Goal: Task Accomplishment & Management: Use online tool/utility

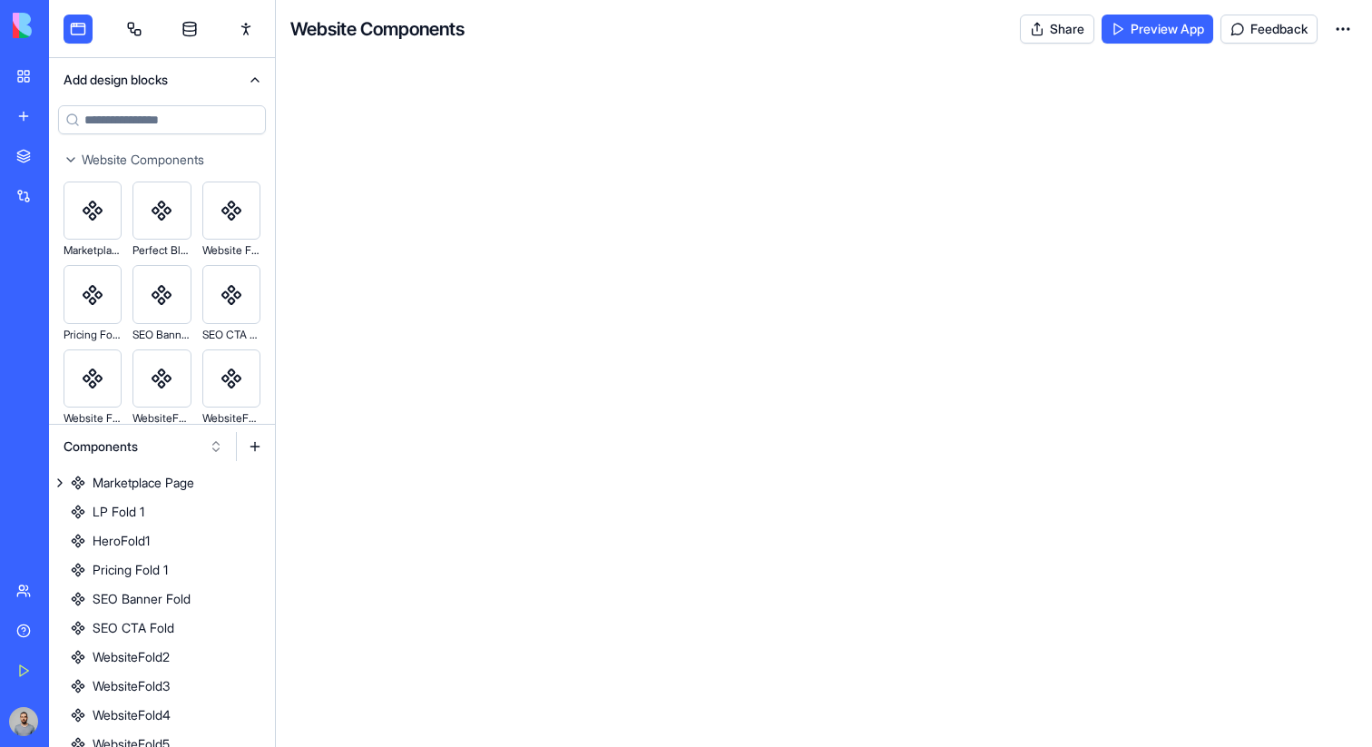
scroll to position [447, 0]
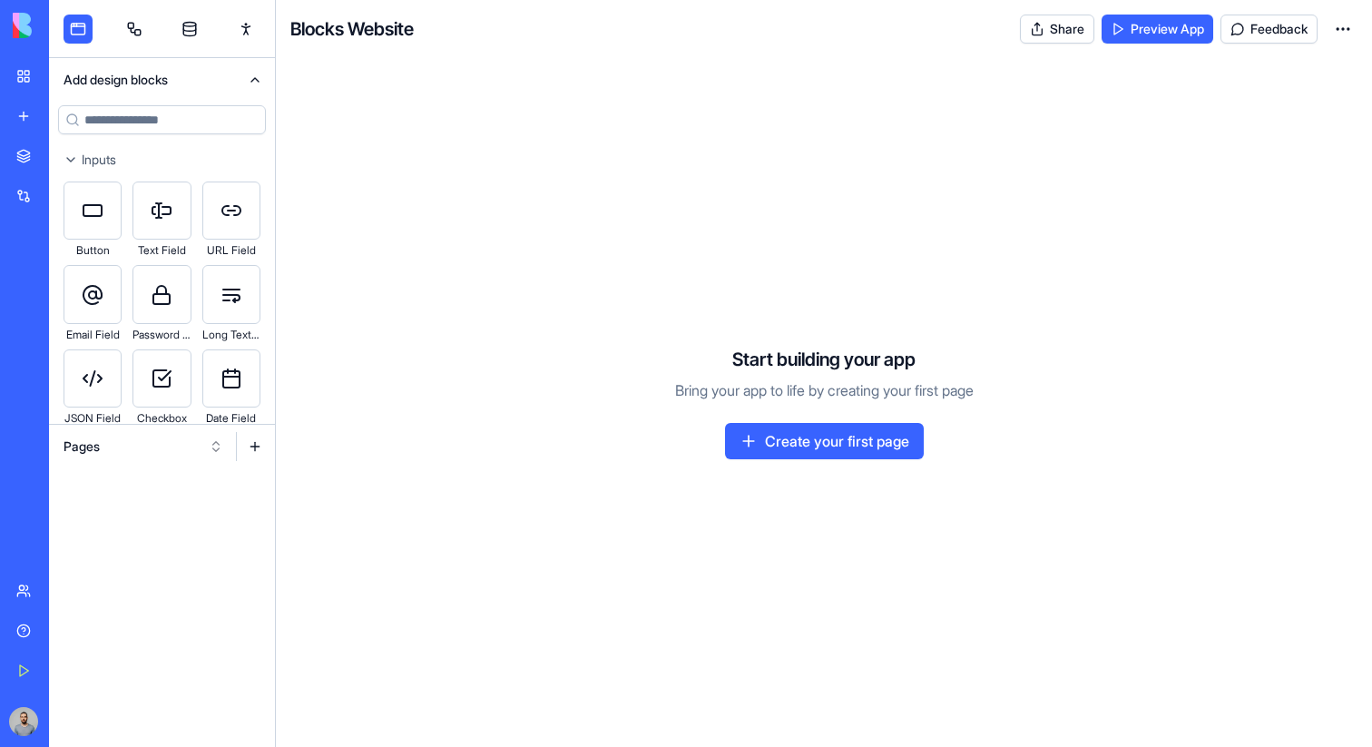
click at [210, 452] on button "Pages" at bounding box center [143, 446] width 178 height 29
click at [171, 549] on div "Websites" at bounding box center [143, 541] width 172 height 29
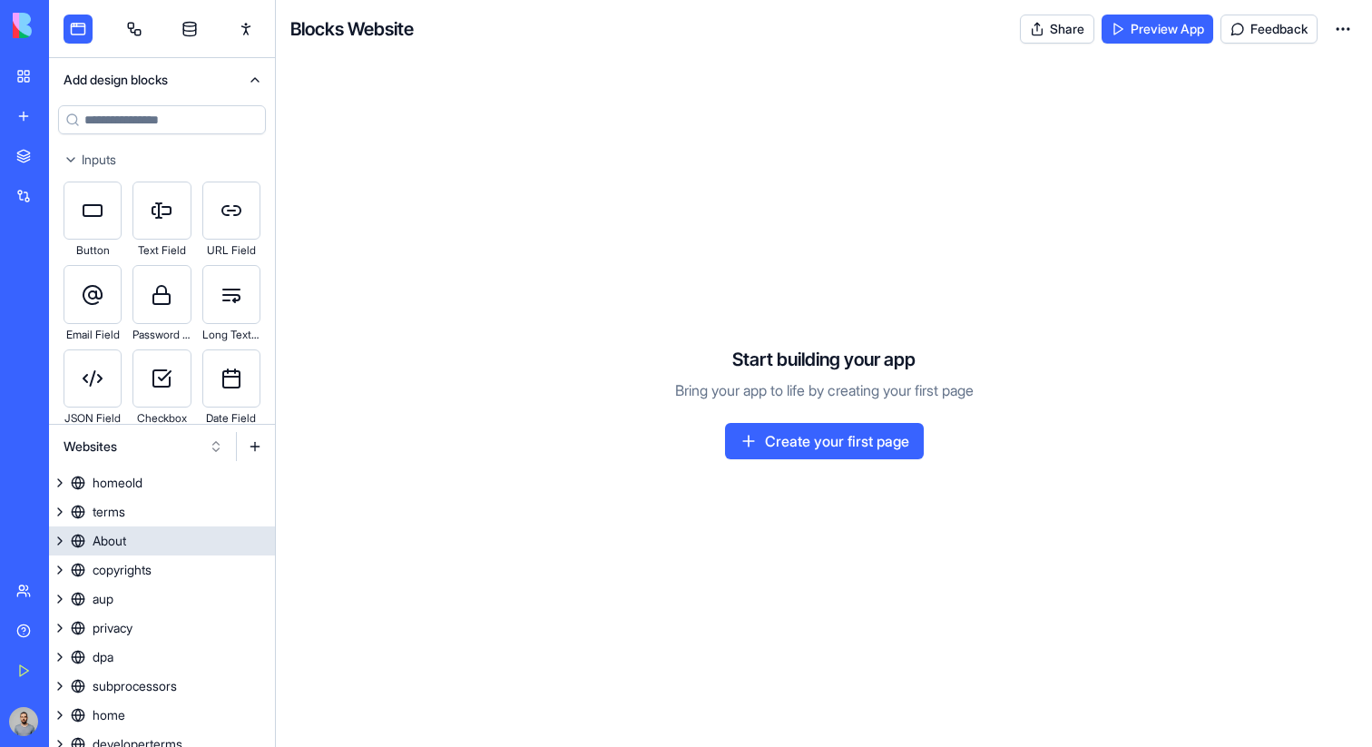
scroll to position [157, 0]
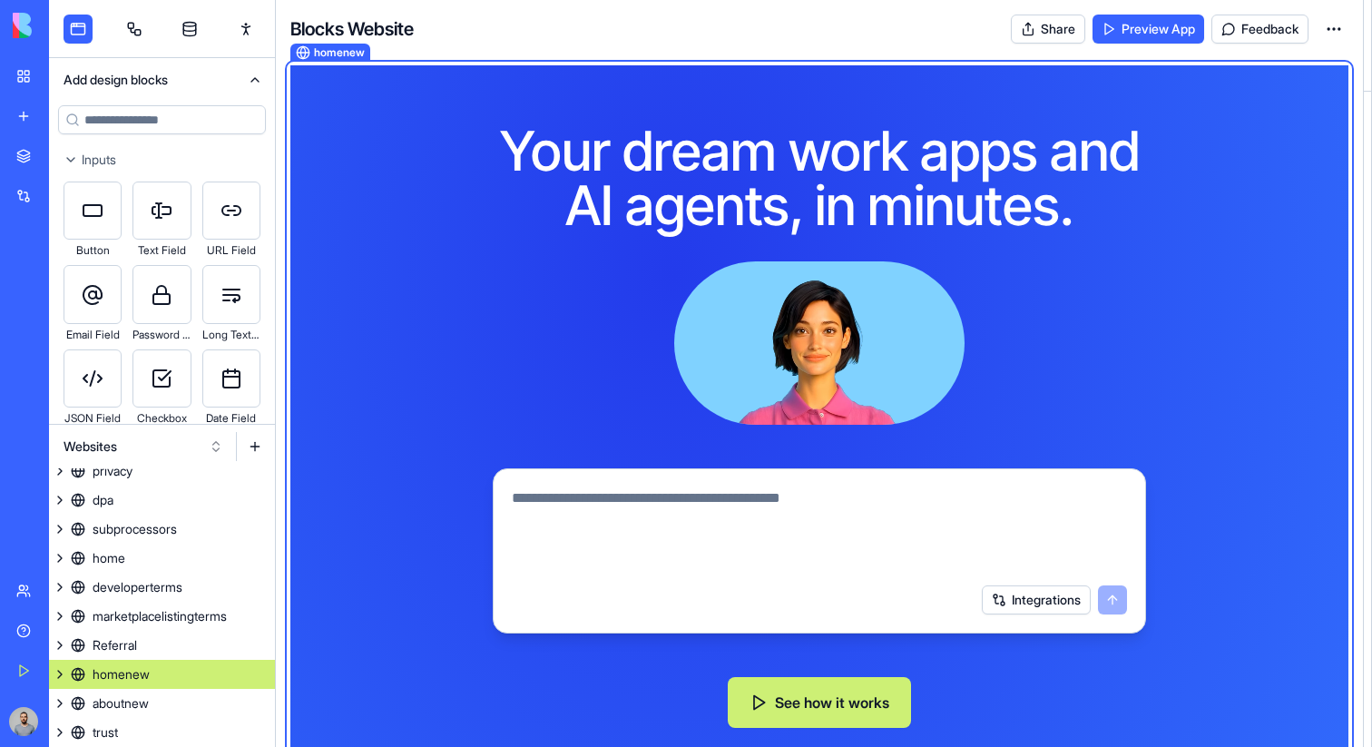
click at [190, 676] on link "homenew" at bounding box center [162, 673] width 226 height 29
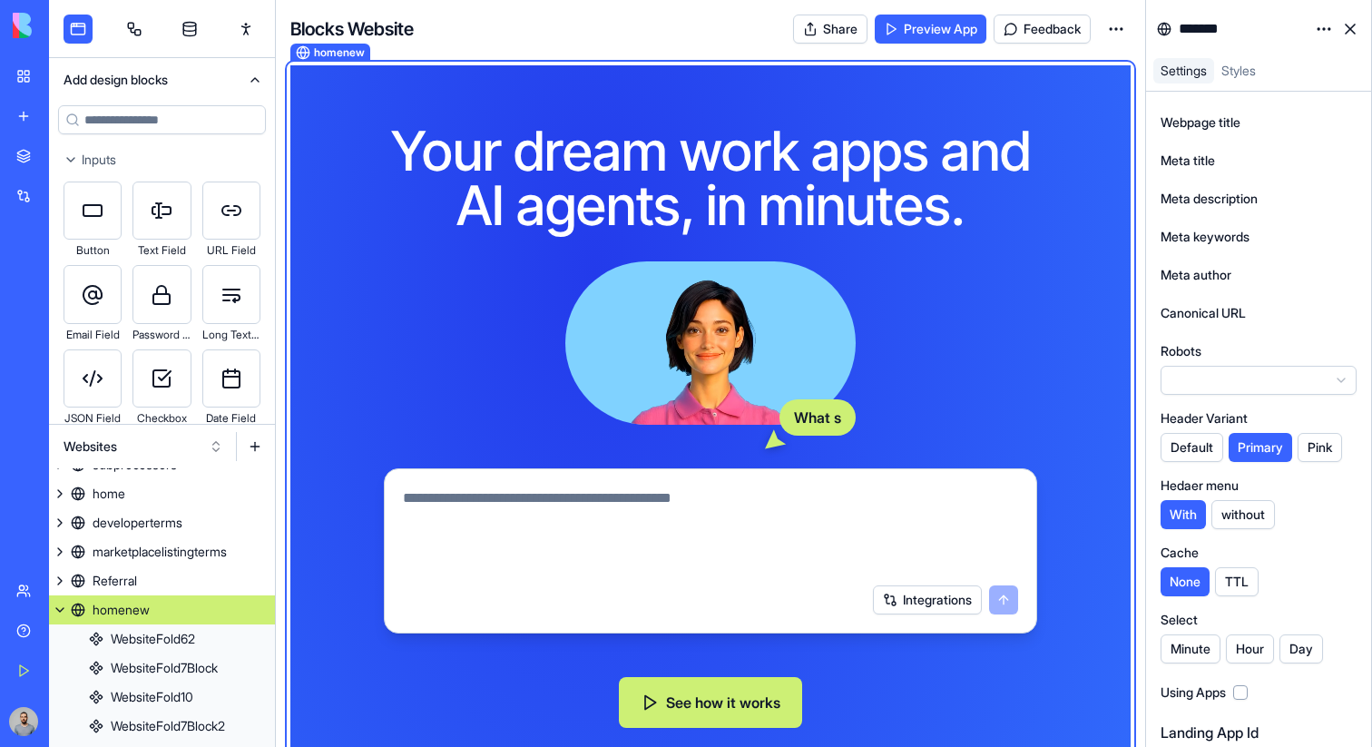
scroll to position [223, 0]
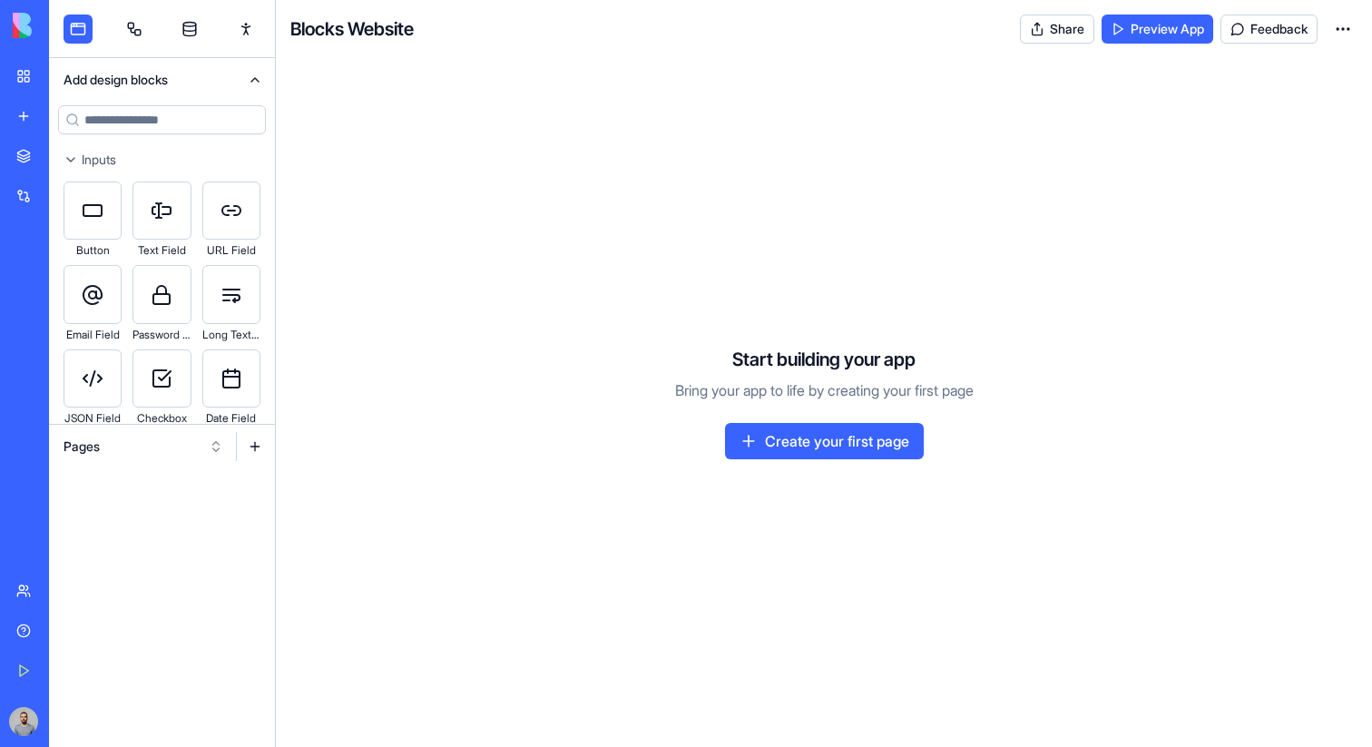
click at [199, 446] on button "Pages" at bounding box center [143, 446] width 178 height 29
click at [204, 551] on div "Websites" at bounding box center [143, 541] width 172 height 29
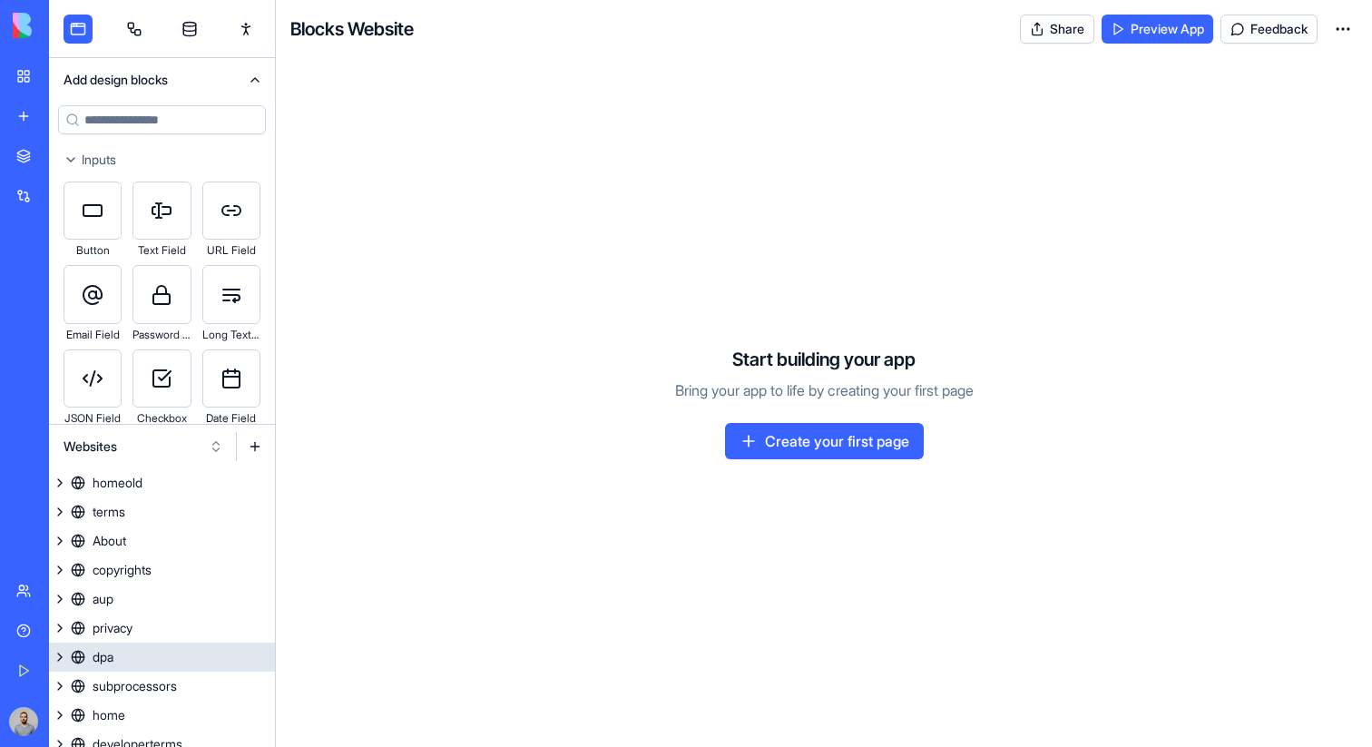
scroll to position [157, 0]
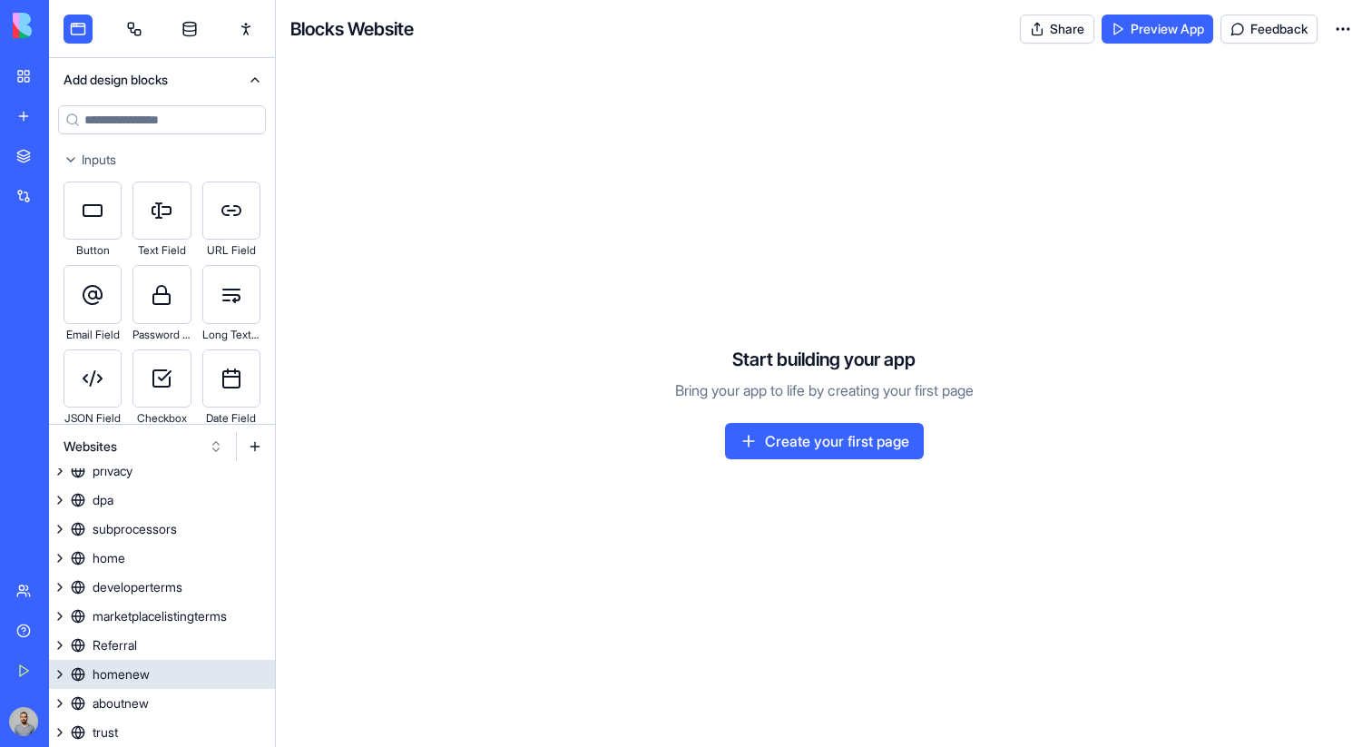
click at [186, 665] on link "homenew" at bounding box center [162, 673] width 226 height 29
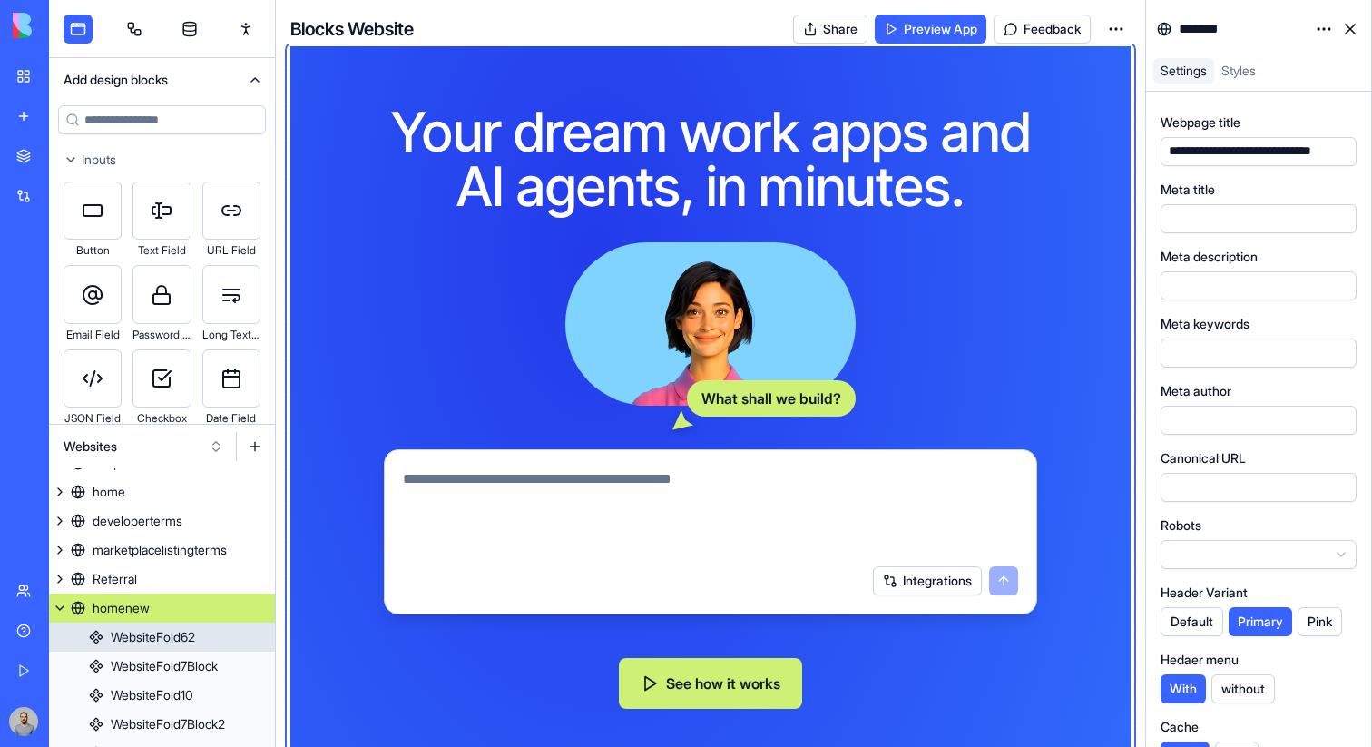
scroll to position [0, 0]
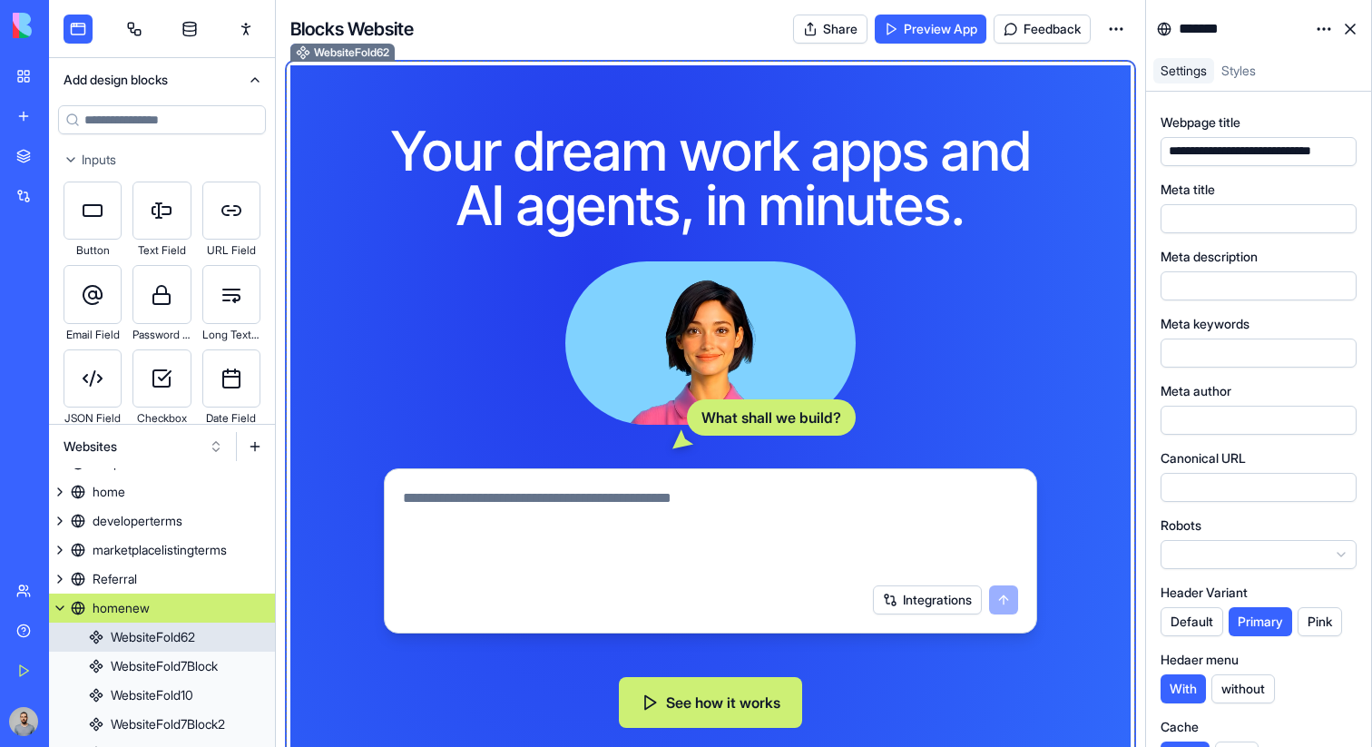
click at [582, 222] on h1 "Your dream work apps and AI agents, in minutes." at bounding box center [710, 177] width 697 height 109
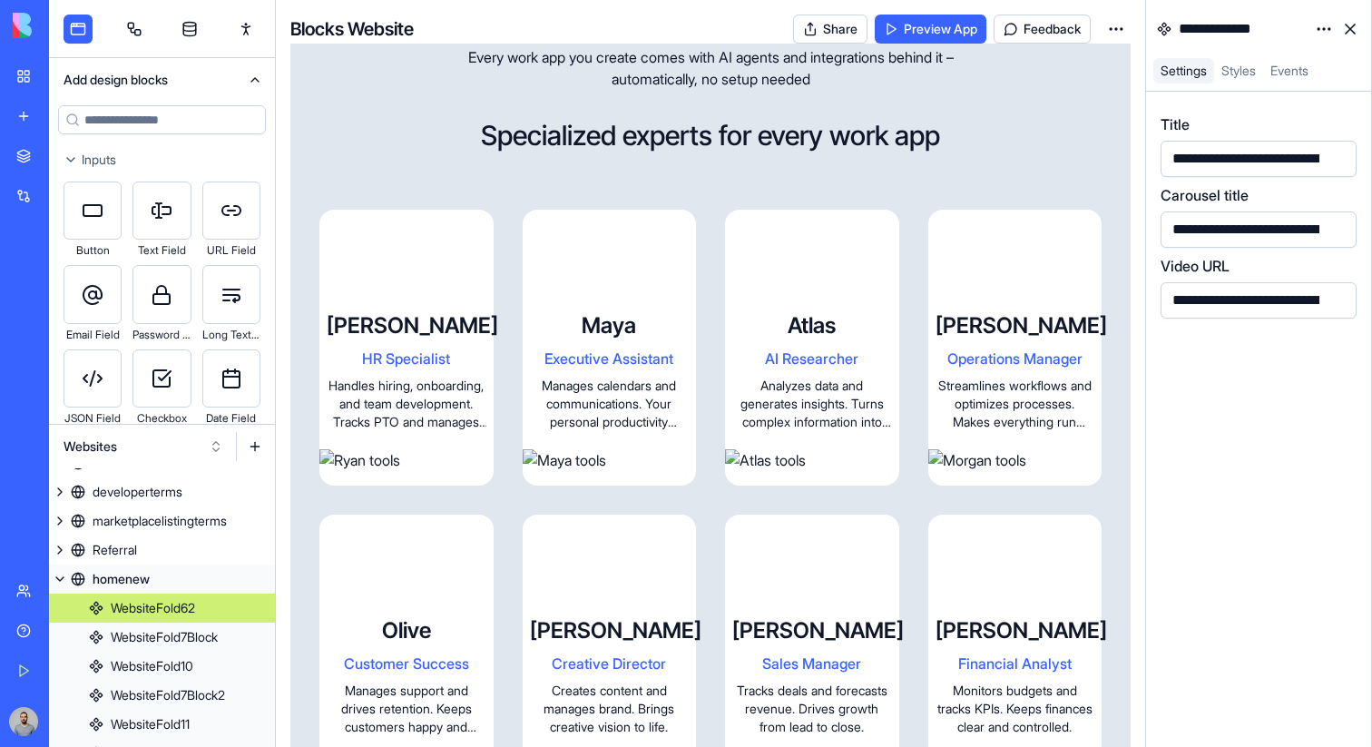
scroll to position [1380, 0]
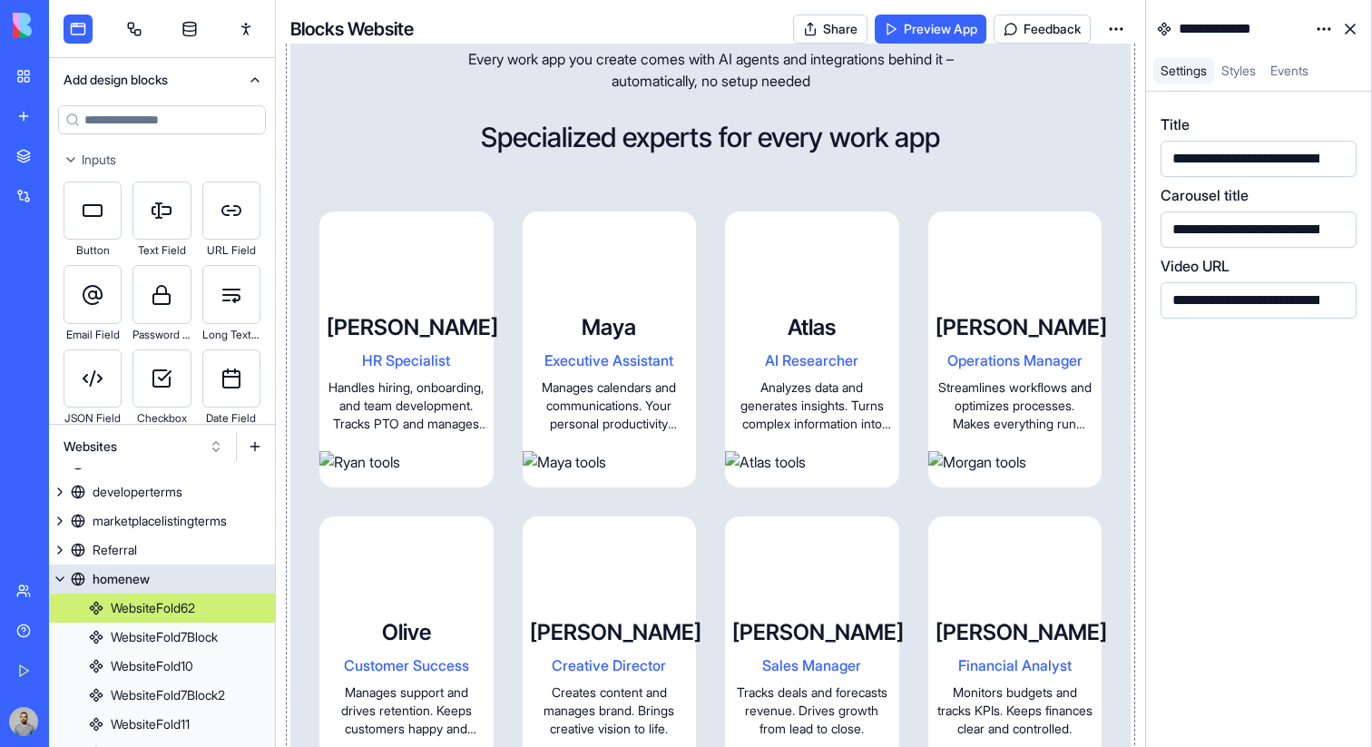
click at [201, 581] on link "homenew" at bounding box center [162, 578] width 226 height 29
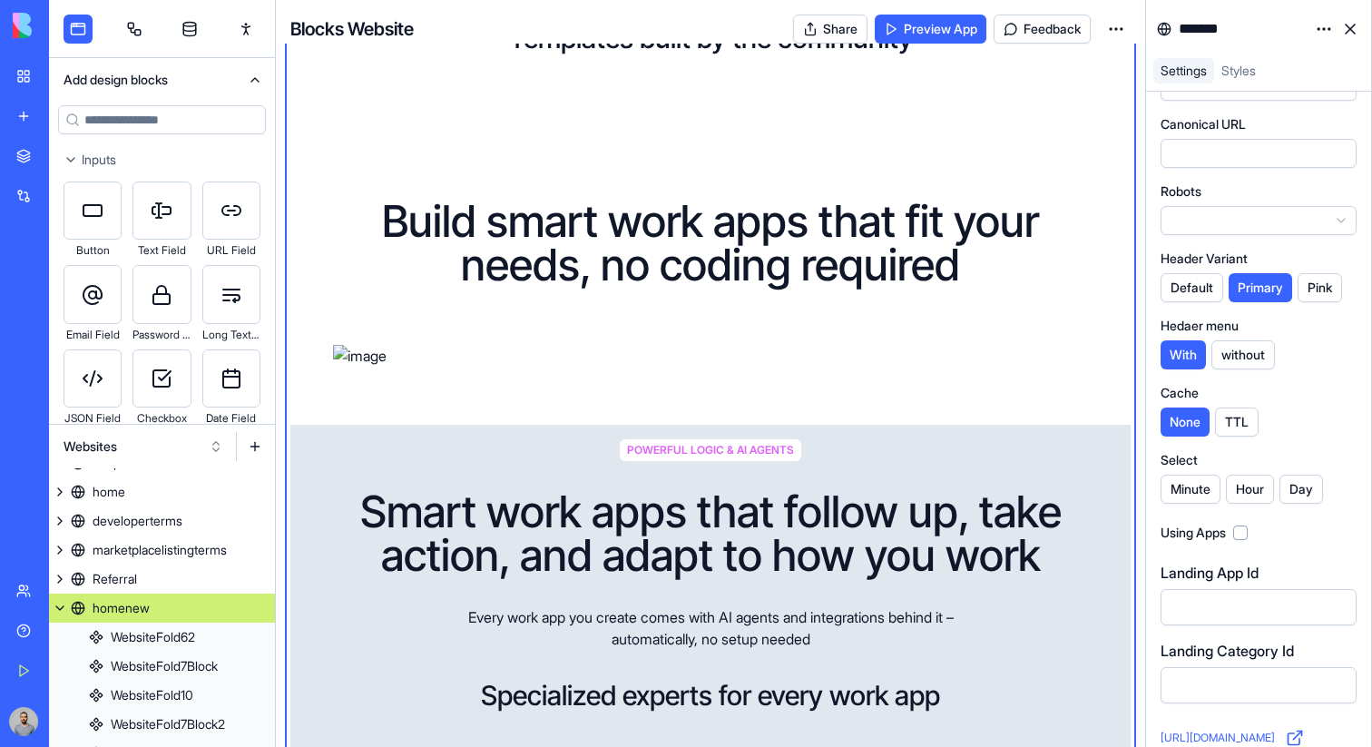
scroll to position [814, 0]
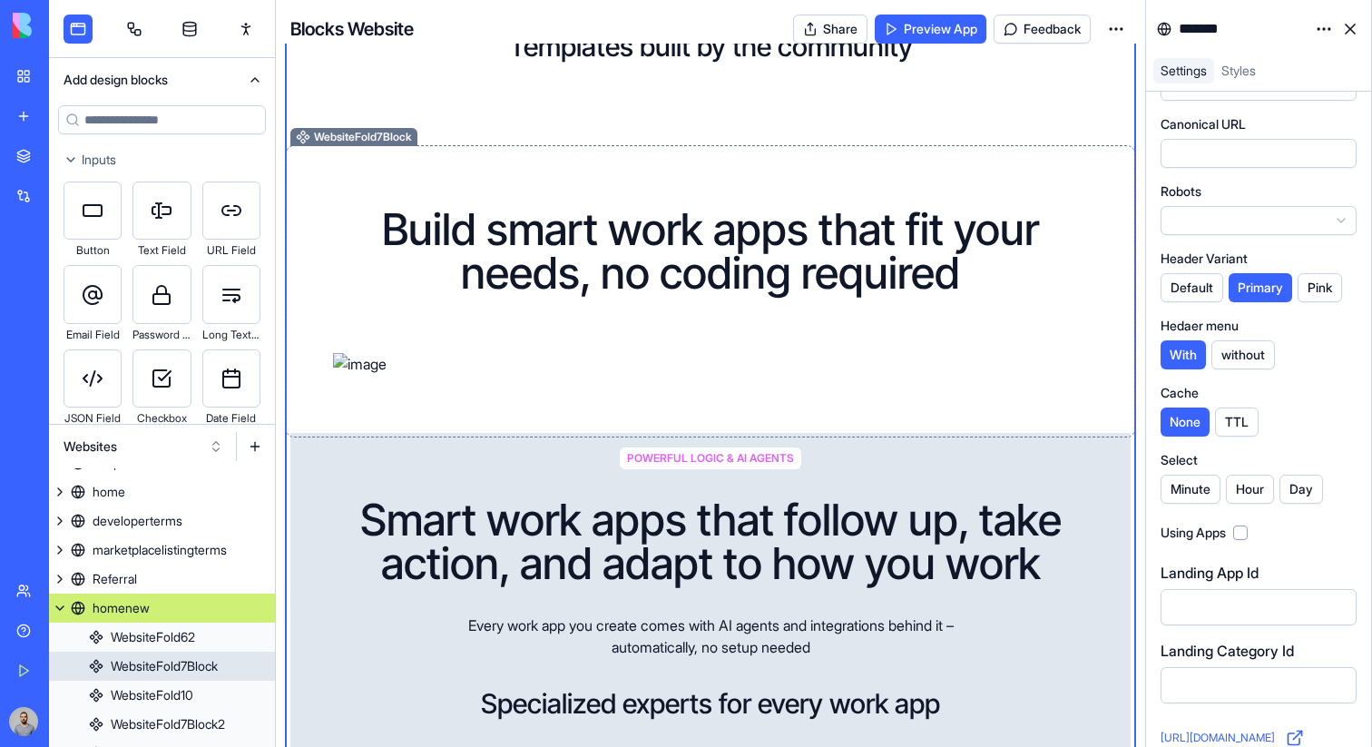
click at [894, 240] on h1 "Build smart work apps that fit your needs, no coding required" at bounding box center [710, 251] width 755 height 87
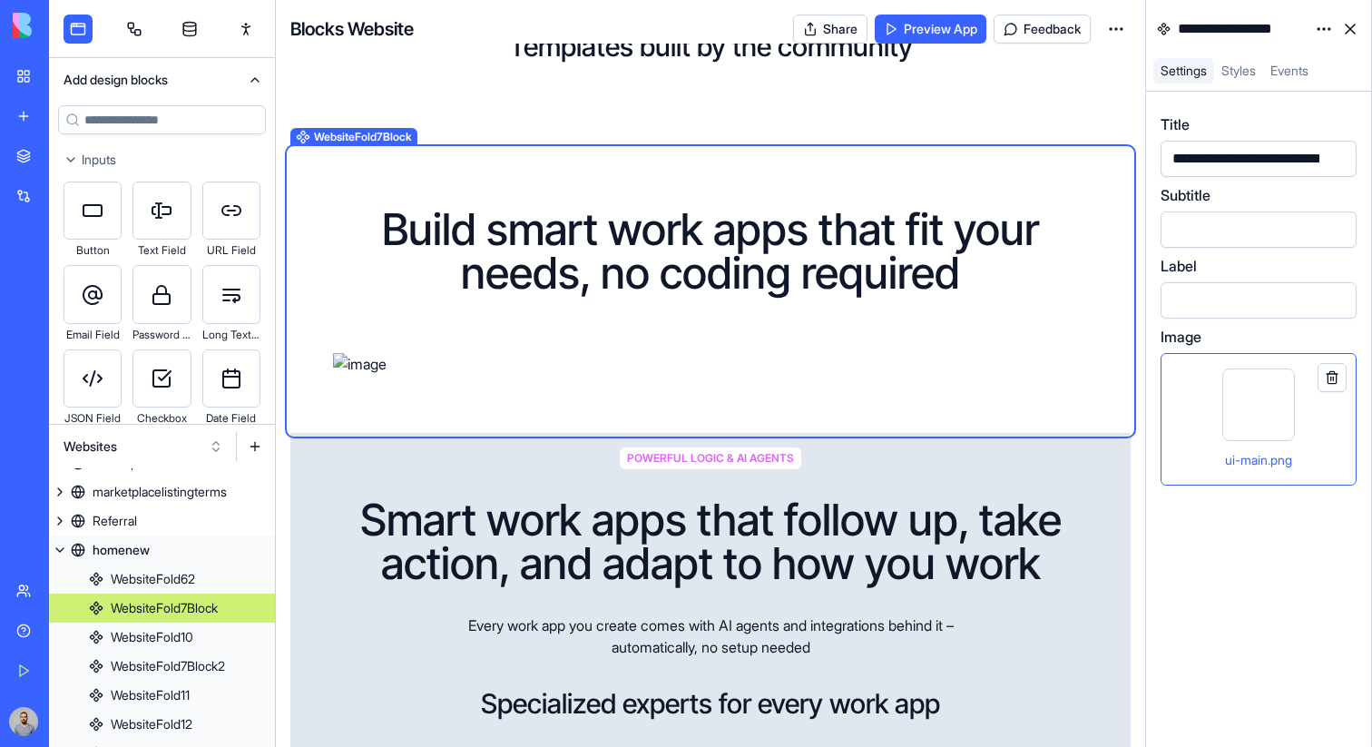
scroll to position [281, 0]
click at [1325, 32] on html "BETA My Workspace New app Marketplace Integrations Recent Work Goal Tracker Aut…" at bounding box center [686, 373] width 1372 height 747
click at [1303, 54] on div "State" at bounding box center [1279, 66] width 107 height 29
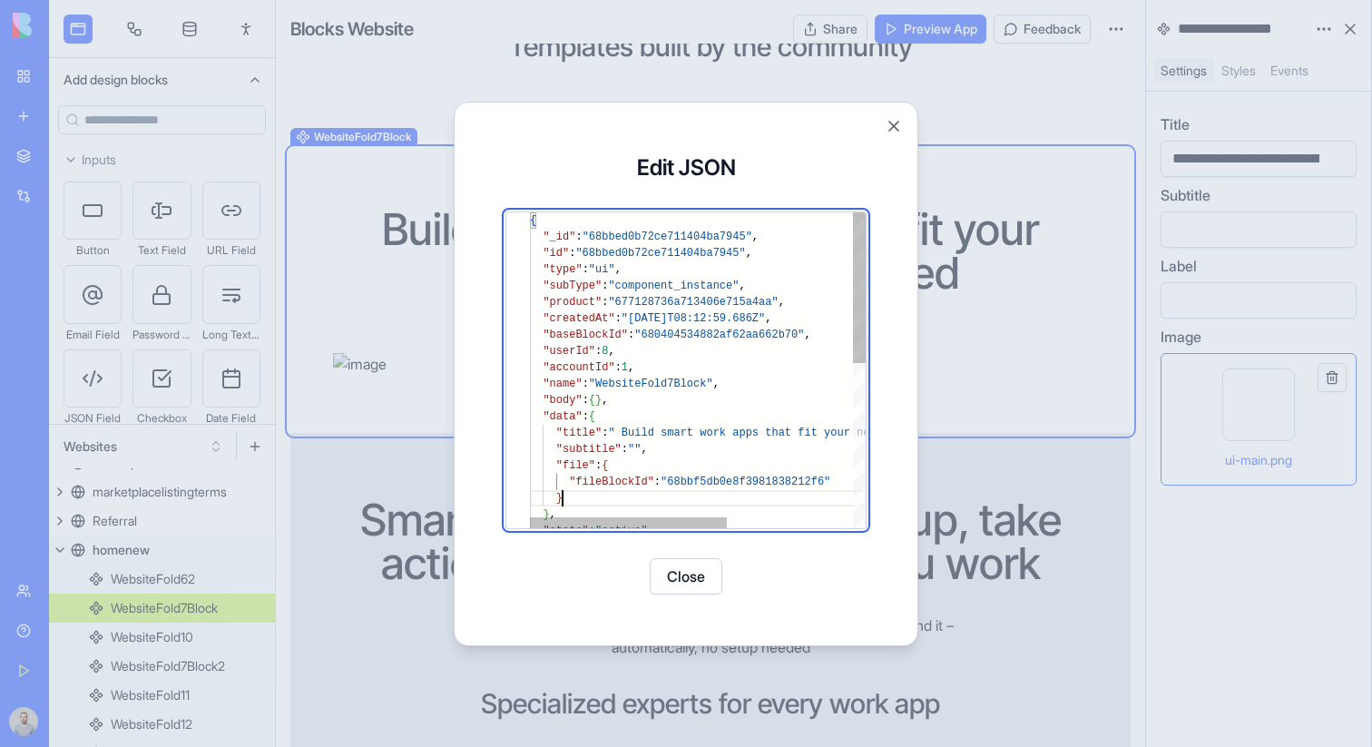
scroll to position [114, 33]
click at [609, 490] on div "{ "_id" : "68bbed0b72ce711404ba7945" , "id" : "68bbed0b72ce711404ba7945" , "typ…" at bounding box center [805, 541] width 550 height 659
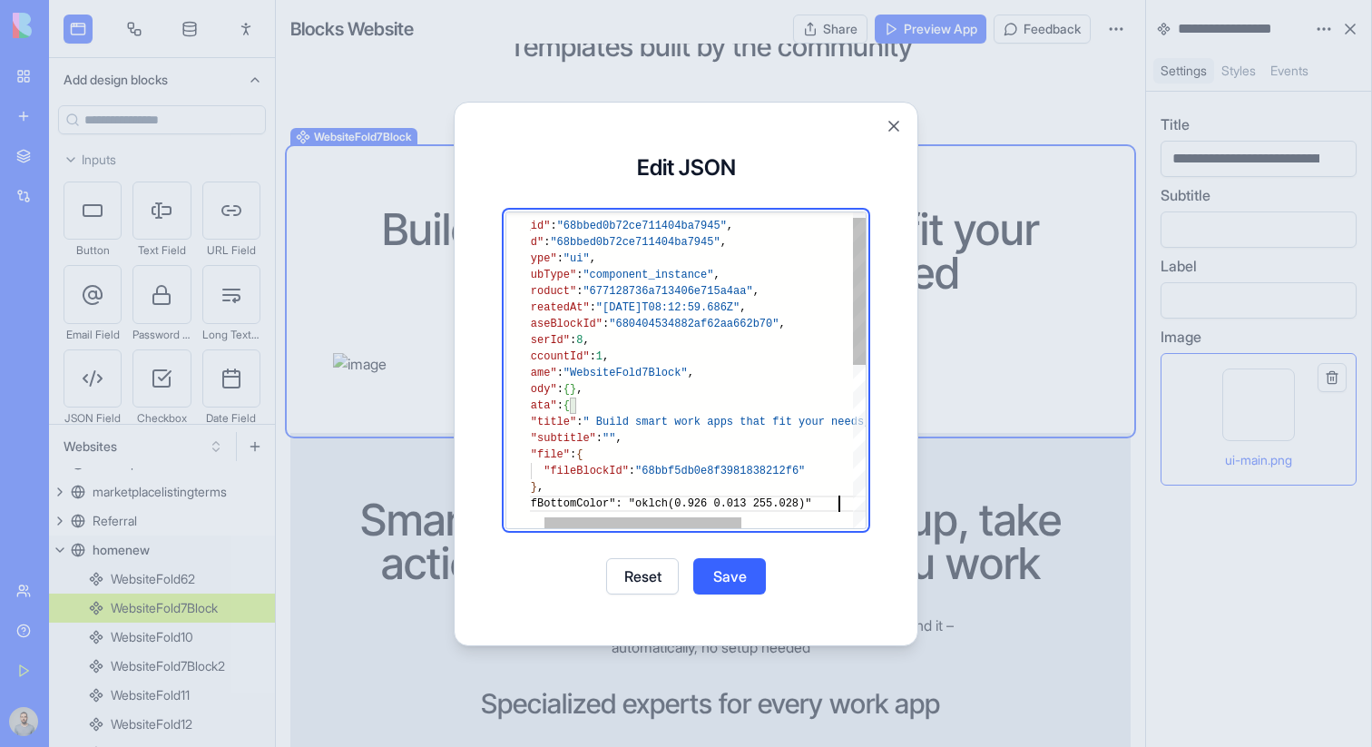
scroll to position [131, 335]
type textarea "**********"
click at [727, 574] on button "Save" at bounding box center [729, 576] width 73 height 36
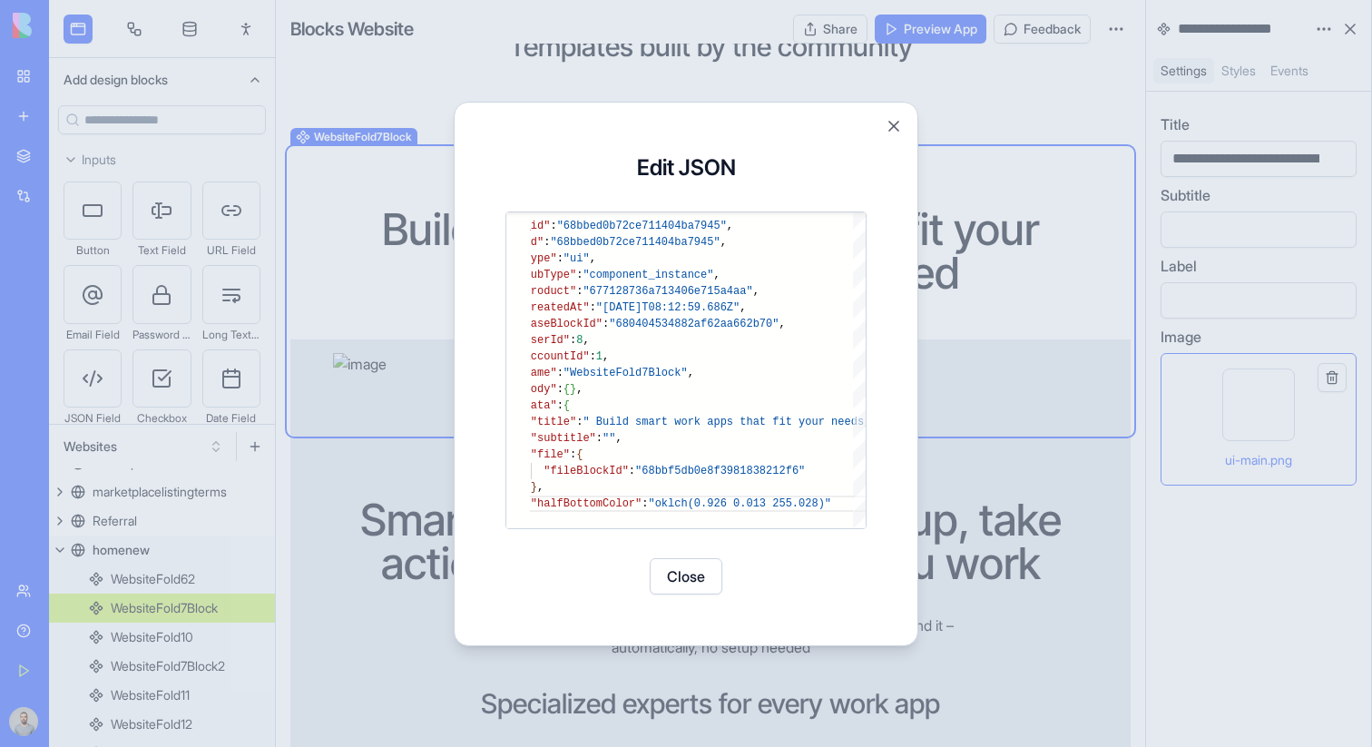
click at [666, 579] on button "Close" at bounding box center [685, 576] width 73 height 36
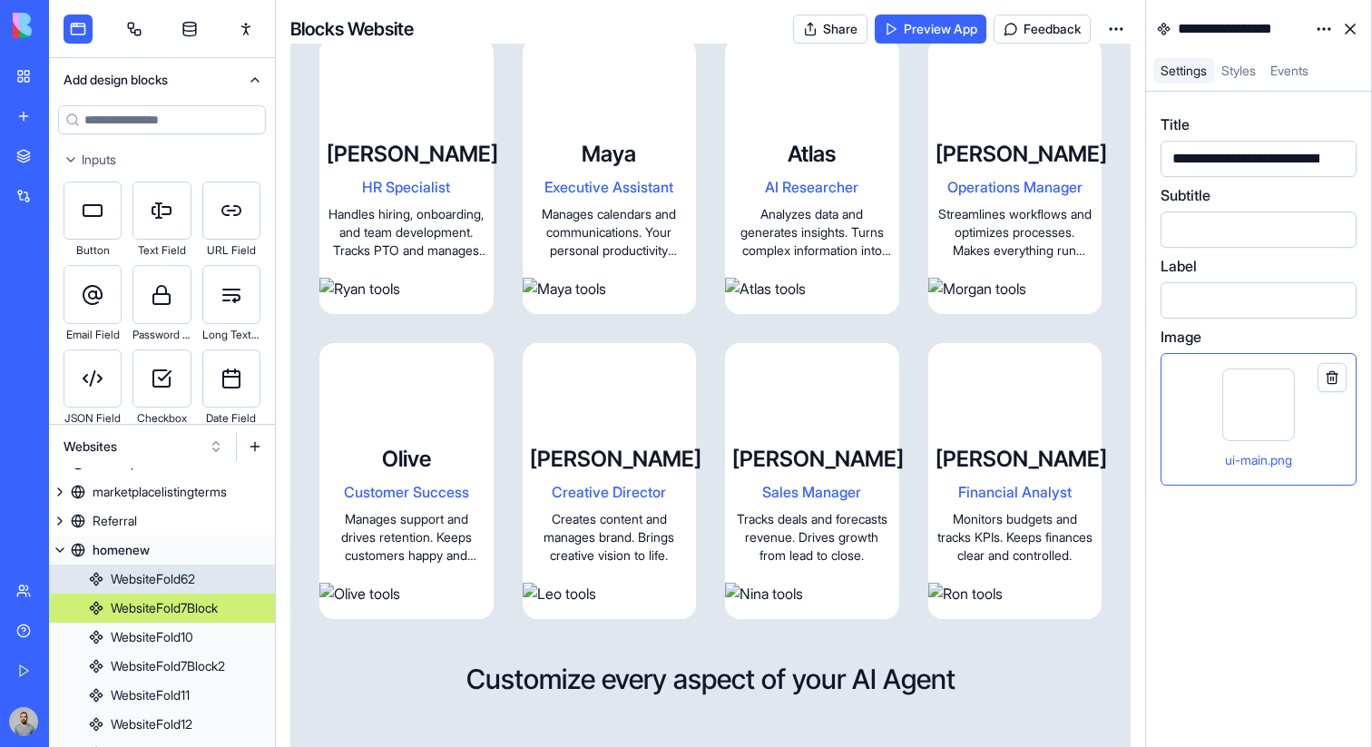
scroll to position [1577, 0]
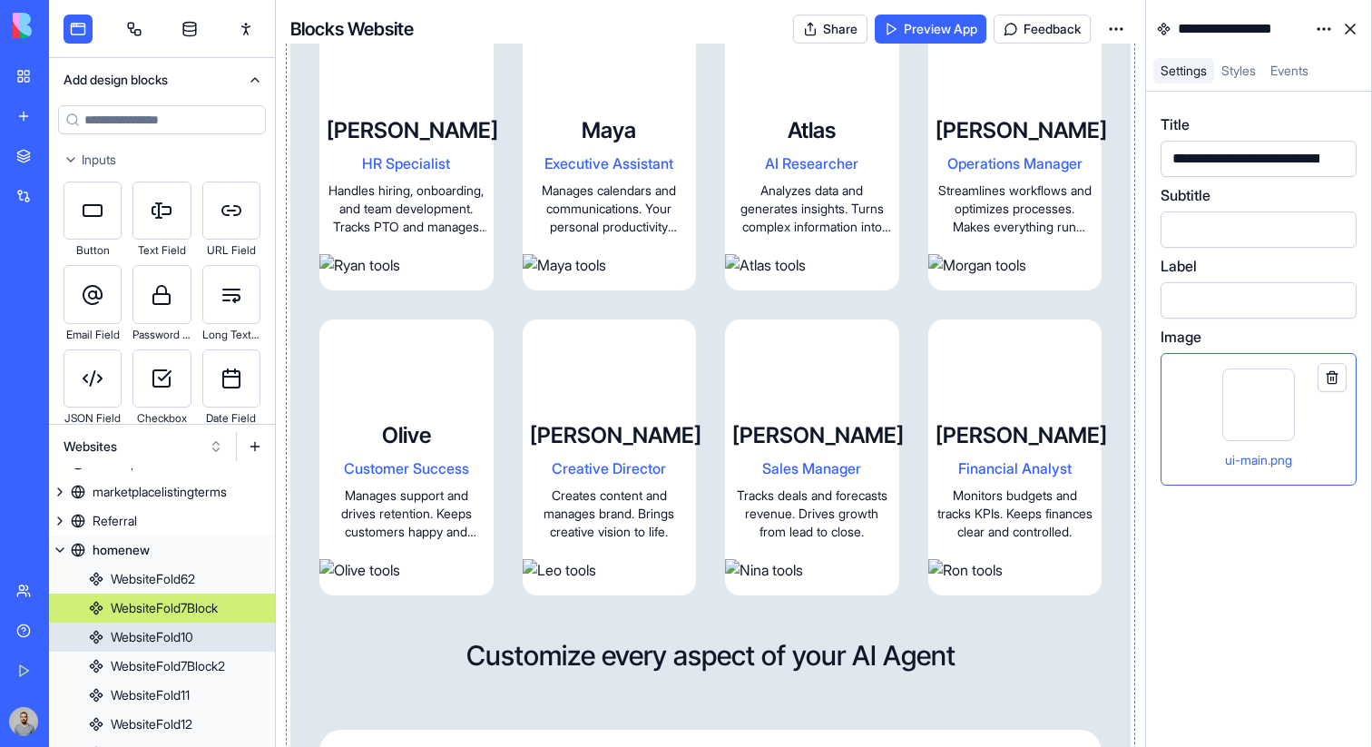
click at [916, 384] on div "POWERFUL LOGIC & AI AGENTS Smart work apps that follow up, take action, and ada…" at bounding box center [710, 139] width 782 height 911
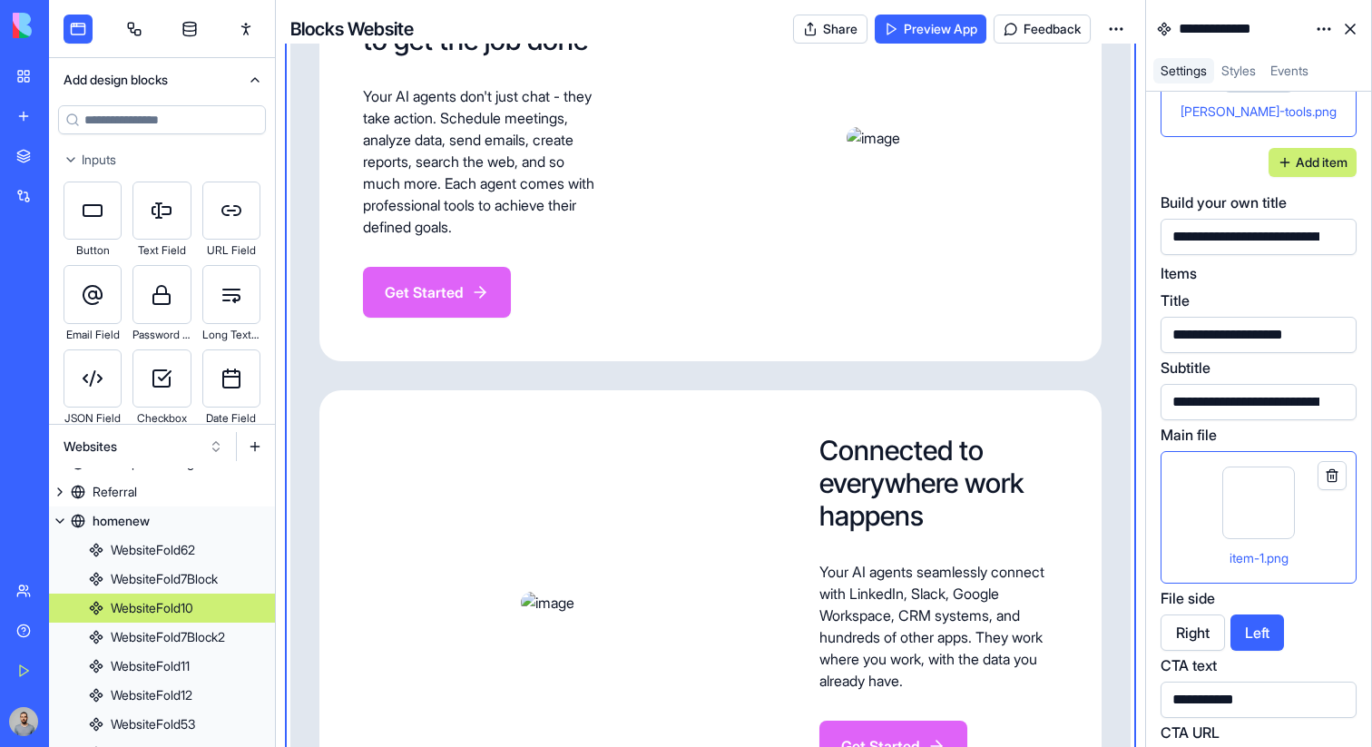
scroll to position [4451, 0]
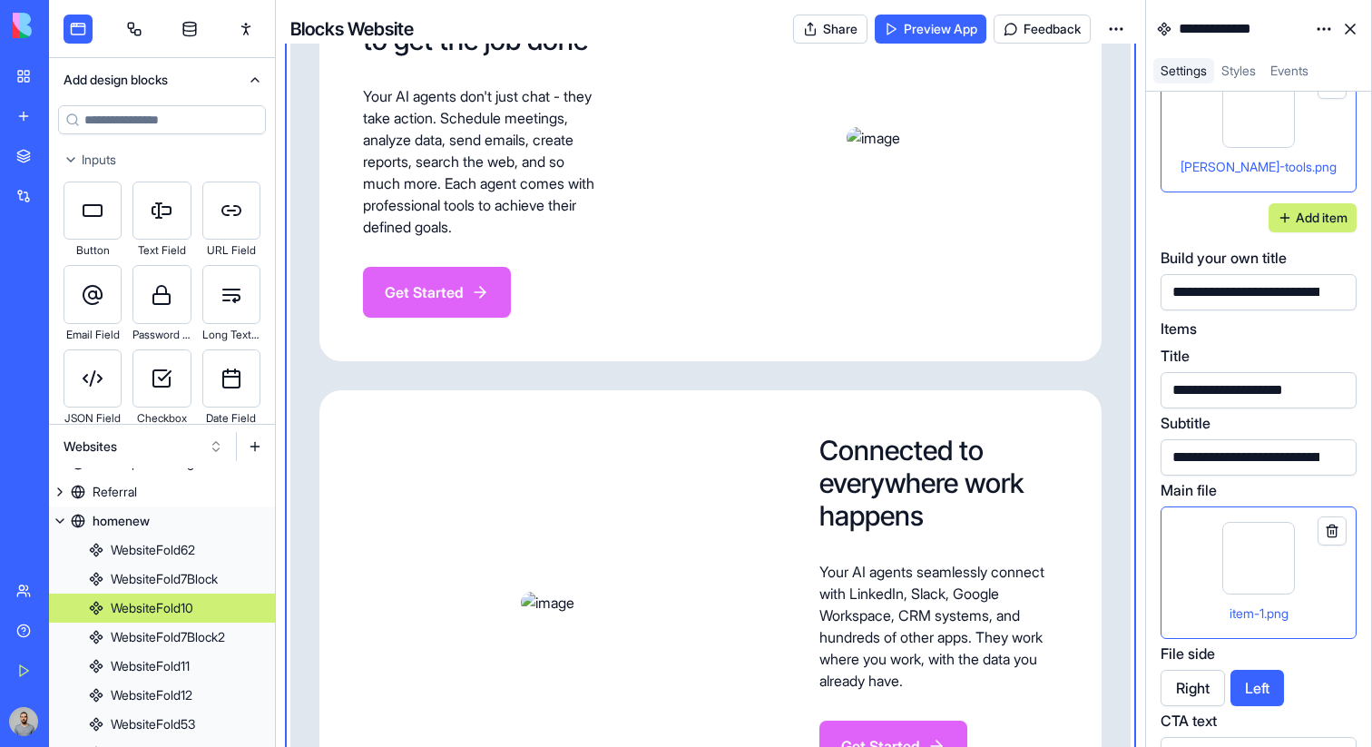
click at [1210, 395] on div "**********" at bounding box center [1240, 390] width 146 height 20
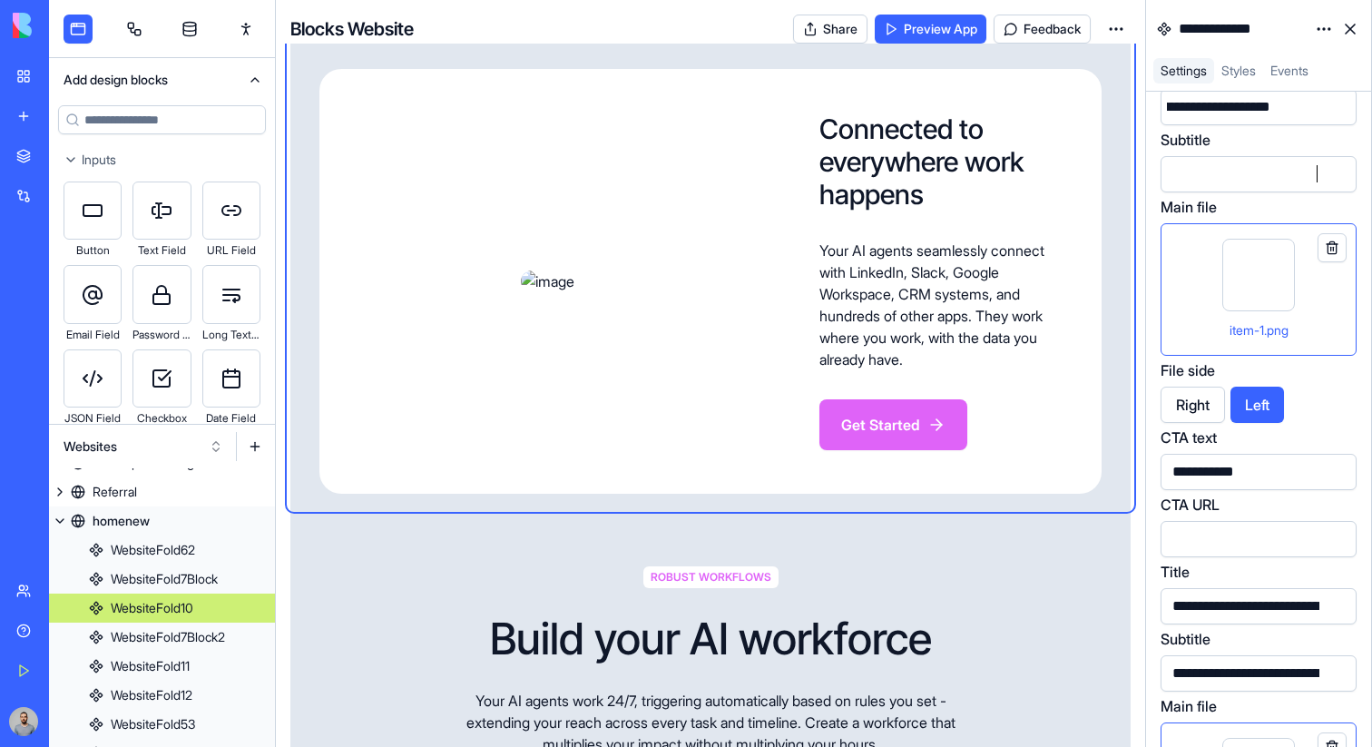
scroll to position [4740, 0]
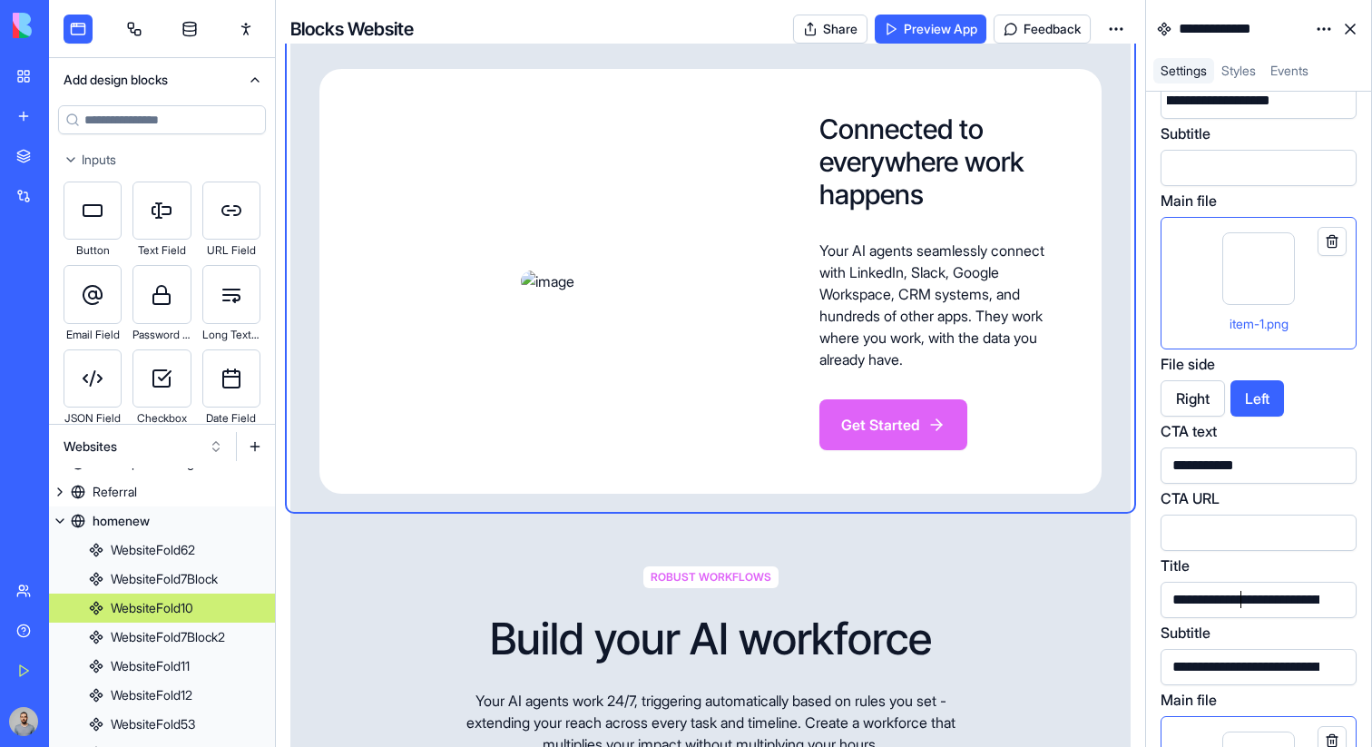
click at [1245, 595] on div "**********" at bounding box center [1361, 600] width 389 height 20
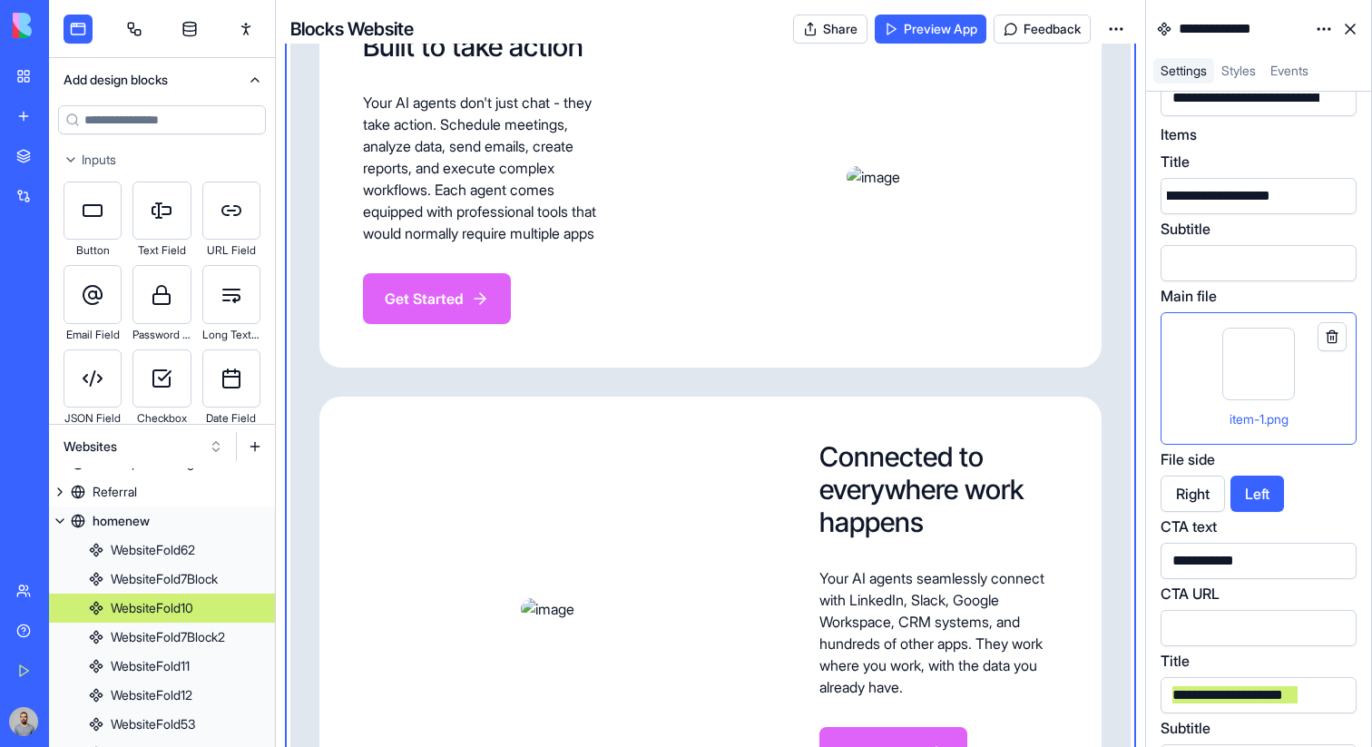
scroll to position [4626, 0]
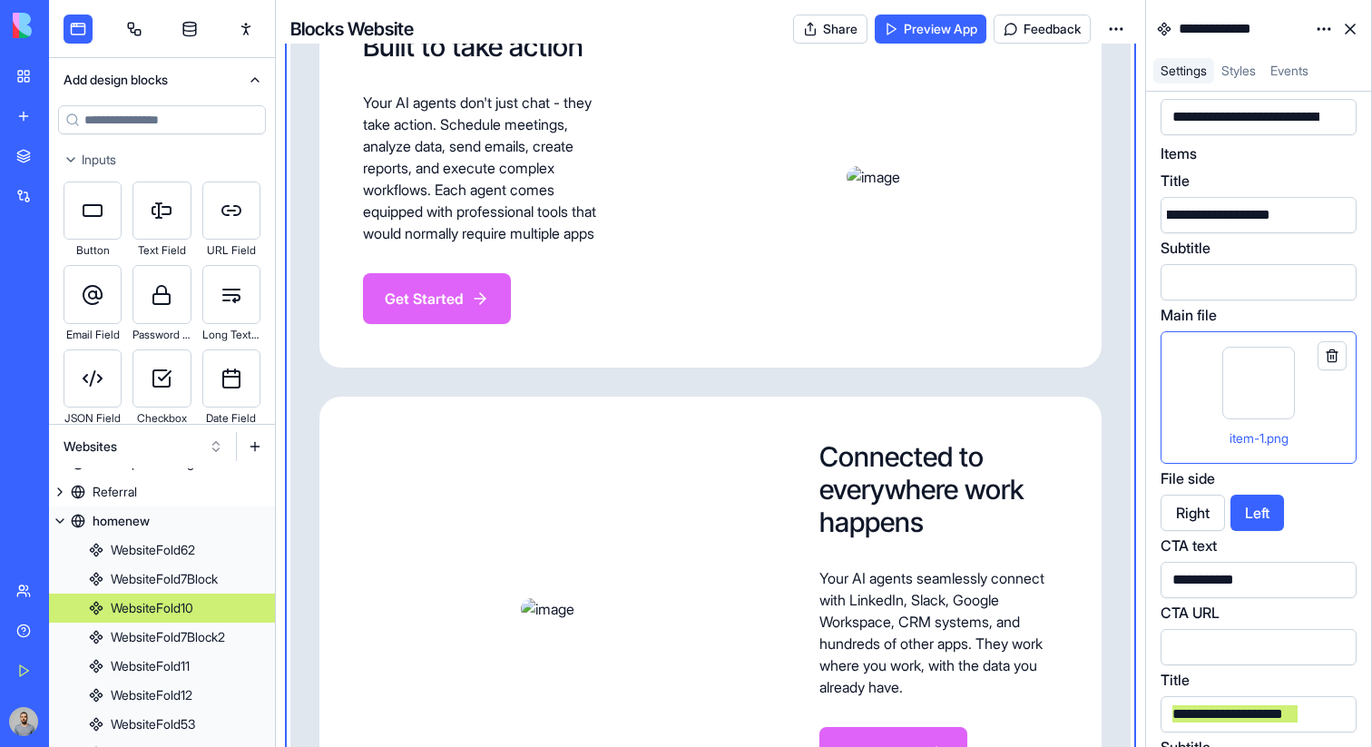
click at [1231, 213] on div "**********" at bounding box center [1217, 215] width 203 height 20
click at [1245, 285] on div "**********" at bounding box center [724, 282] width 1190 height 20
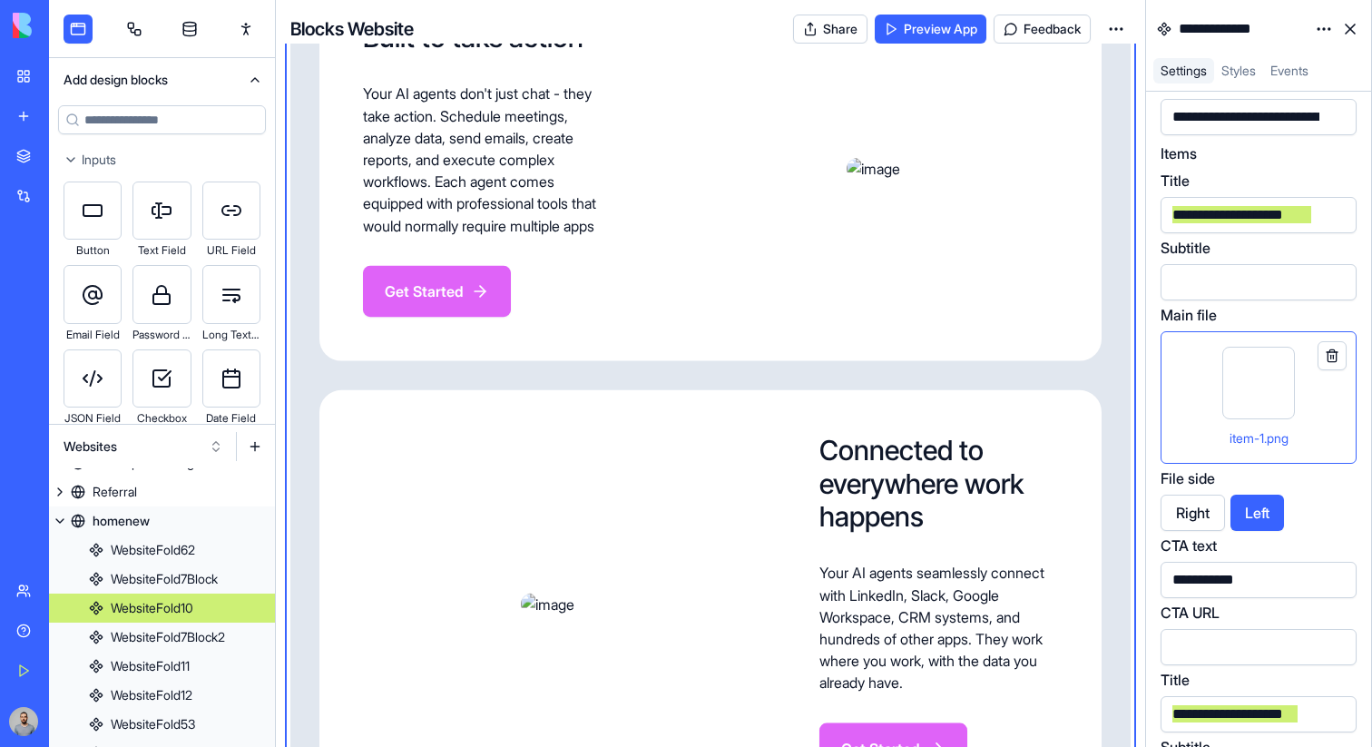
scroll to position [0, 833]
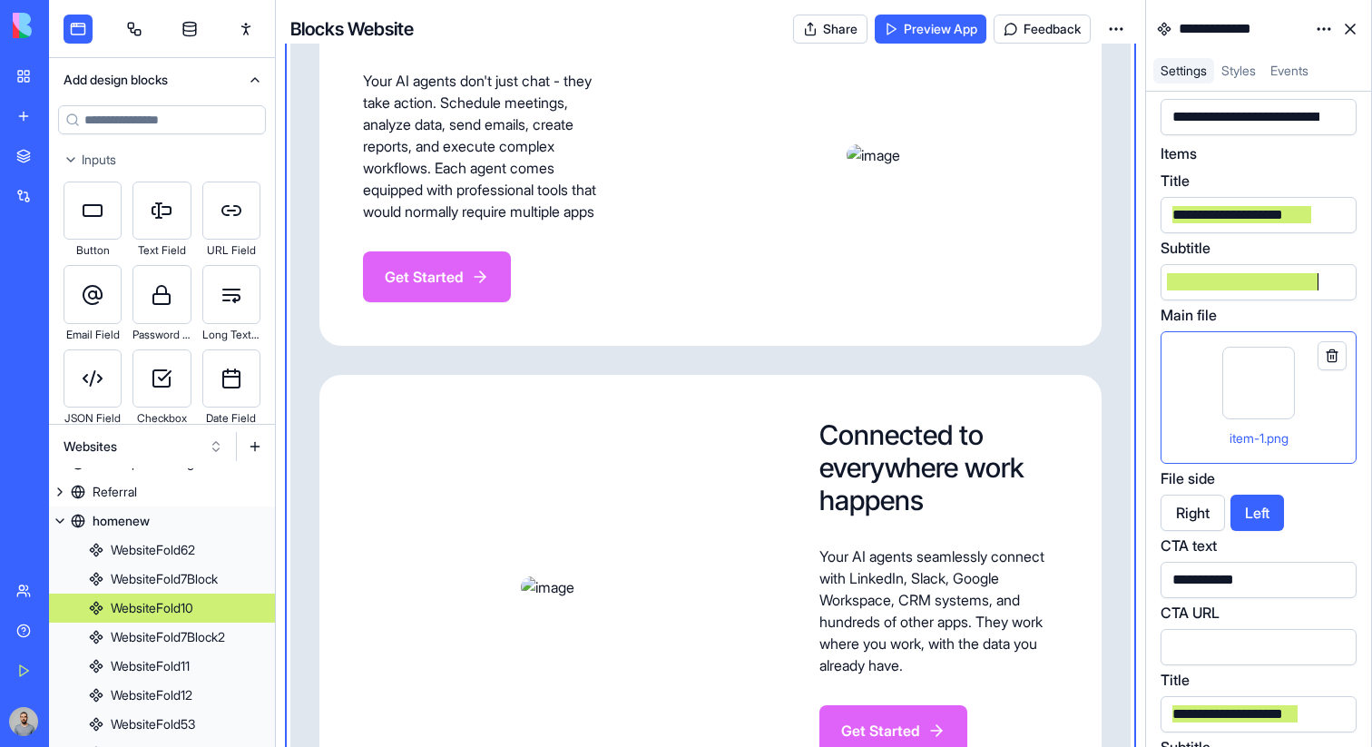
click at [1243, 225] on div "**********" at bounding box center [1243, 214] width 152 height 27
click at [1242, 222] on div "**********" at bounding box center [1240, 215] width 146 height 20
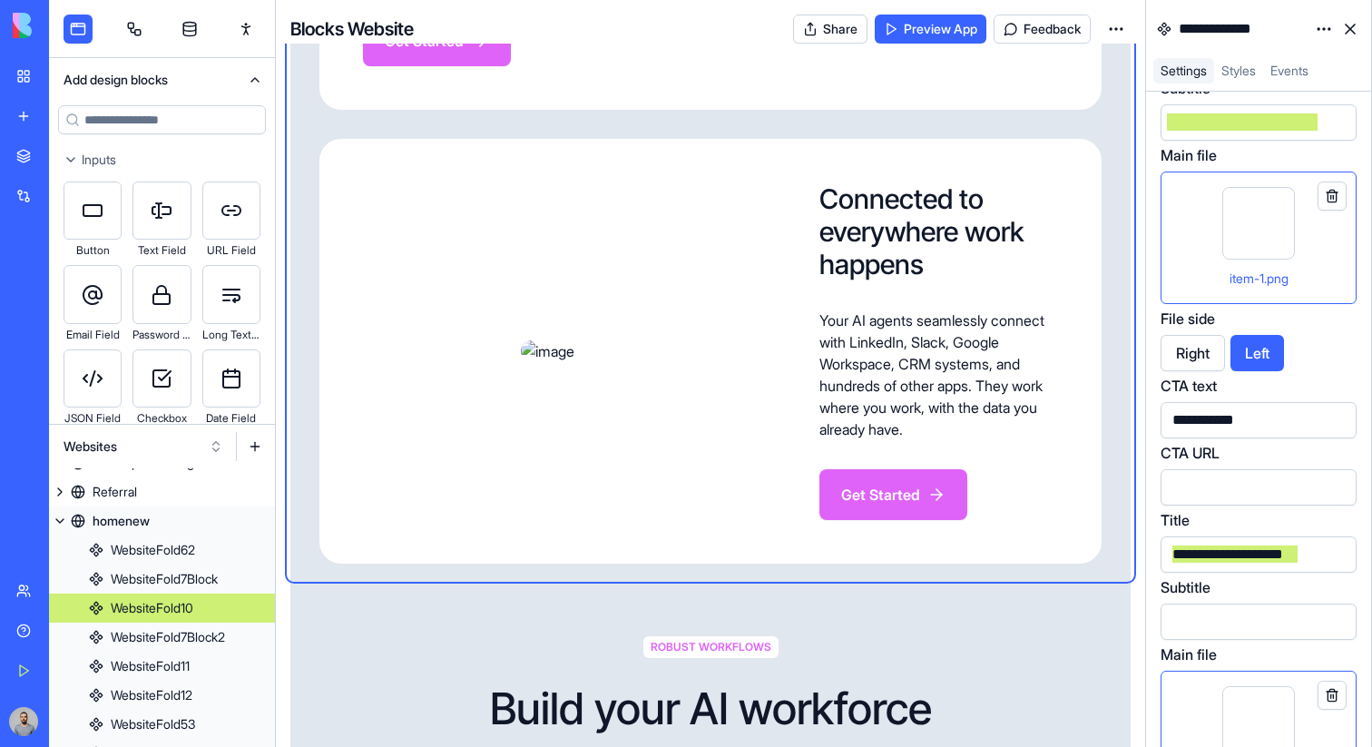
scroll to position [4854, 0]
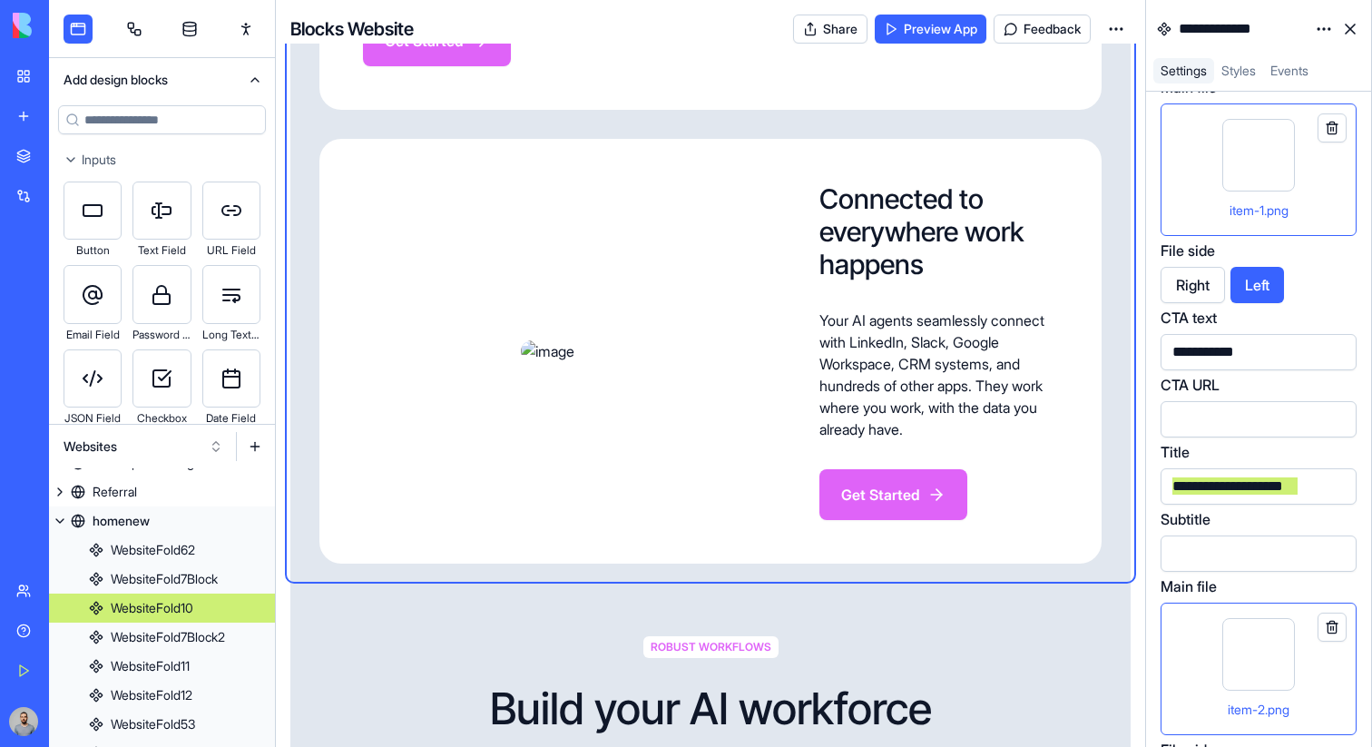
click at [1218, 501] on div "**********" at bounding box center [1258, 486] width 196 height 36
click at [1217, 488] on div "**********" at bounding box center [1233, 486] width 132 height 20
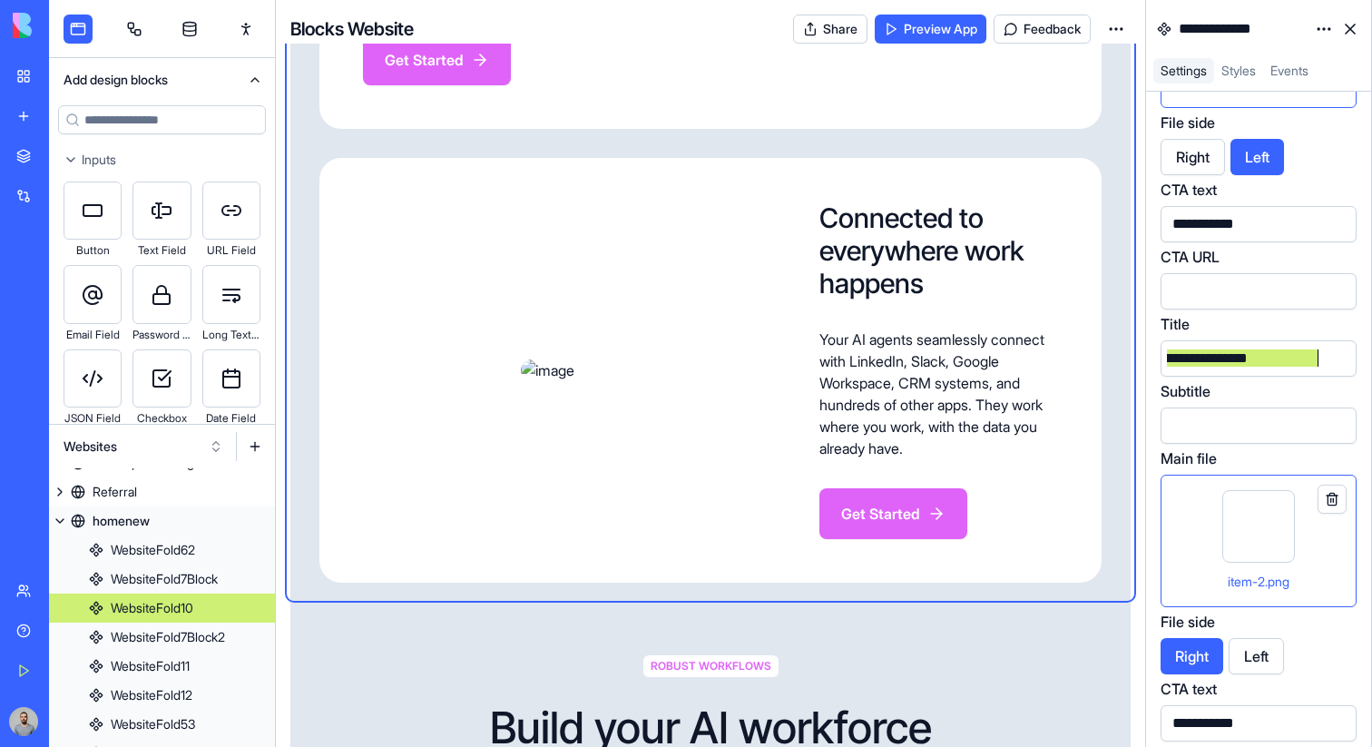
scroll to position [3023, 0]
click at [1199, 418] on div "**********" at bounding box center [507, 425] width 1625 height 20
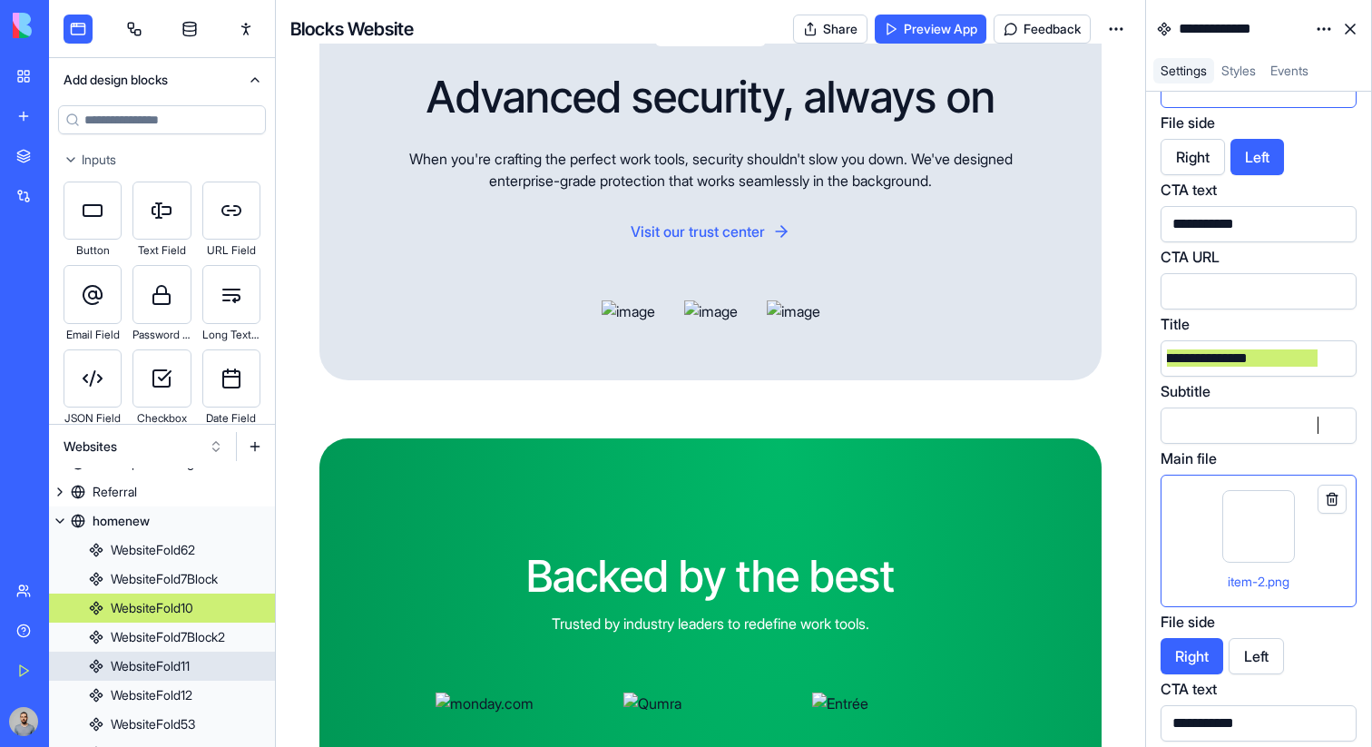
scroll to position [0, 1348]
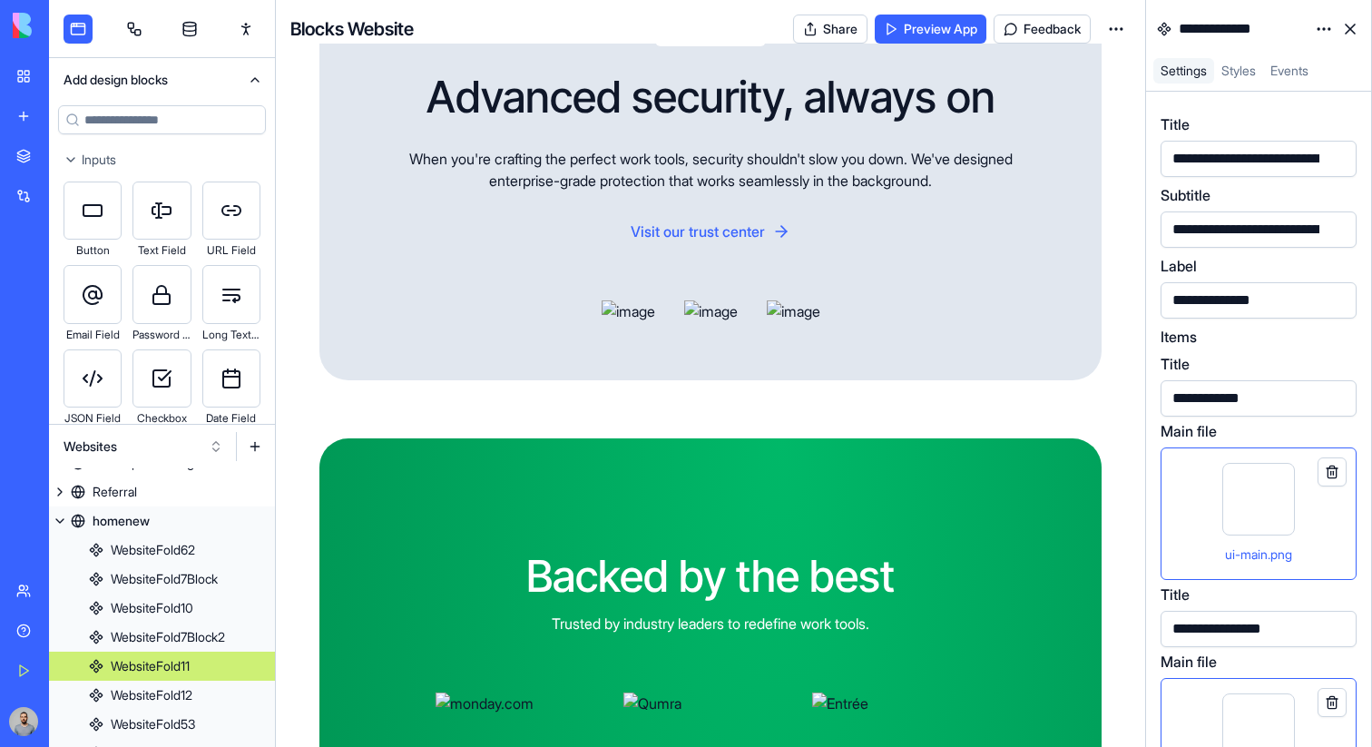
scroll to position [368, 0]
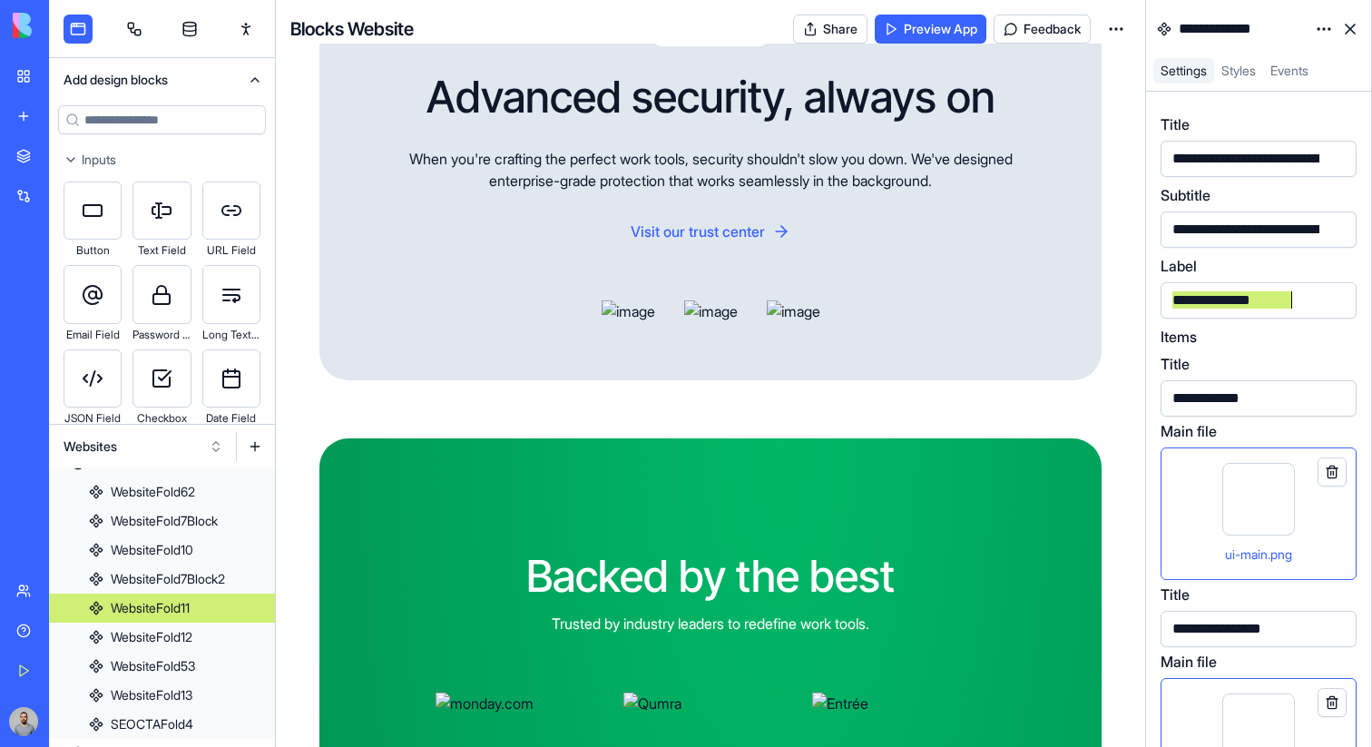
click at [1242, 284] on div "**********" at bounding box center [1258, 300] width 196 height 36
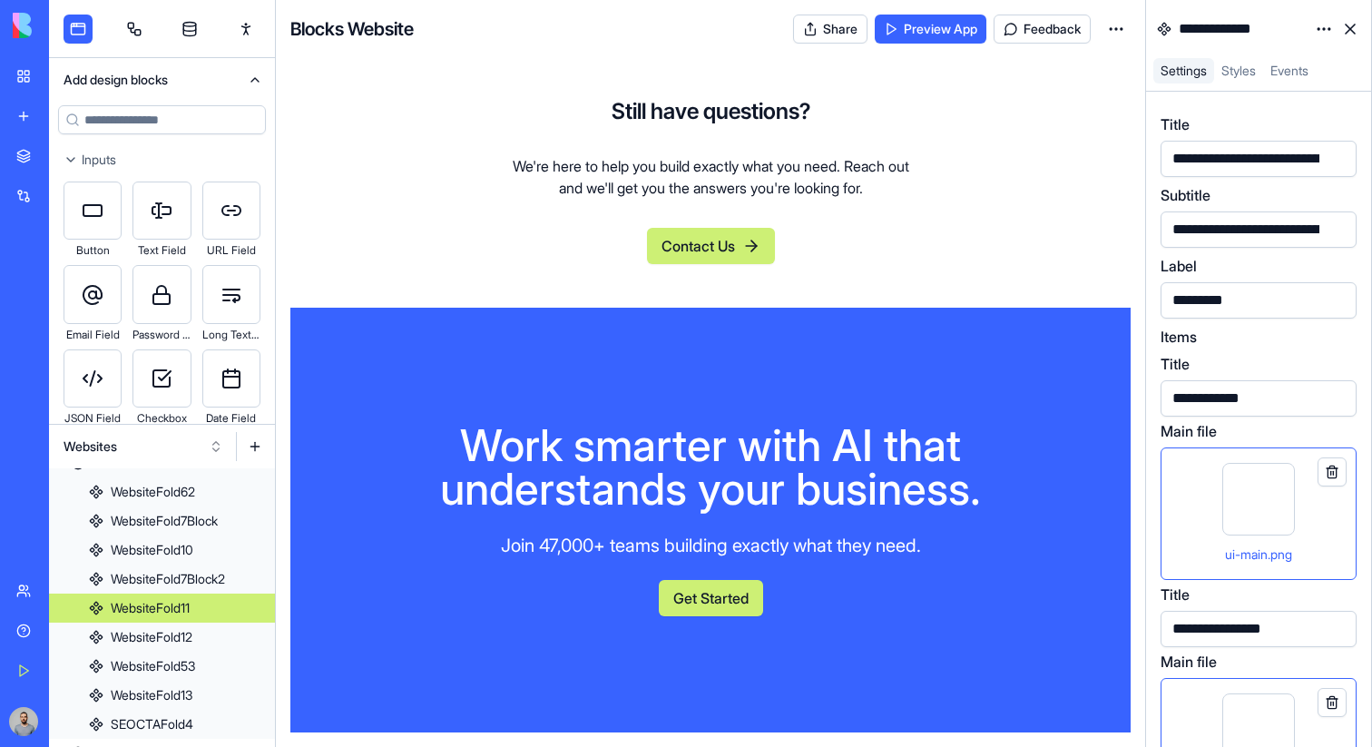
scroll to position [6616, 0]
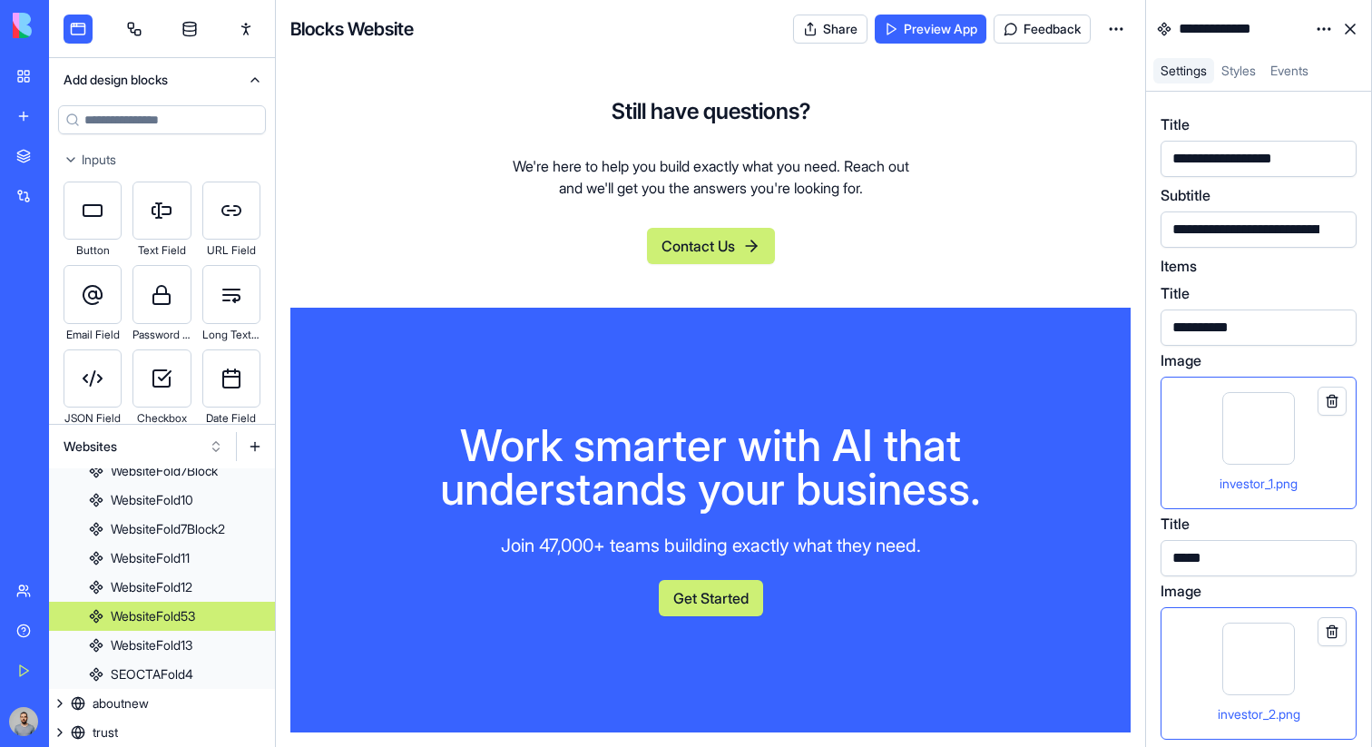
scroll to position [10, 0]
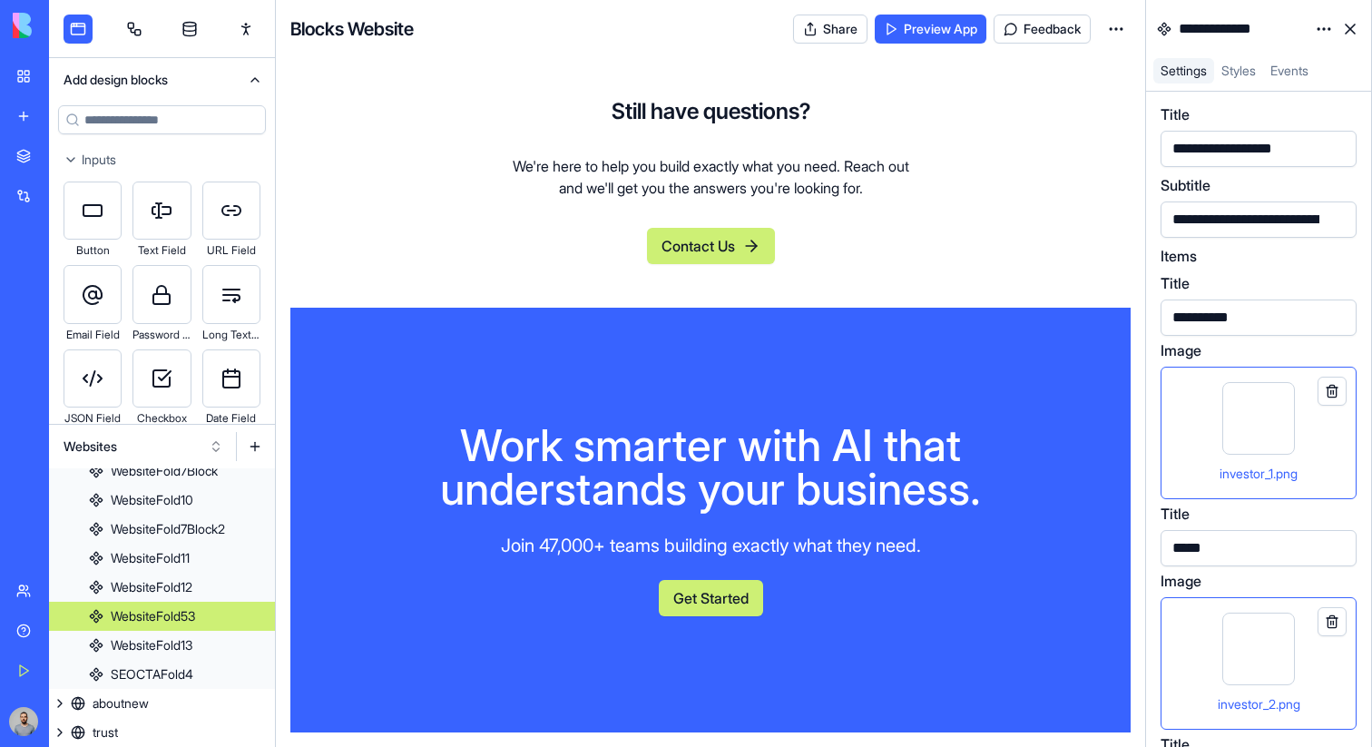
click at [1307, 481] on div "investor_1.png" at bounding box center [1258, 473] width 165 height 22
click at [1321, 678] on div "investor_2.png" at bounding box center [1258, 663] width 165 height 102
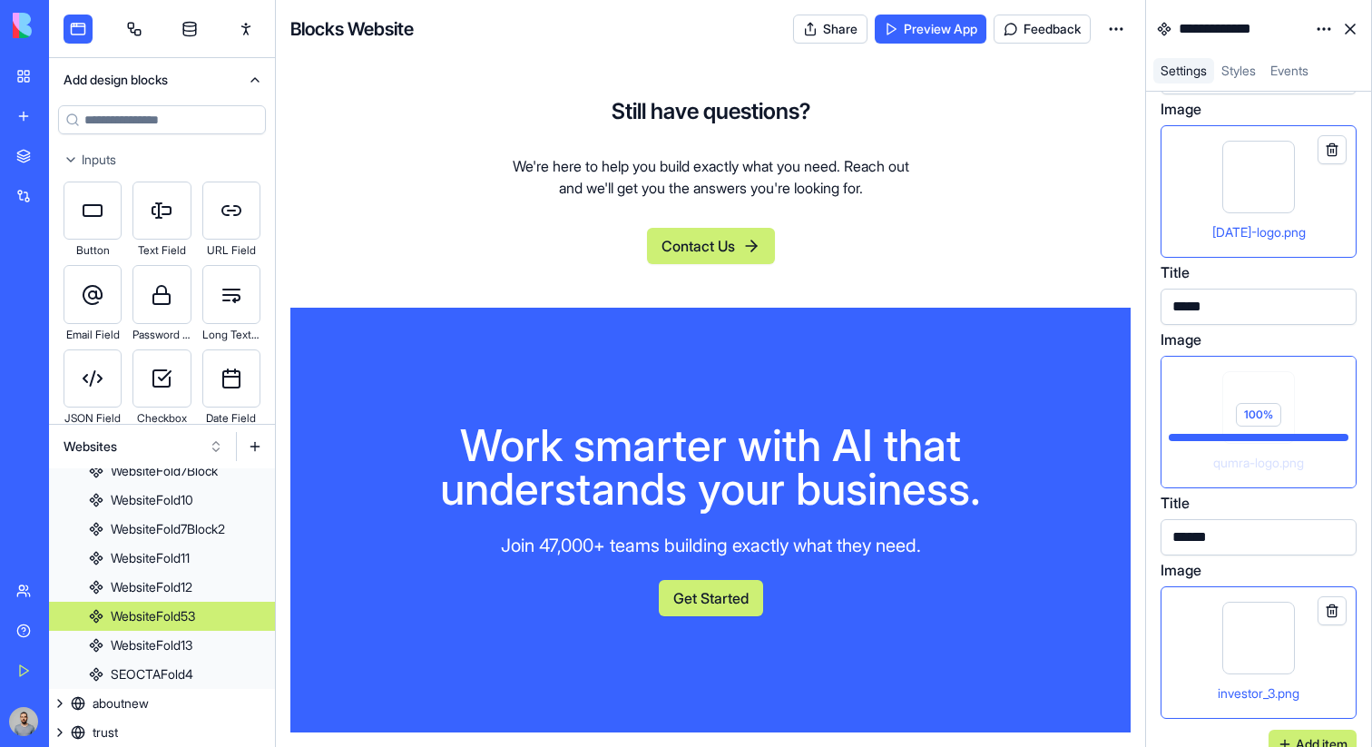
scroll to position [270, 0]
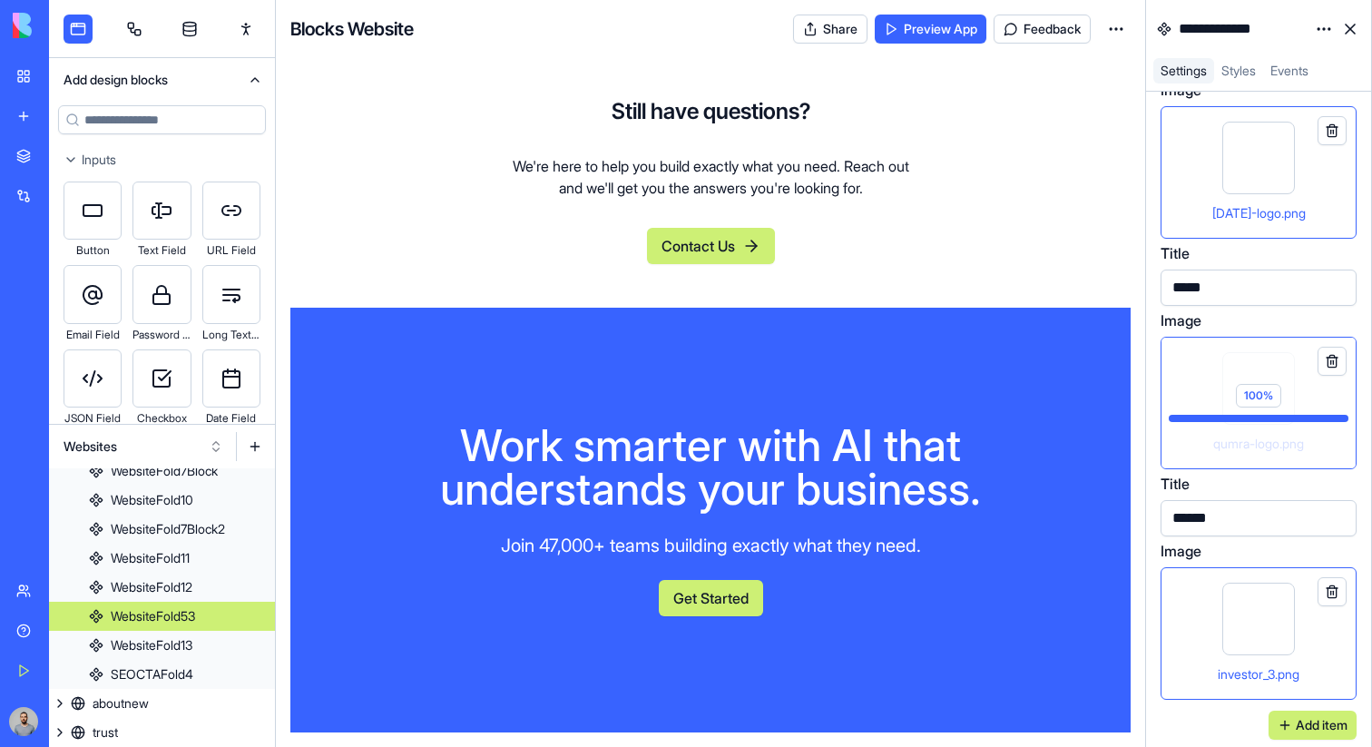
click at [1334, 642] on div "investor_3.png" at bounding box center [1258, 633] width 165 height 102
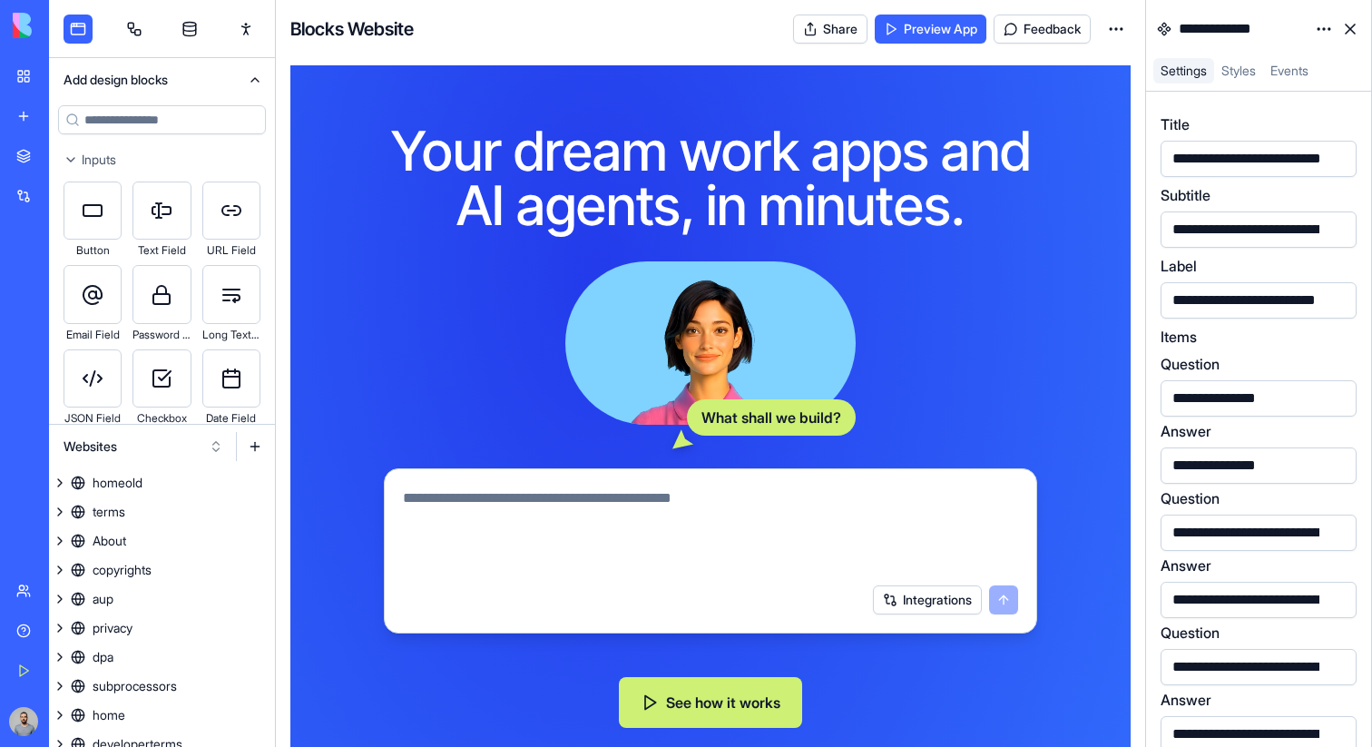
scroll to position [7117, 0]
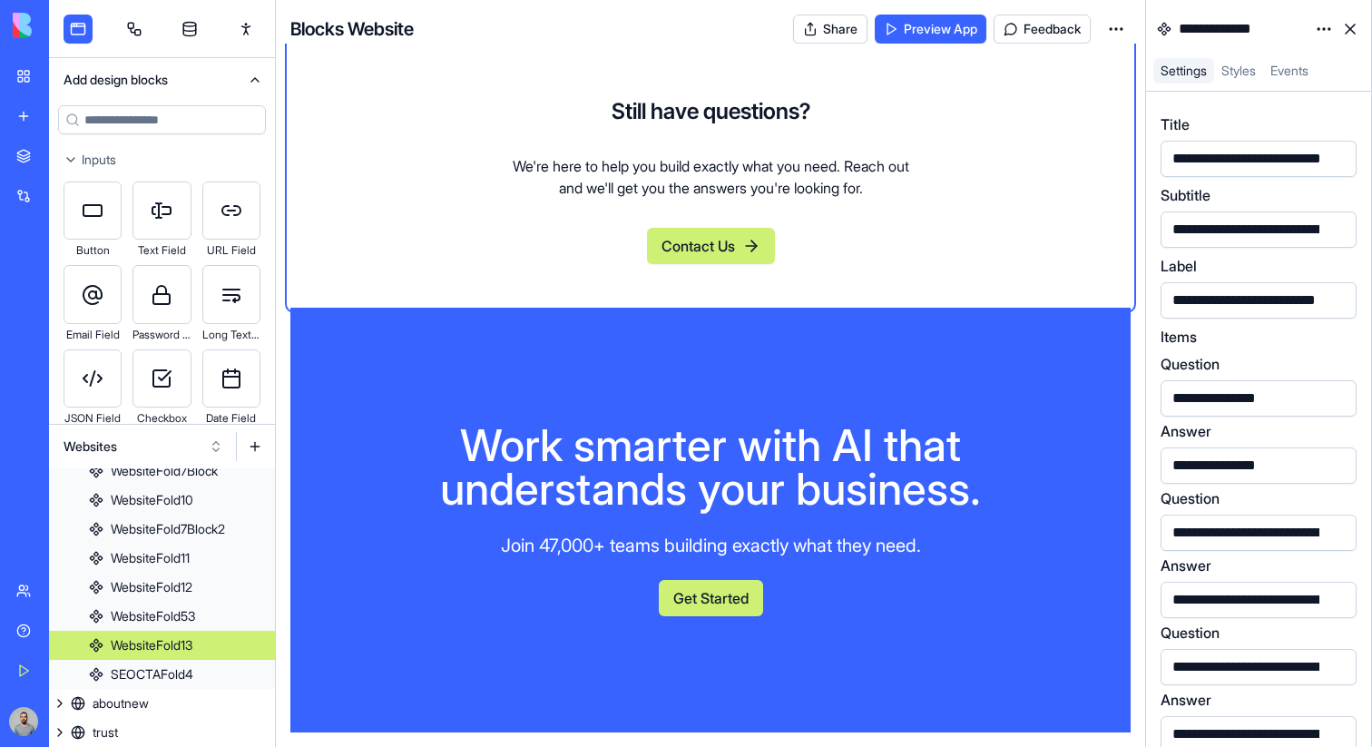
click at [1323, 30] on html "BETA My Workspace New app Marketplace Integrations Recent Work Goal Tracker Aut…" at bounding box center [686, 373] width 1372 height 747
click at [1308, 59] on div "State" at bounding box center [1279, 66] width 107 height 29
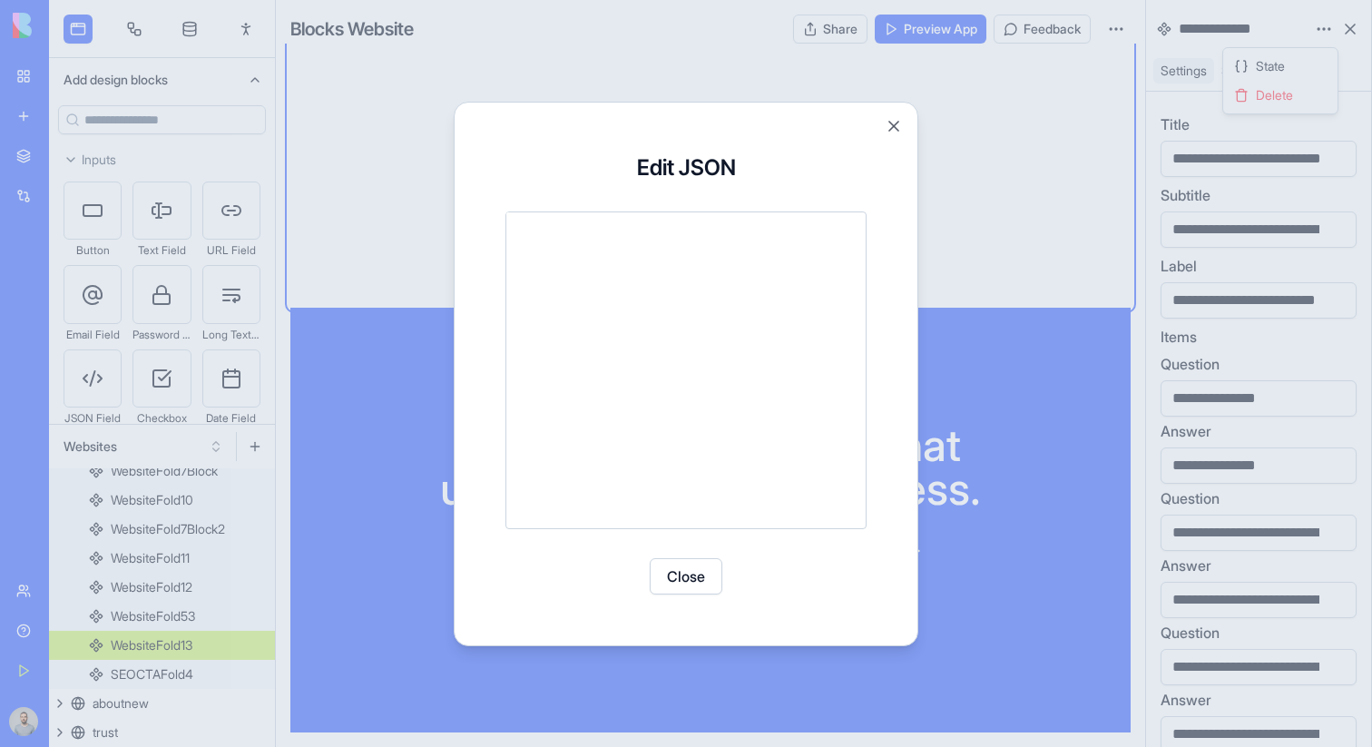
scroll to position [0, 0]
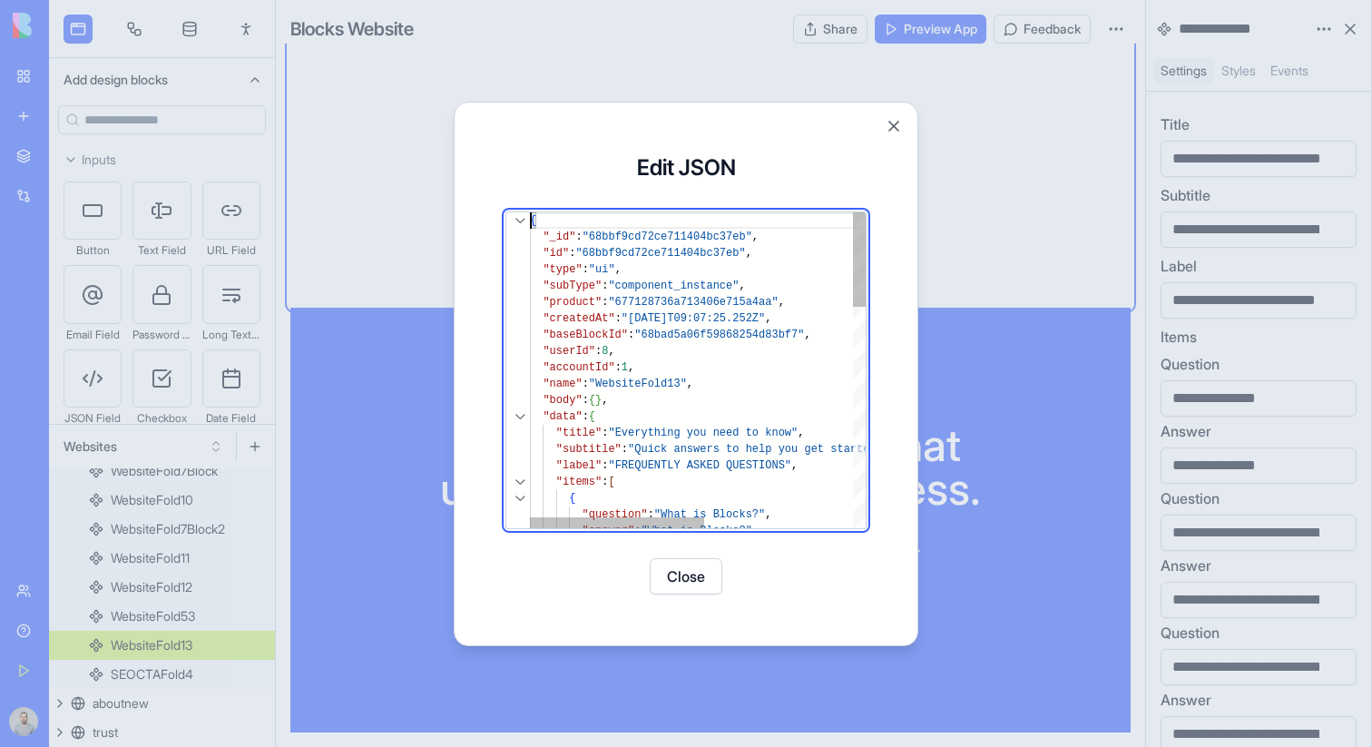
click at [519, 418] on div at bounding box center [520, 416] width 24 height 16
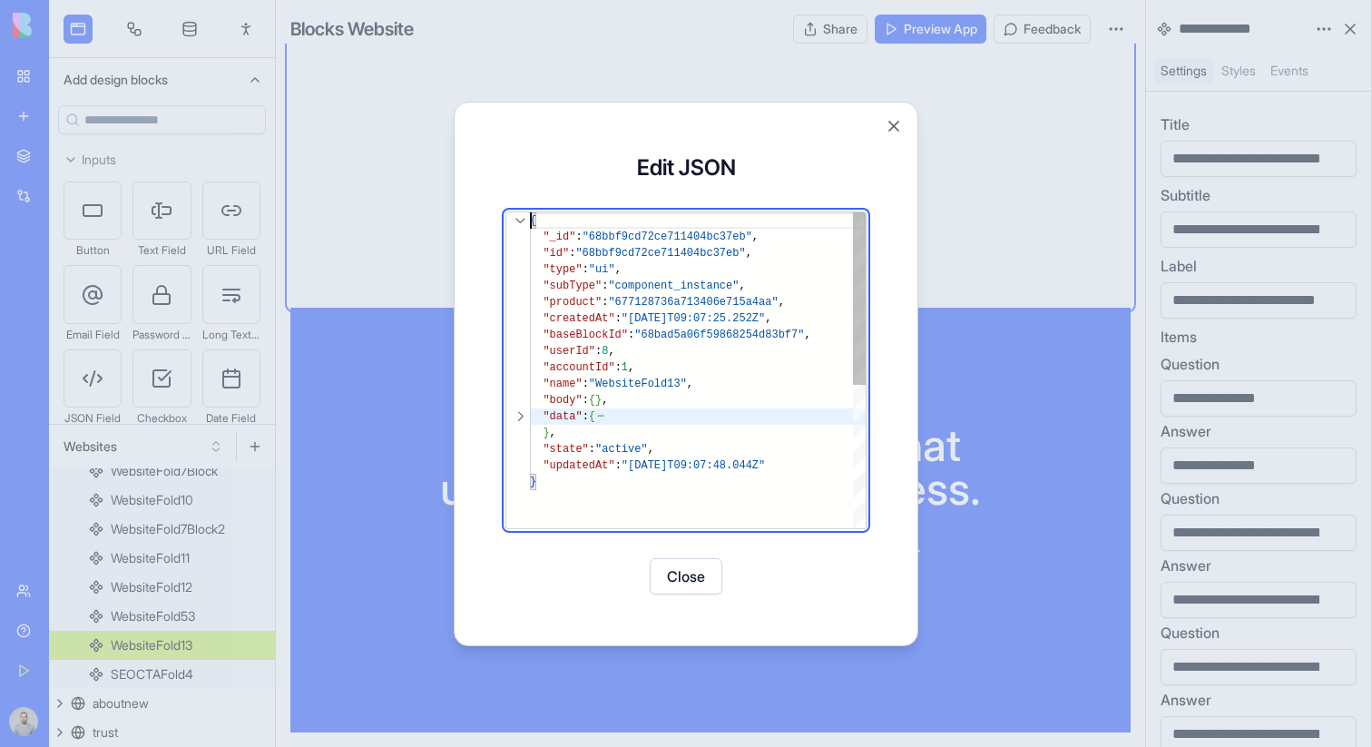
click at [519, 418] on div at bounding box center [520, 416] width 24 height 16
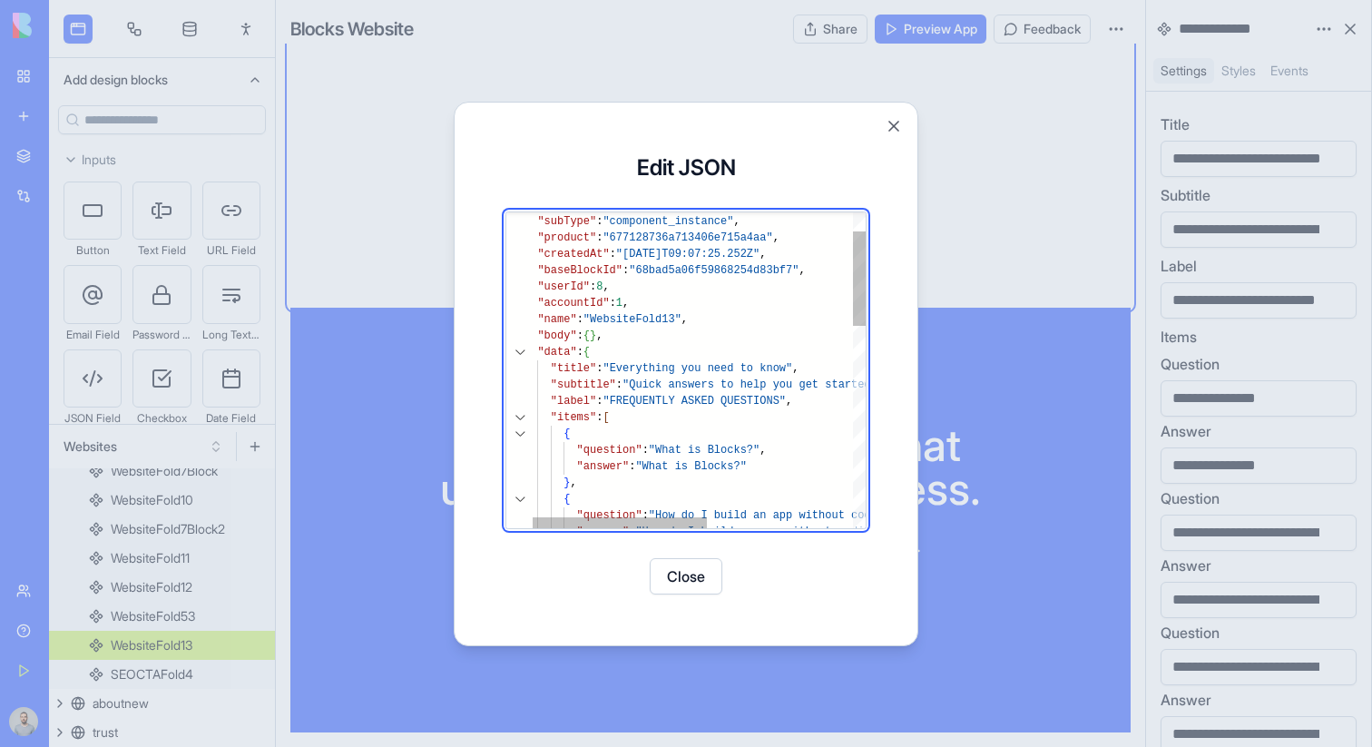
click at [517, 344] on div at bounding box center [520, 352] width 24 height 16
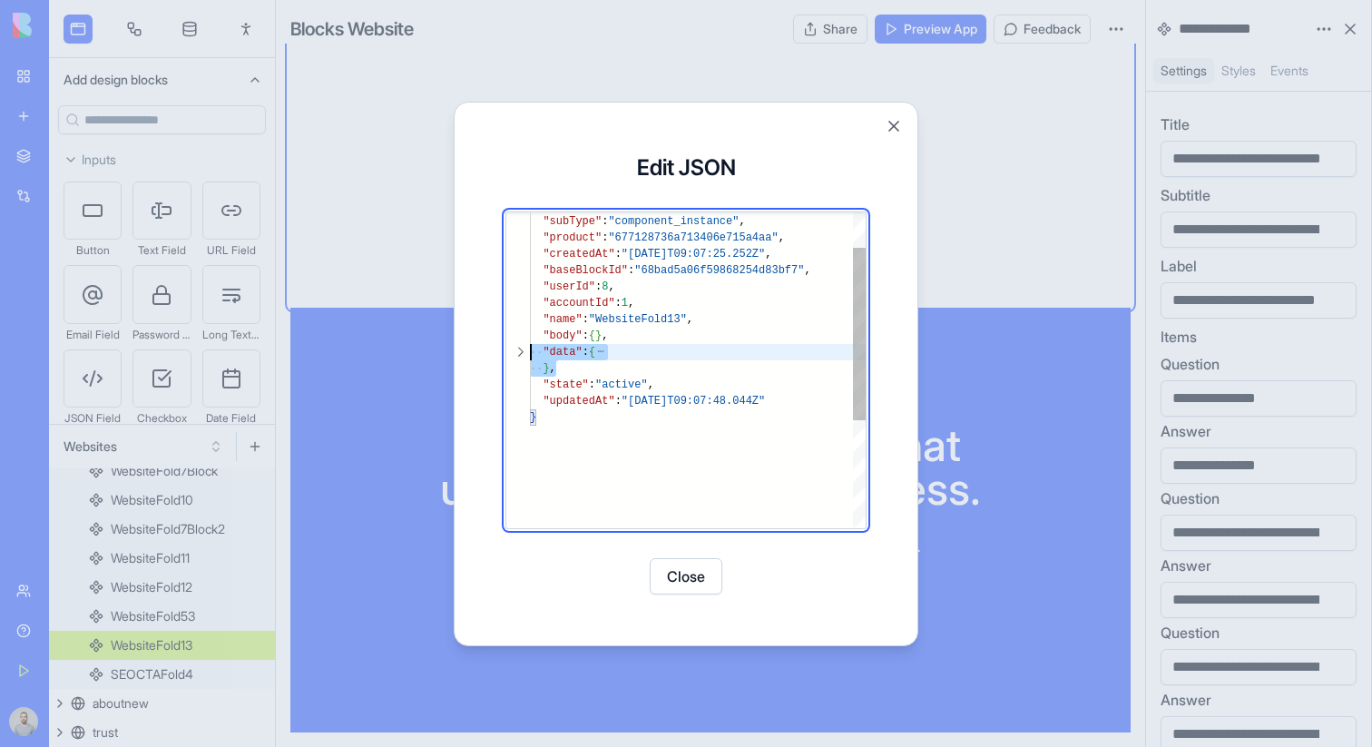
scroll to position [33, 0]
drag, startPoint x: 571, startPoint y: 369, endPoint x: 508, endPoint y: 354, distance: 64.5
click at [530, 354] on div ""type" : "ui" , "subType" : "component_instance" , "product" : "677128736a71340…" at bounding box center [698, 436] width 336 height 577
type textarea "**********"
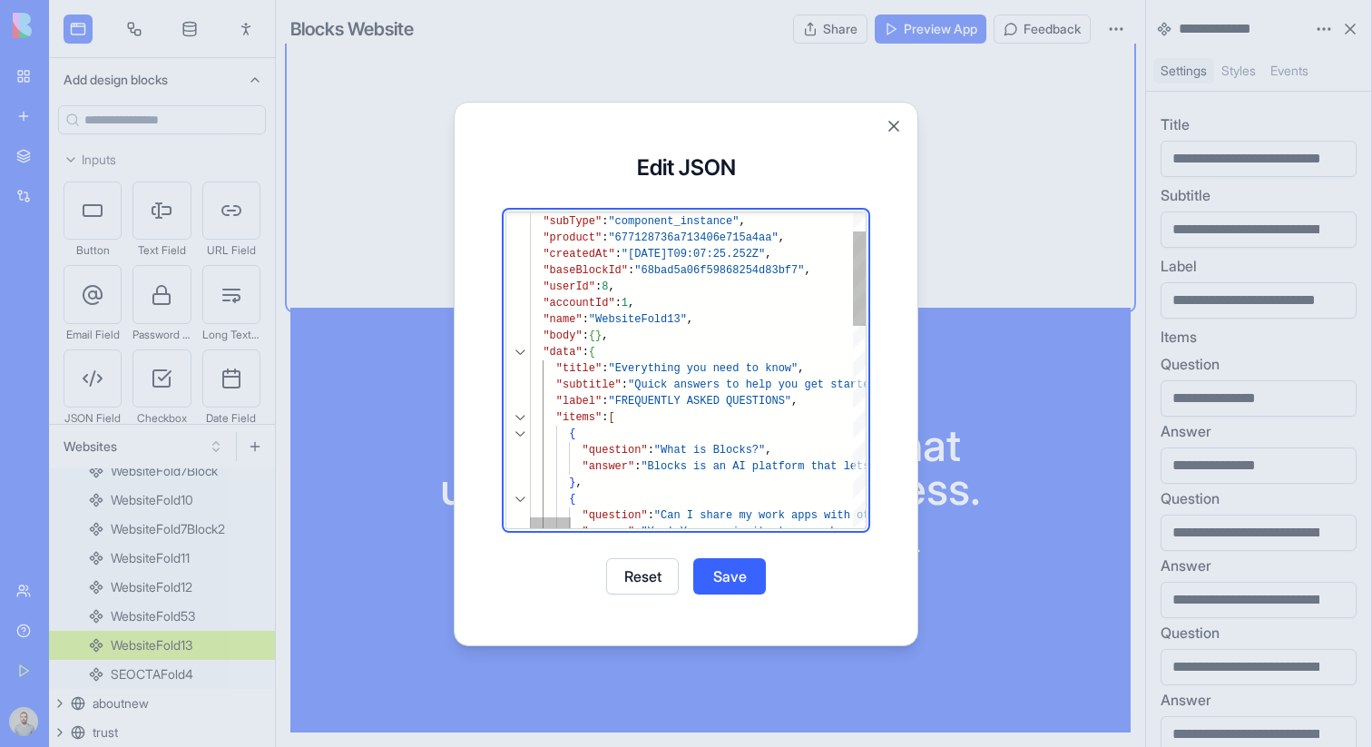
click at [747, 583] on button "Save" at bounding box center [729, 576] width 73 height 36
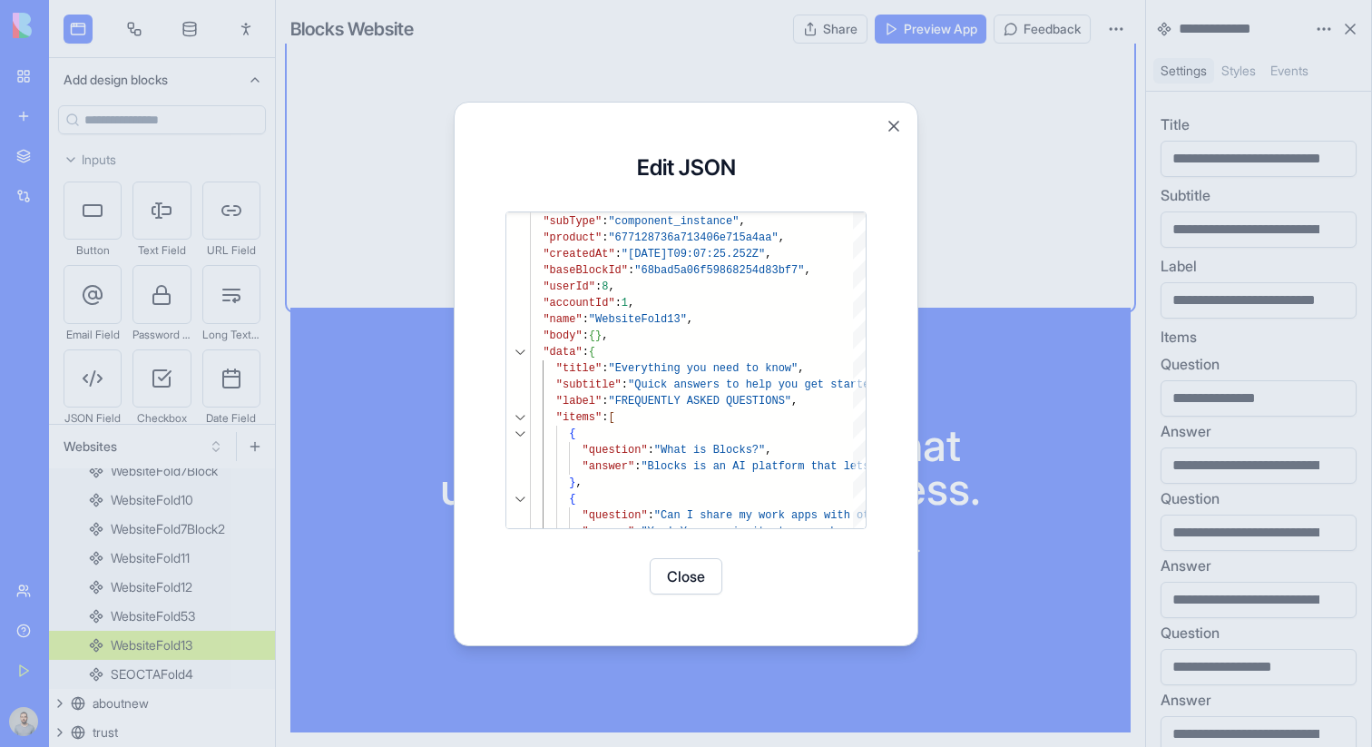
click at [712, 585] on button "Close" at bounding box center [685, 576] width 73 height 36
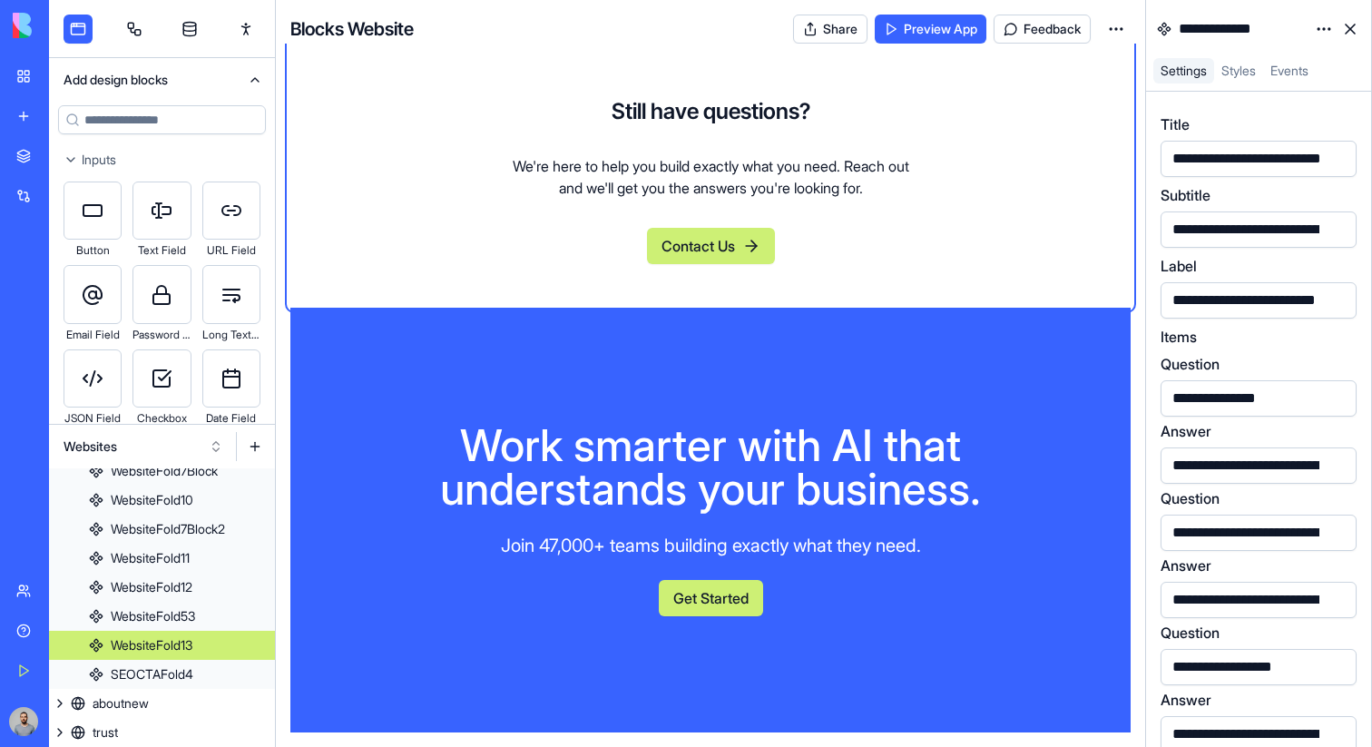
click at [995, 577] on div "Work smarter with AI that understands your business. Join 47,000+ teams buildin…" at bounding box center [710, 520] width 608 height 192
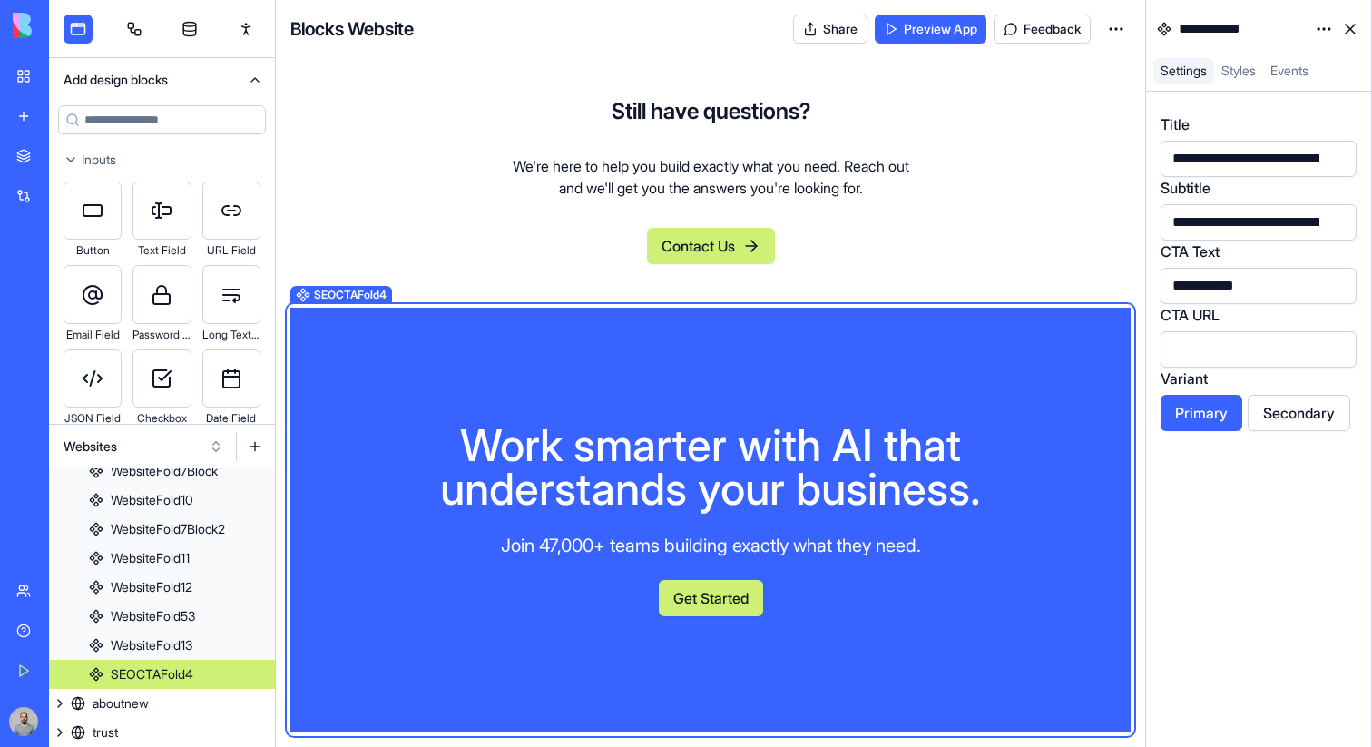
click at [984, 583] on div "Work smarter with AI that understands your business. Join 47,000+ teams buildin…" at bounding box center [710, 520] width 608 height 192
click at [1205, 229] on div "**********" at bounding box center [1349, 222] width 365 height 20
drag, startPoint x: 1208, startPoint y: 221, endPoint x: 1258, endPoint y: 218, distance: 50.0
click at [1258, 218] on div "**********" at bounding box center [1349, 222] width 365 height 20
copy div "*********"
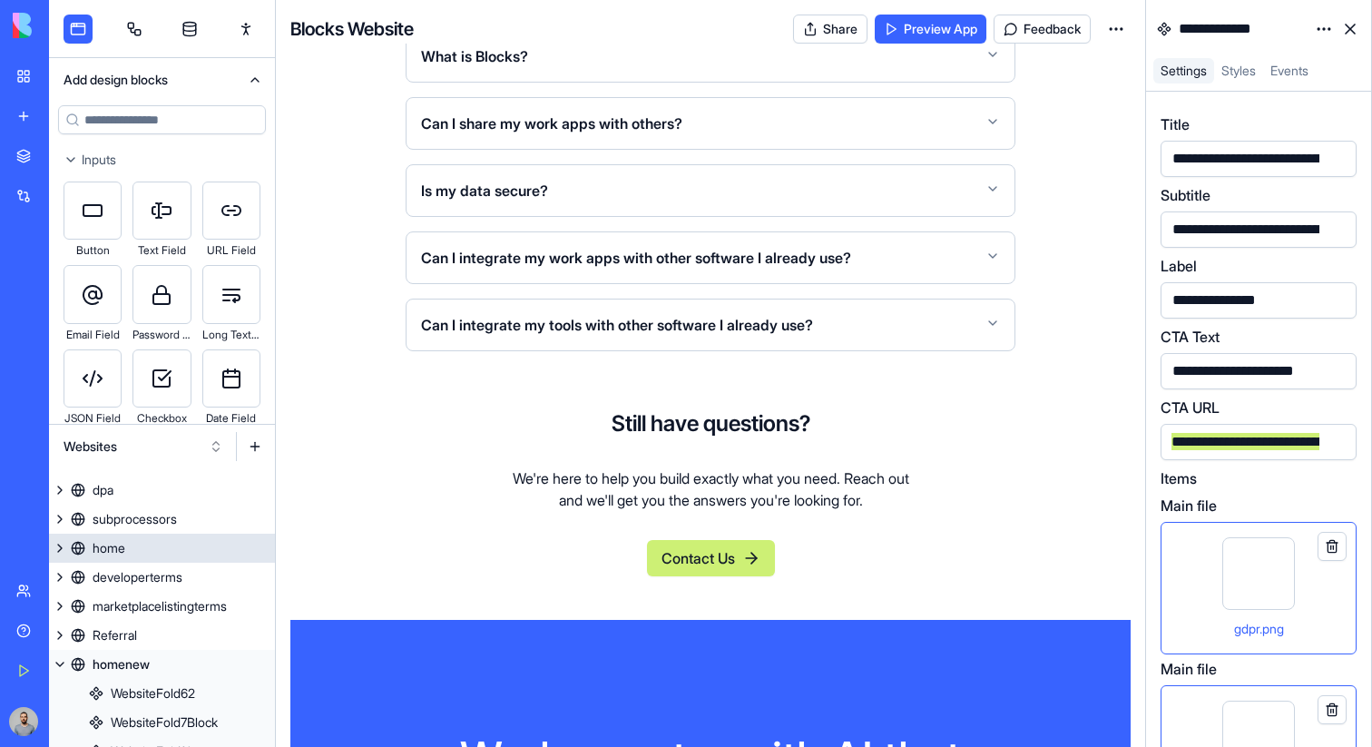
scroll to position [195, 0]
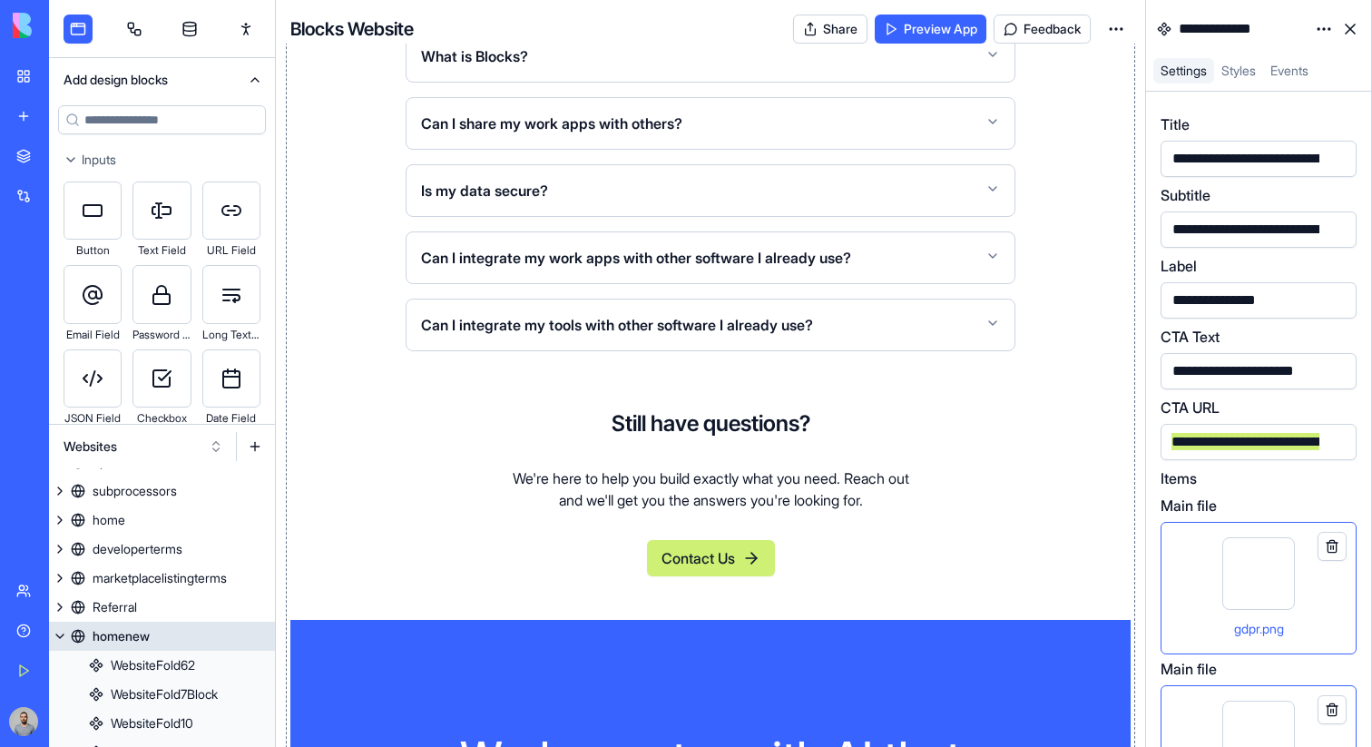
click at [65, 631] on button at bounding box center [60, 635] width 22 height 29
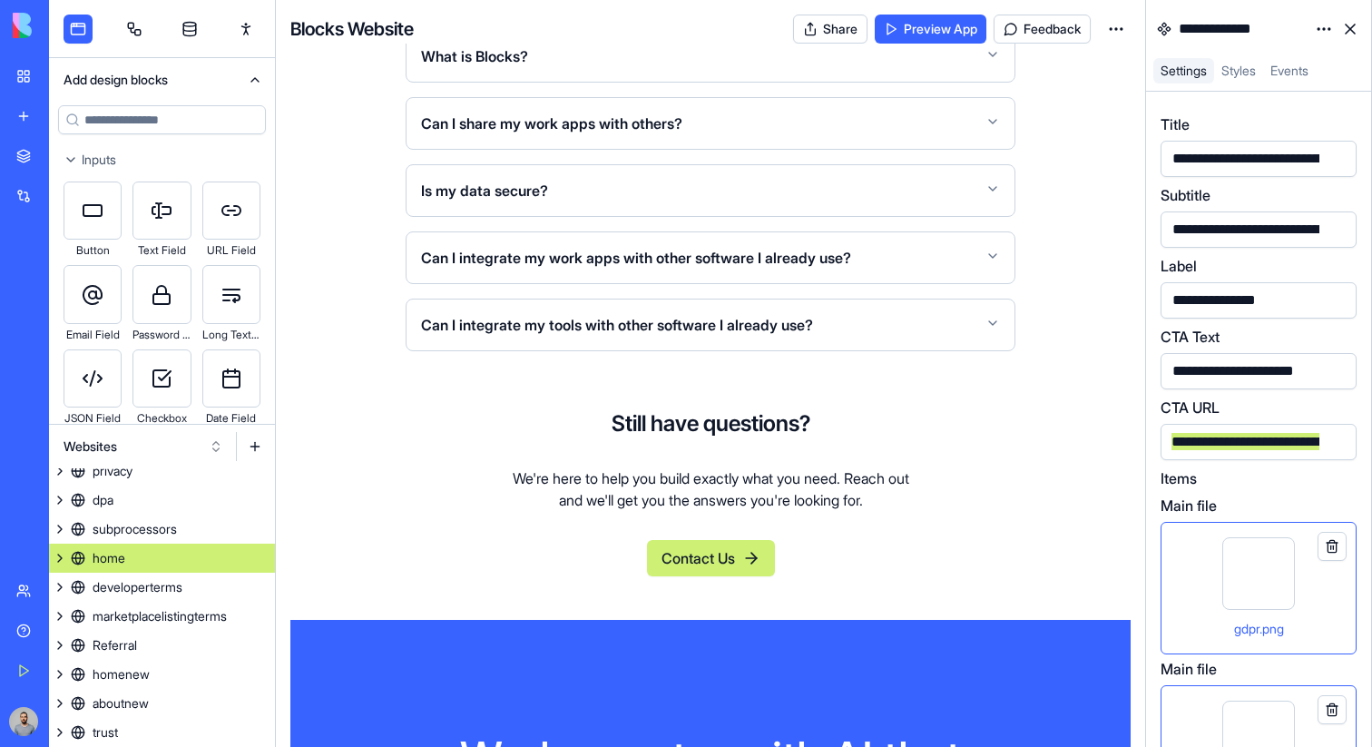
click at [188, 560] on link "home" at bounding box center [162, 557] width 226 height 29
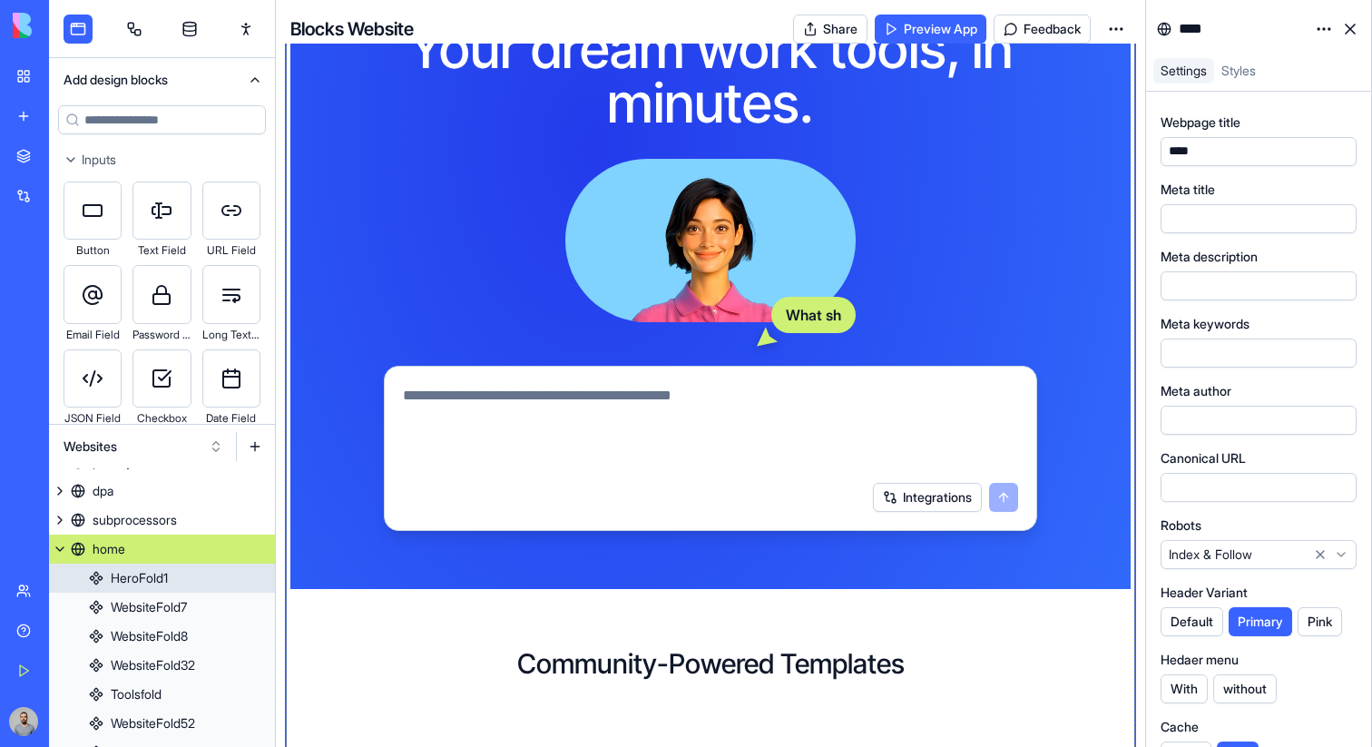
scroll to position [107, 0]
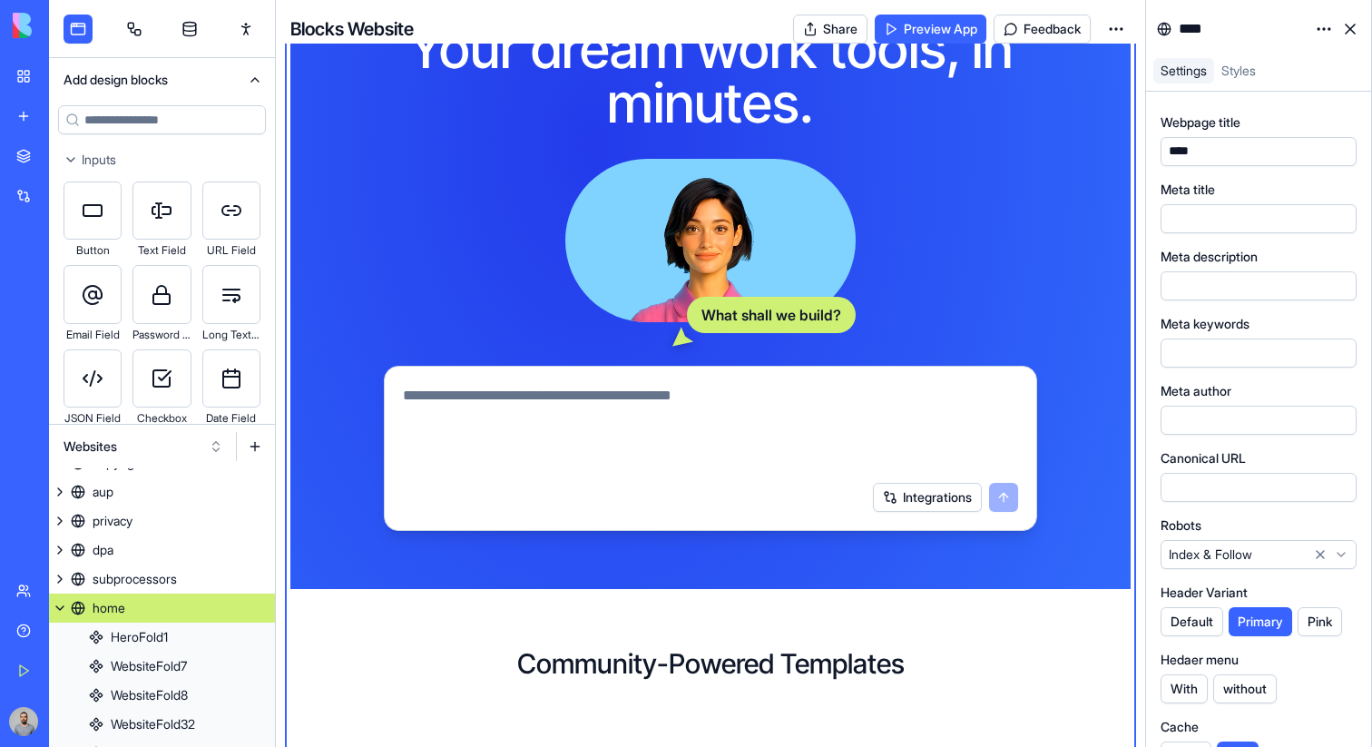
click at [1232, 44] on div "****" at bounding box center [1258, 29] width 225 height 58
click at [60, 605] on button at bounding box center [60, 607] width 22 height 29
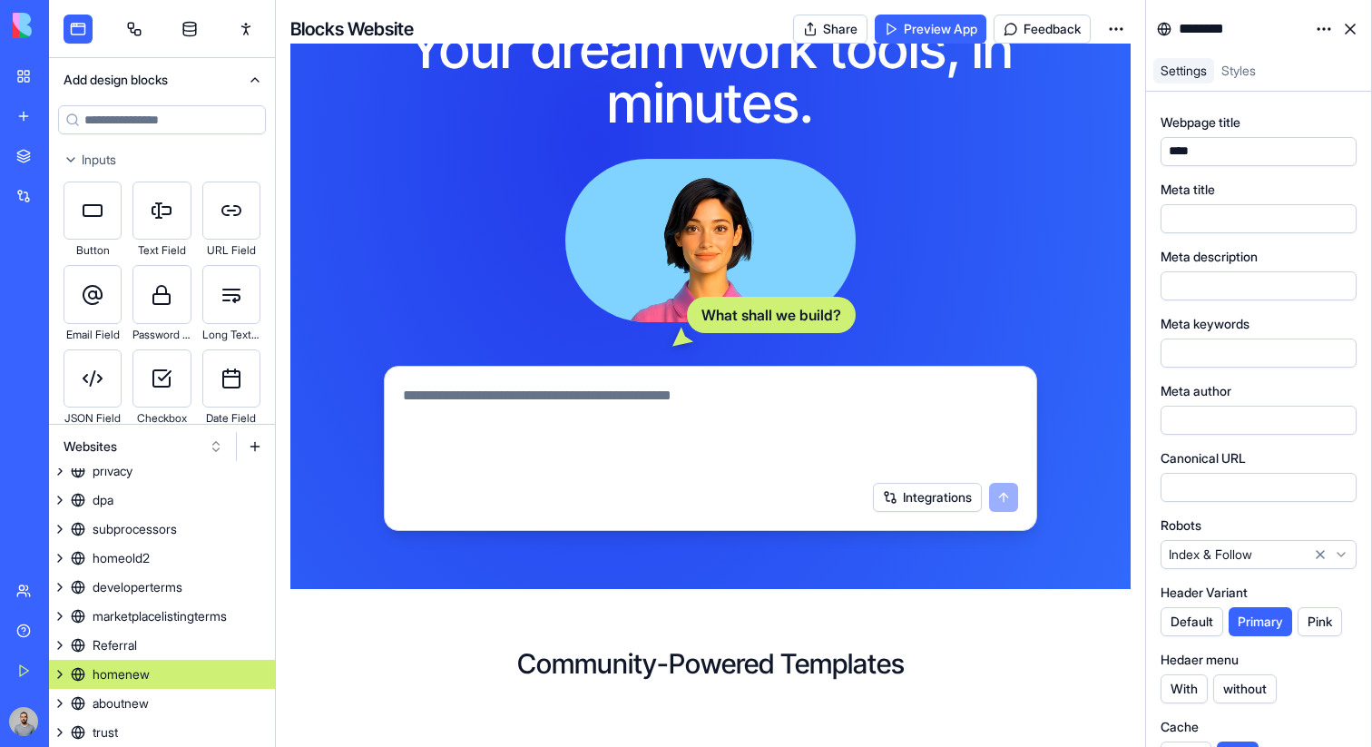
click at [168, 668] on link "homenew" at bounding box center [162, 673] width 226 height 29
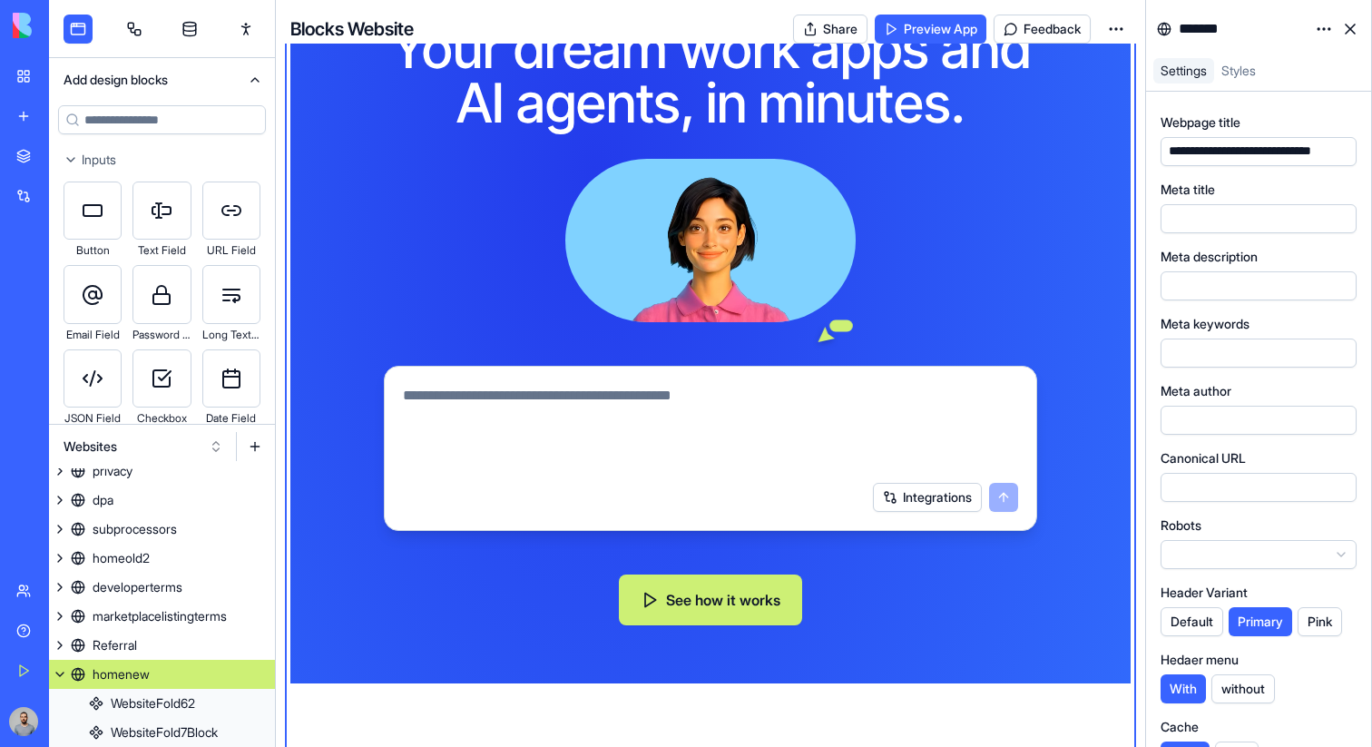
scroll to position [181, 0]
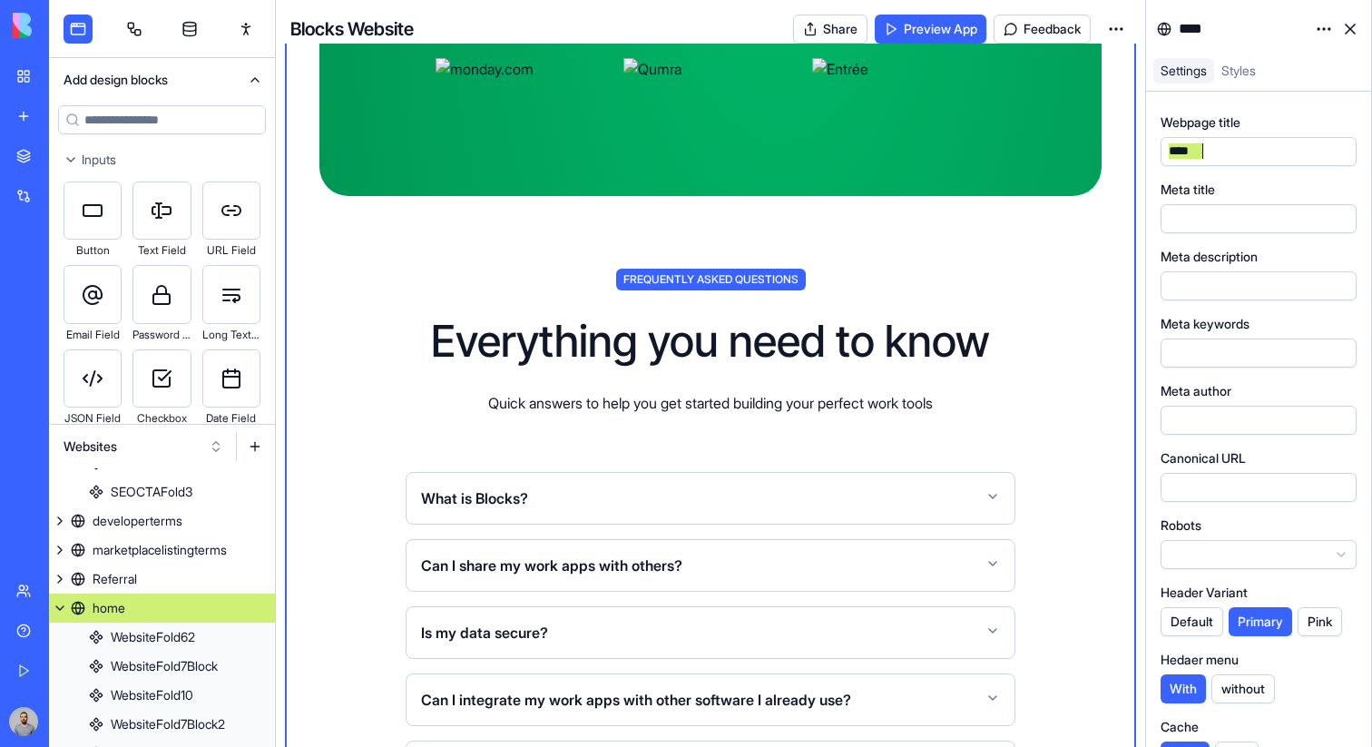
scroll to position [5599, 0]
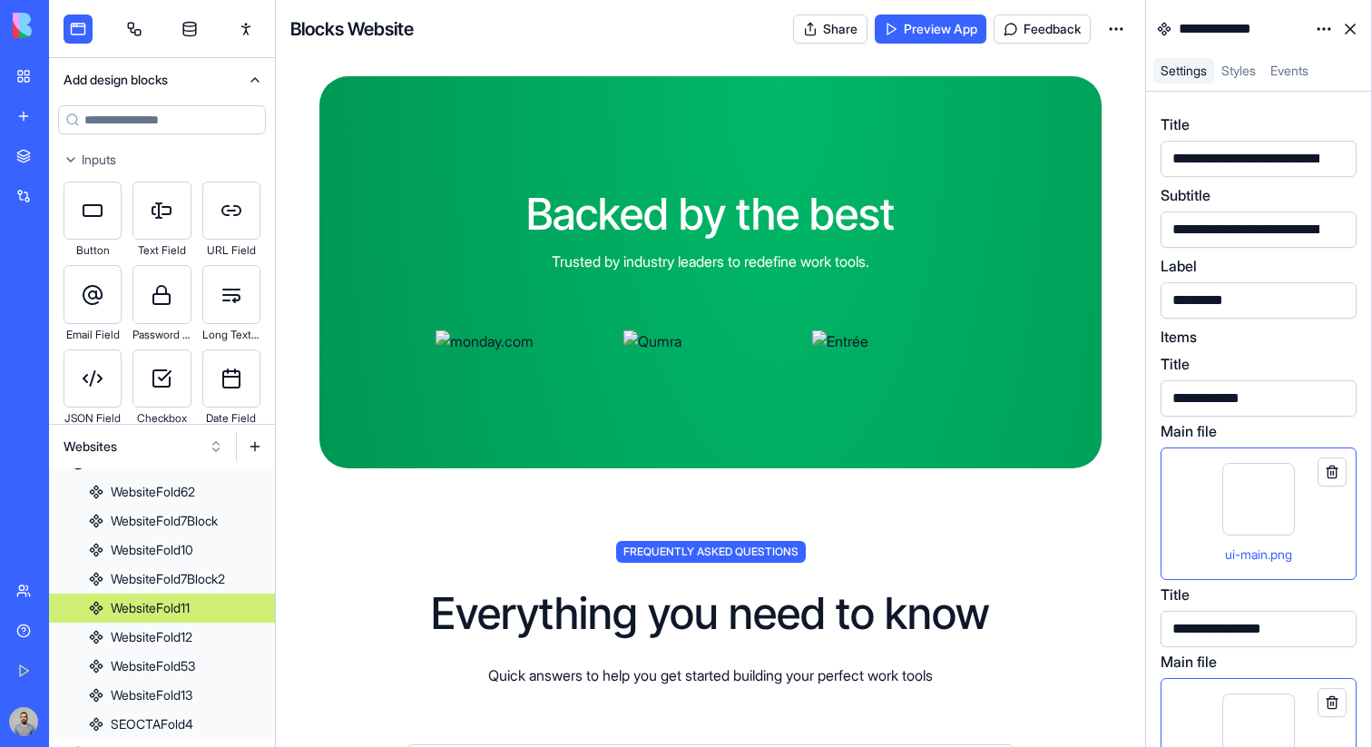
scroll to position [5352, 0]
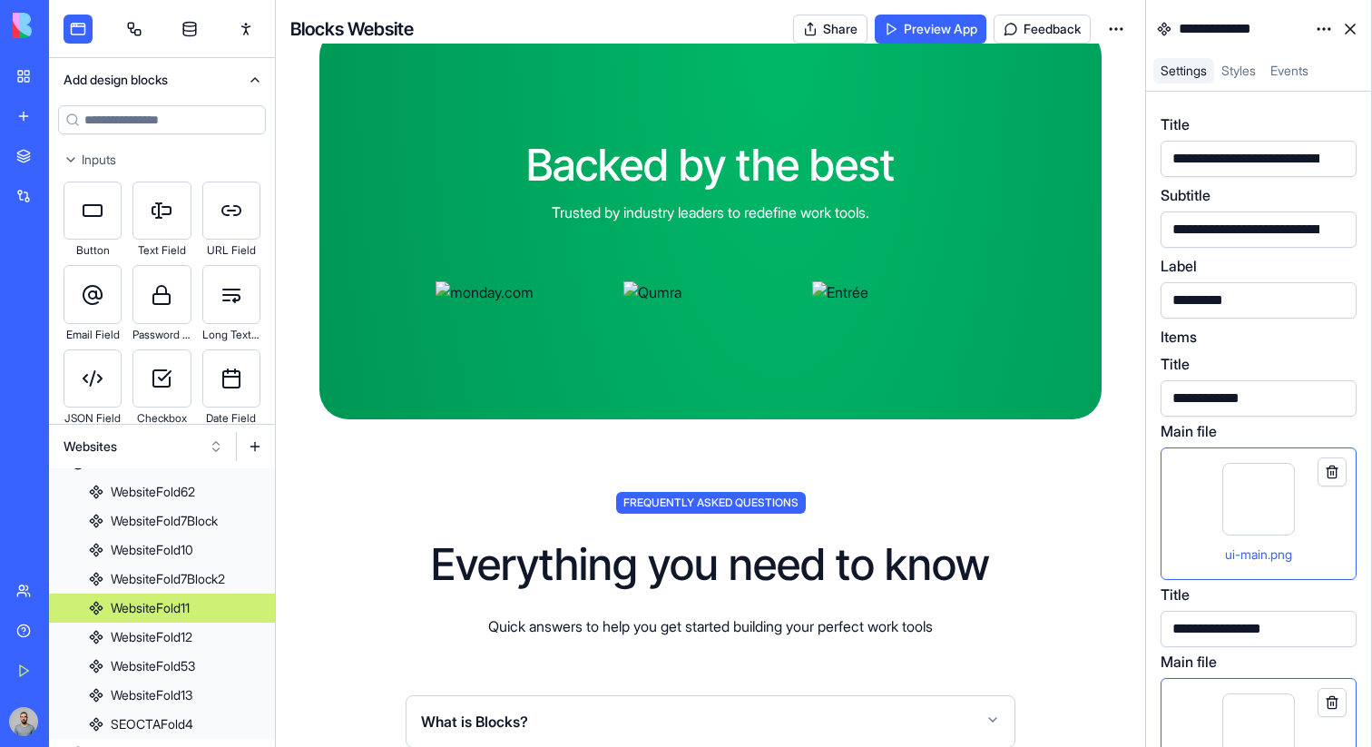
click at [1201, 509] on div "ui-main.png" at bounding box center [1258, 514] width 165 height 102
click at [1179, 714] on div "item-2.png" at bounding box center [1258, 744] width 165 height 102
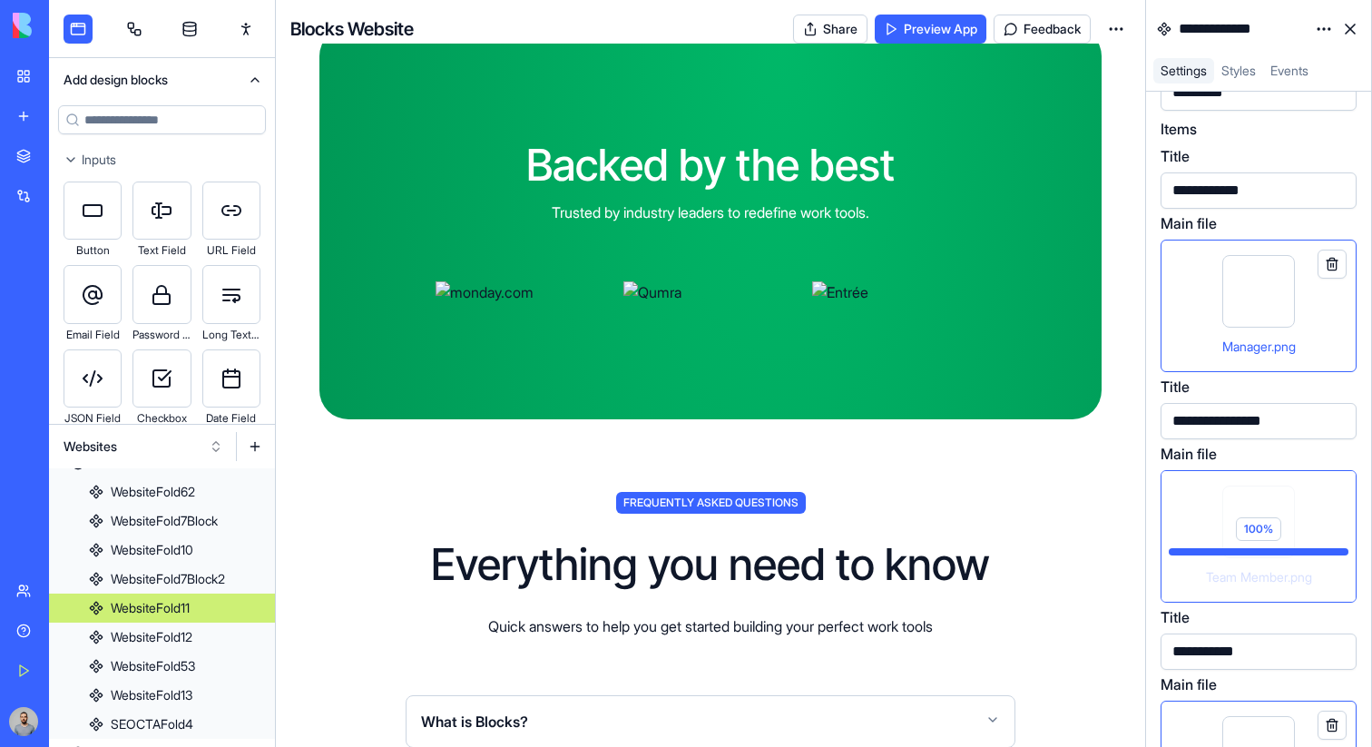
scroll to position [341, 0]
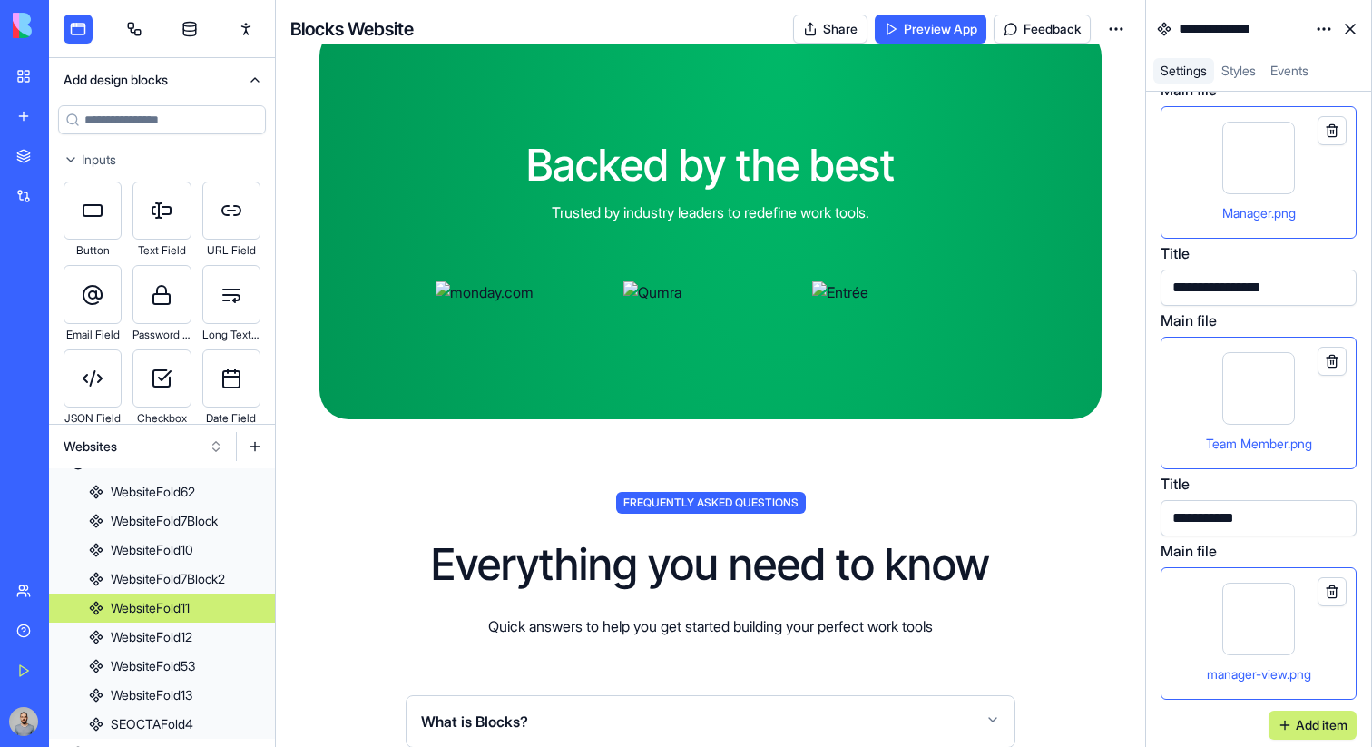
click at [1194, 630] on div "manager-view.png" at bounding box center [1258, 633] width 165 height 102
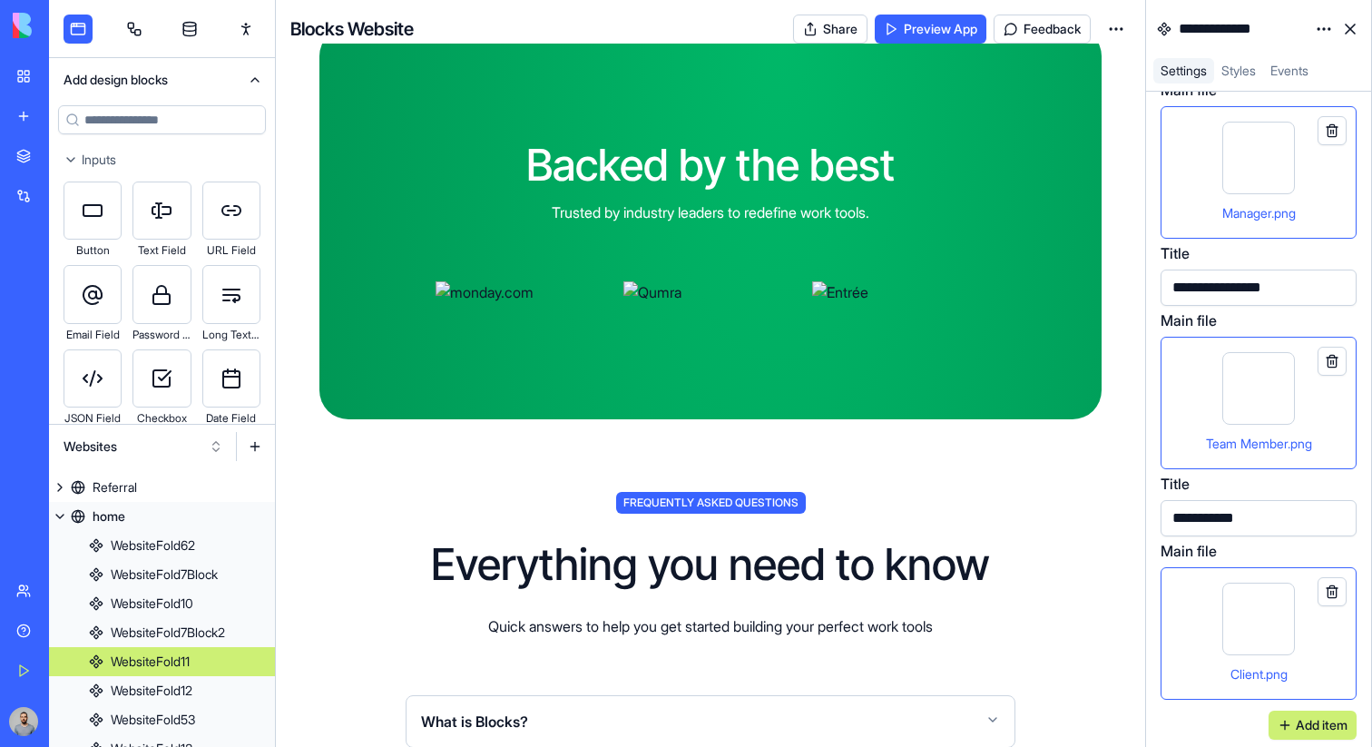
scroll to position [486, 0]
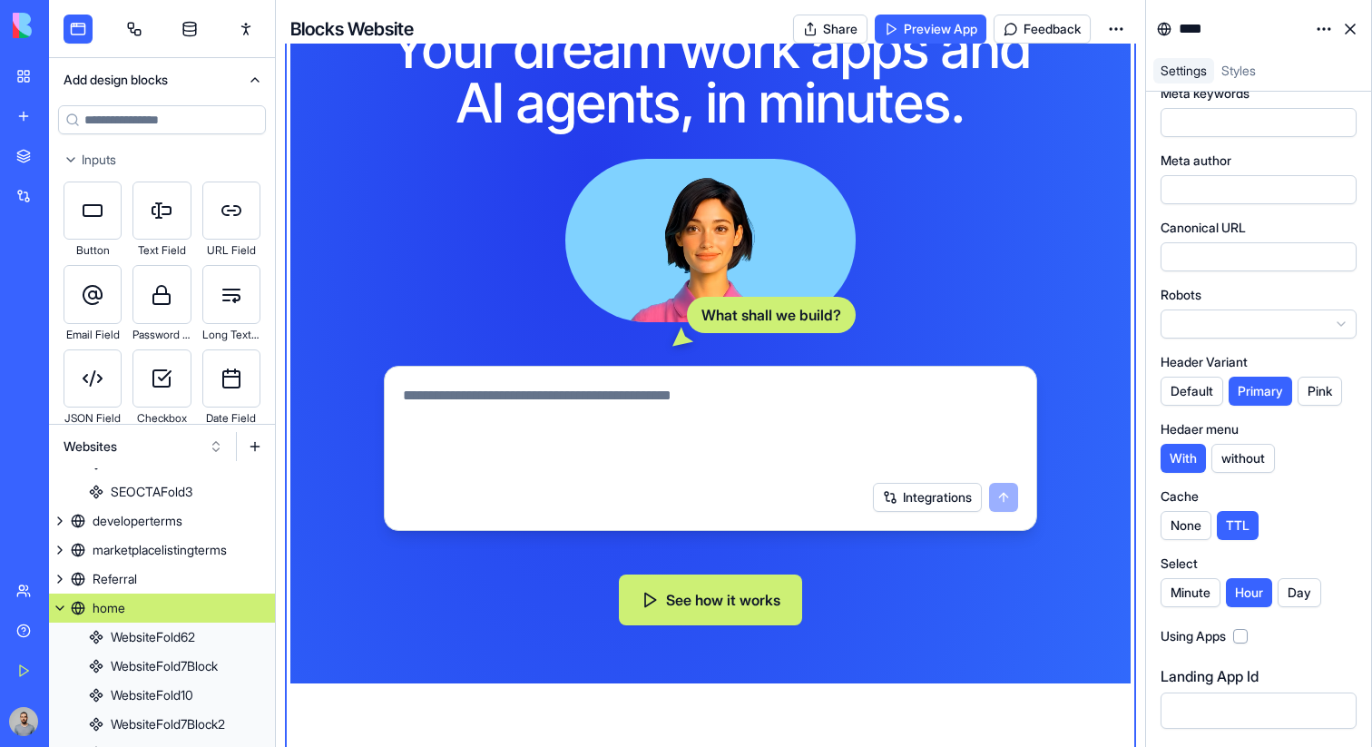
scroll to position [621, 0]
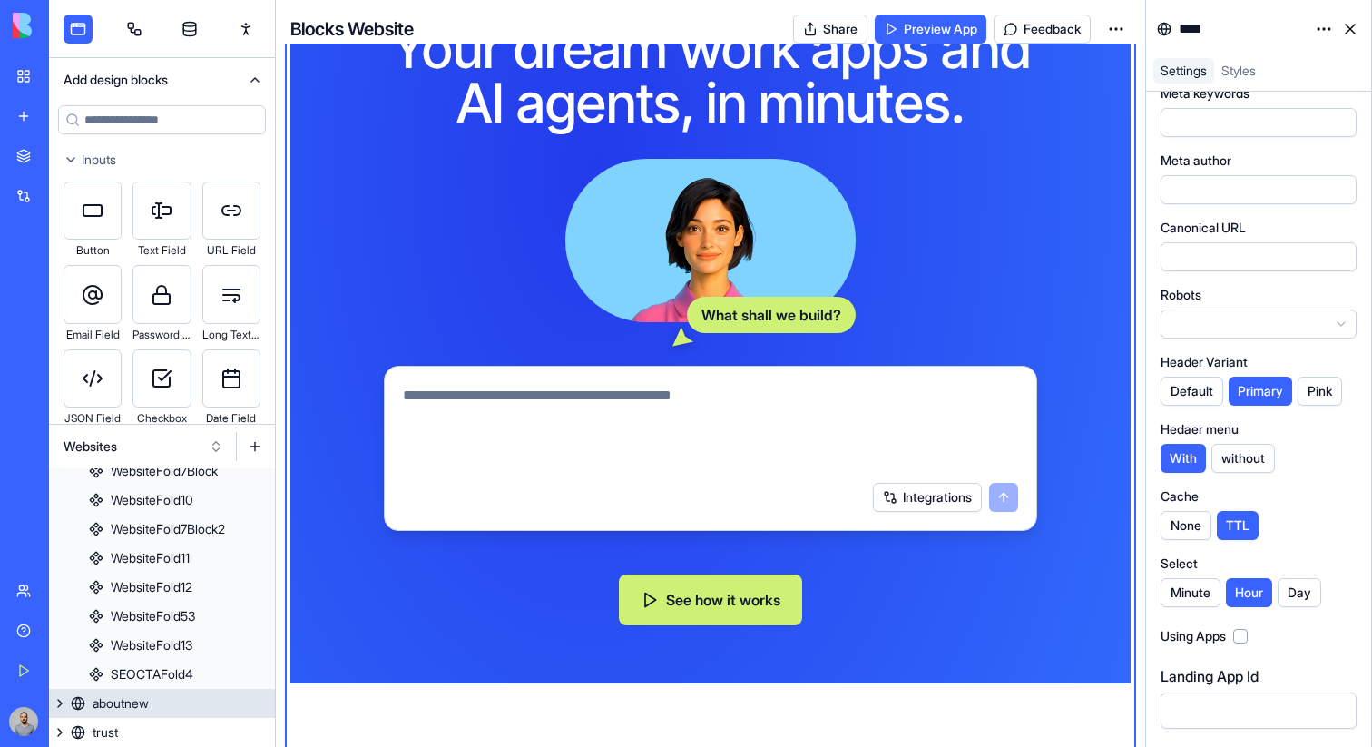
click at [173, 701] on link "aboutnew" at bounding box center [162, 702] width 226 height 29
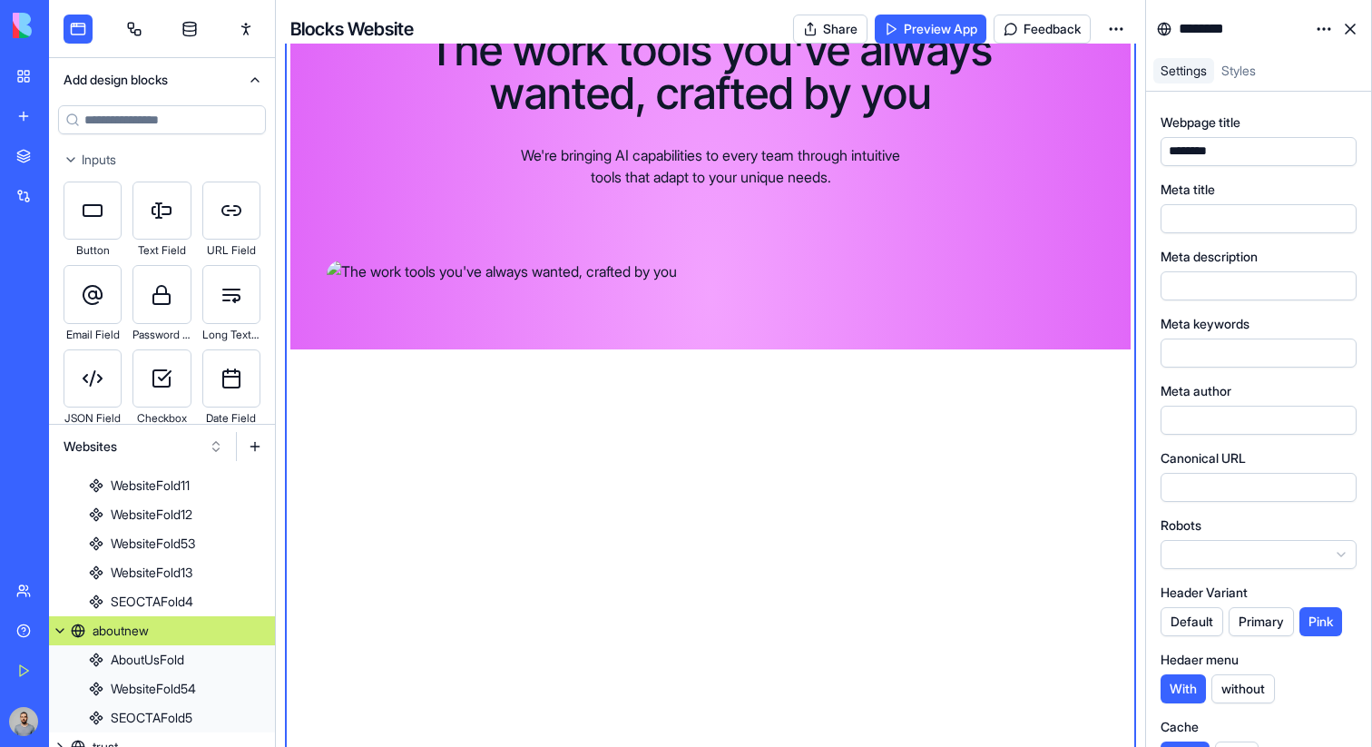
scroll to position [708, 0]
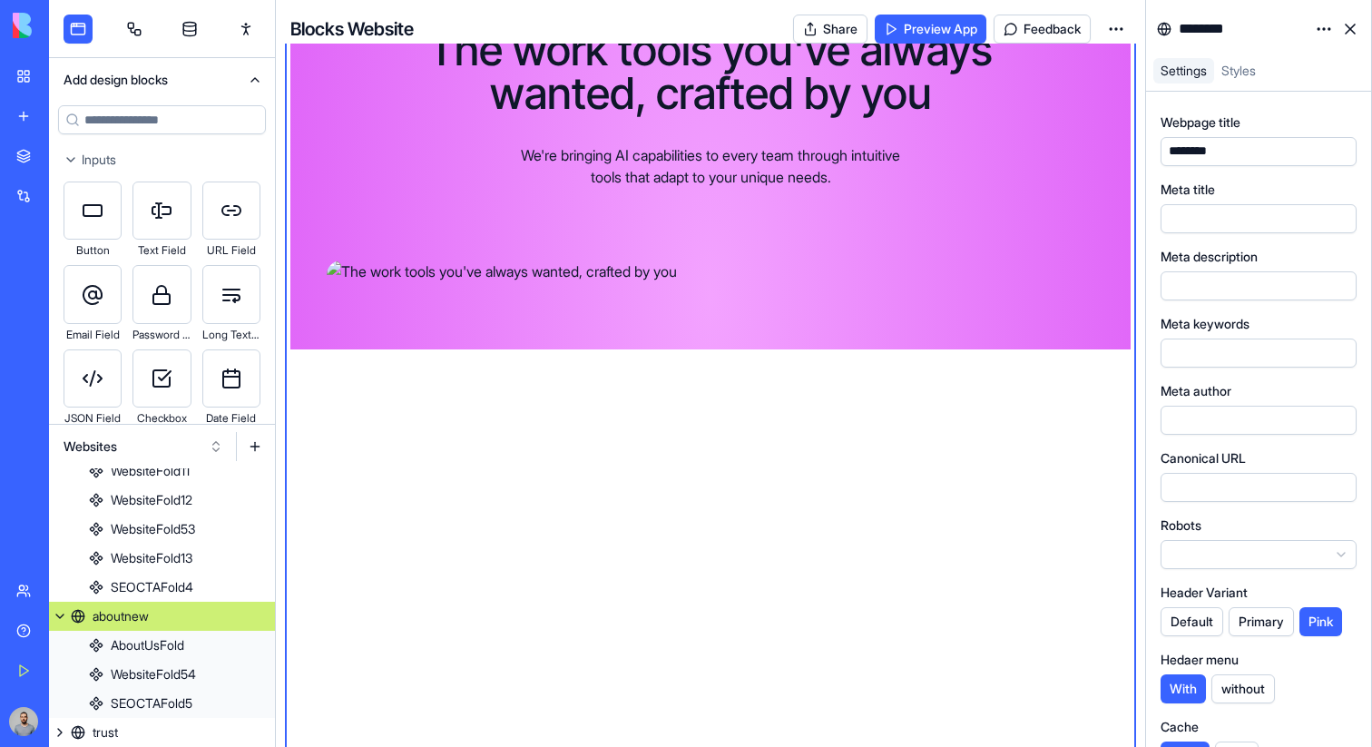
click at [1248, 37] on div "********" at bounding box center [1240, 29] width 131 height 29
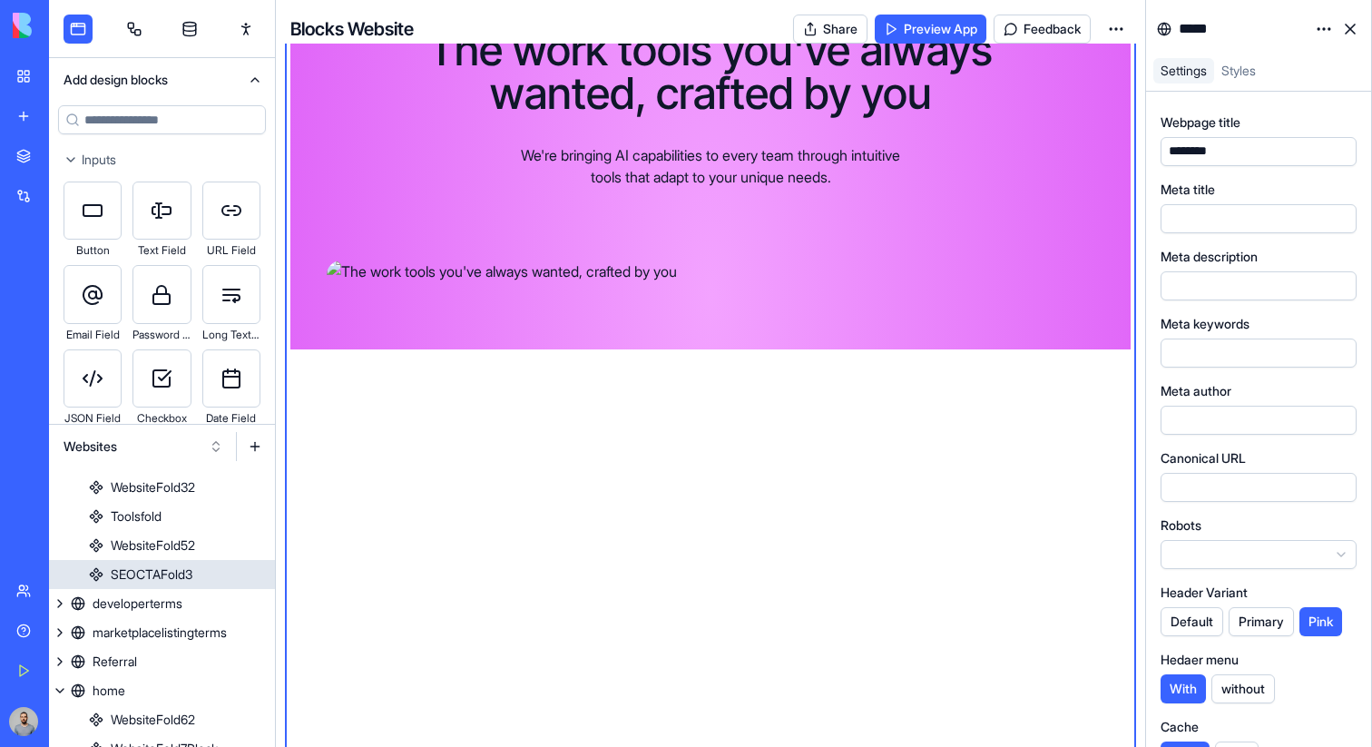
scroll to position [345, 0]
click at [61, 689] on button at bounding box center [60, 689] width 22 height 29
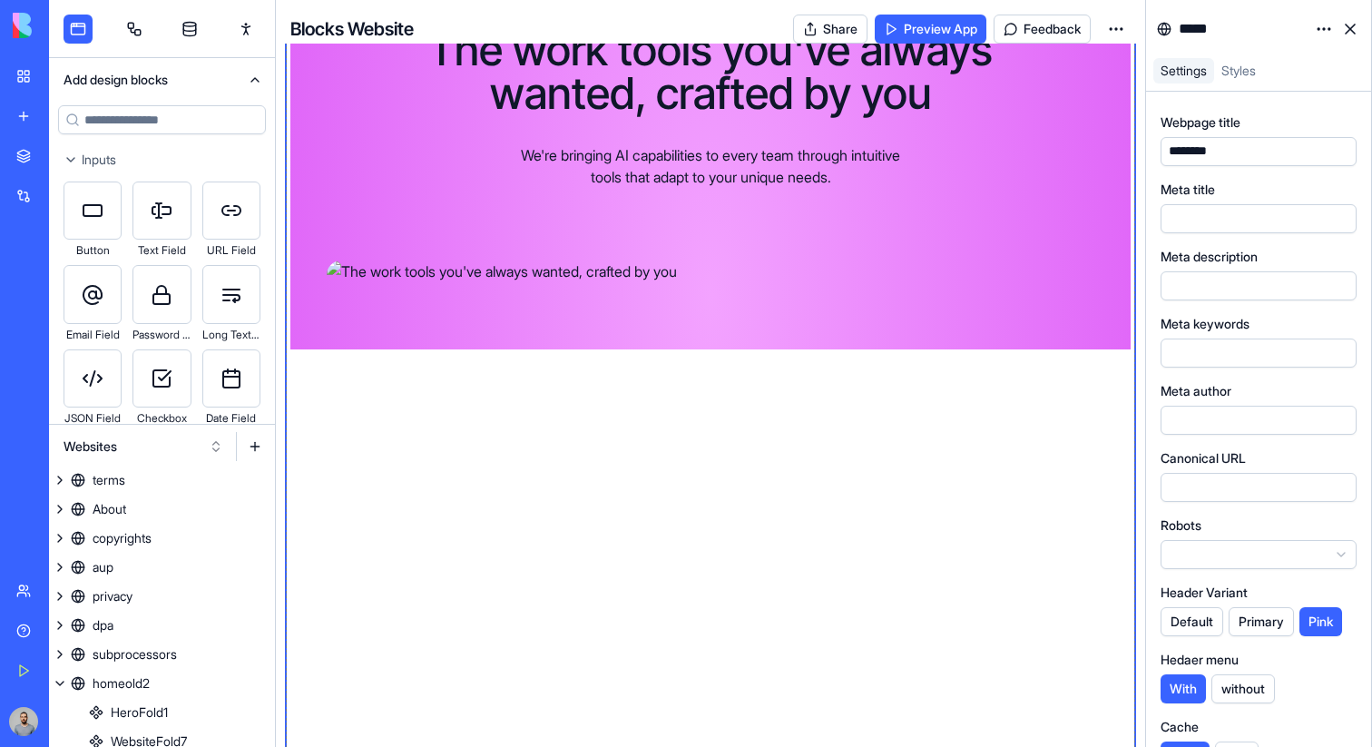
scroll to position [0, 0]
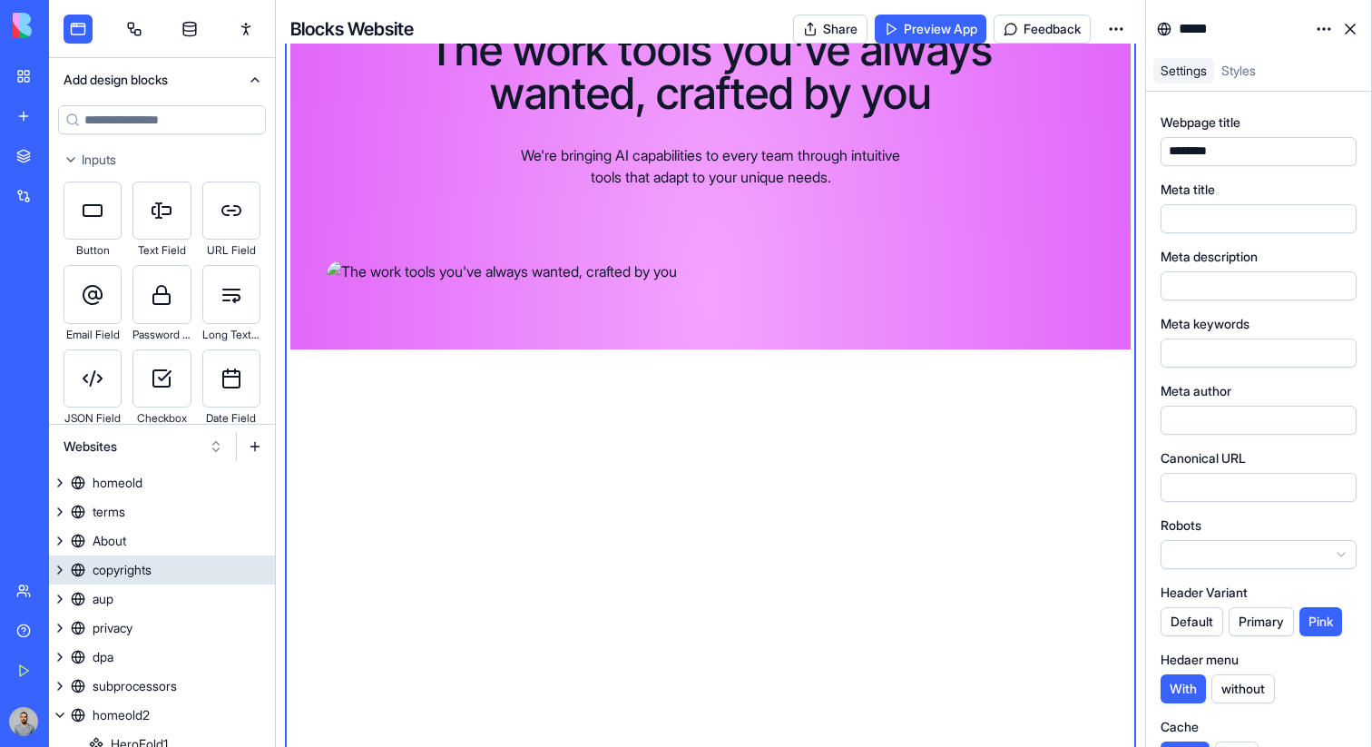
click at [150, 551] on link "About" at bounding box center [162, 540] width 226 height 29
